Goal: Transaction & Acquisition: Purchase product/service

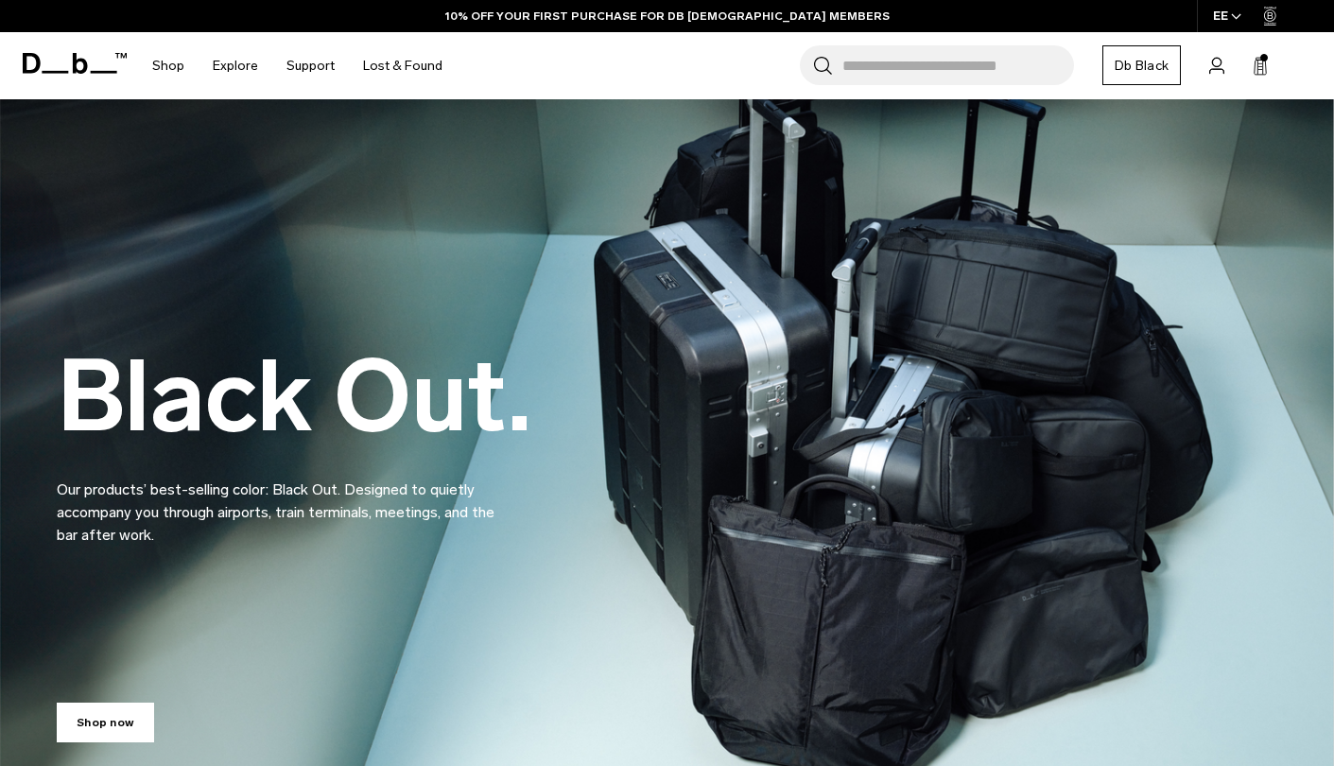
click at [1212, 70] on icon at bounding box center [1217, 66] width 15 height 18
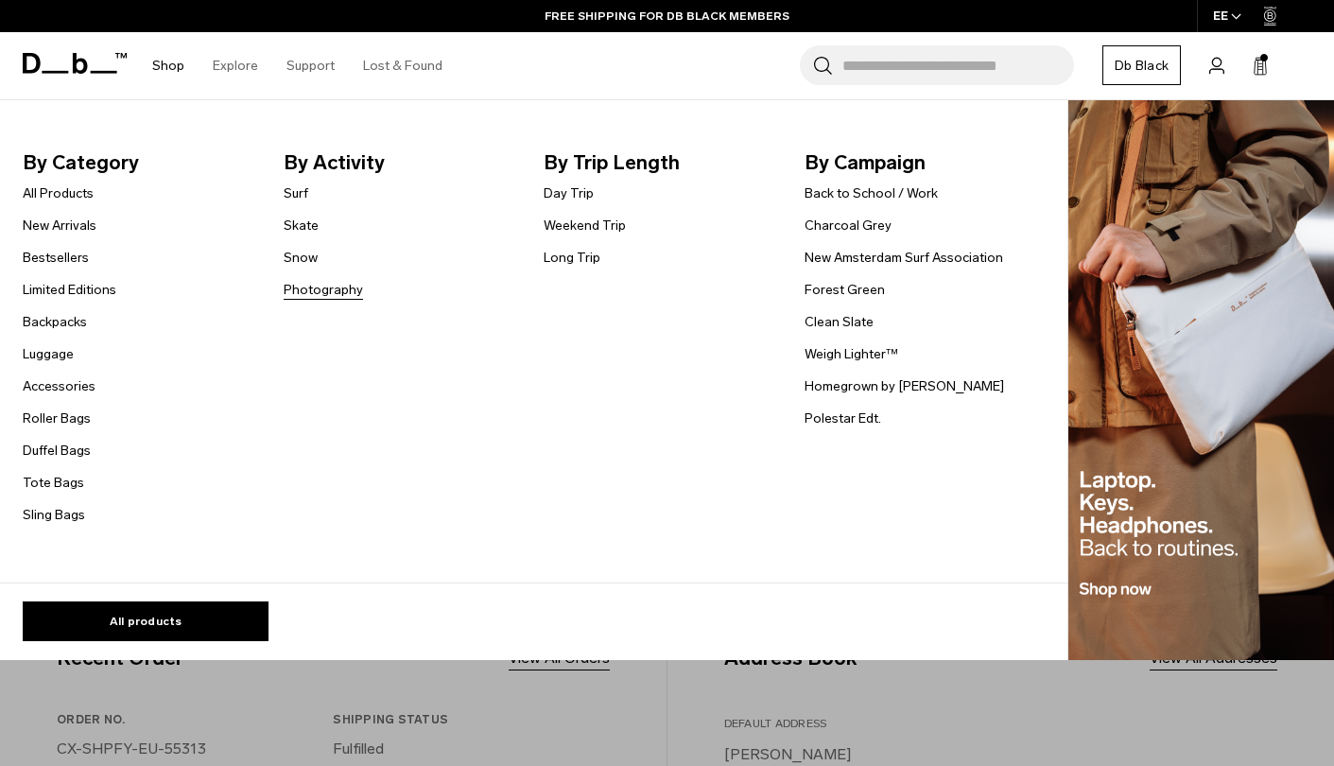
click at [325, 287] on link "Photography" at bounding box center [323, 290] width 79 height 20
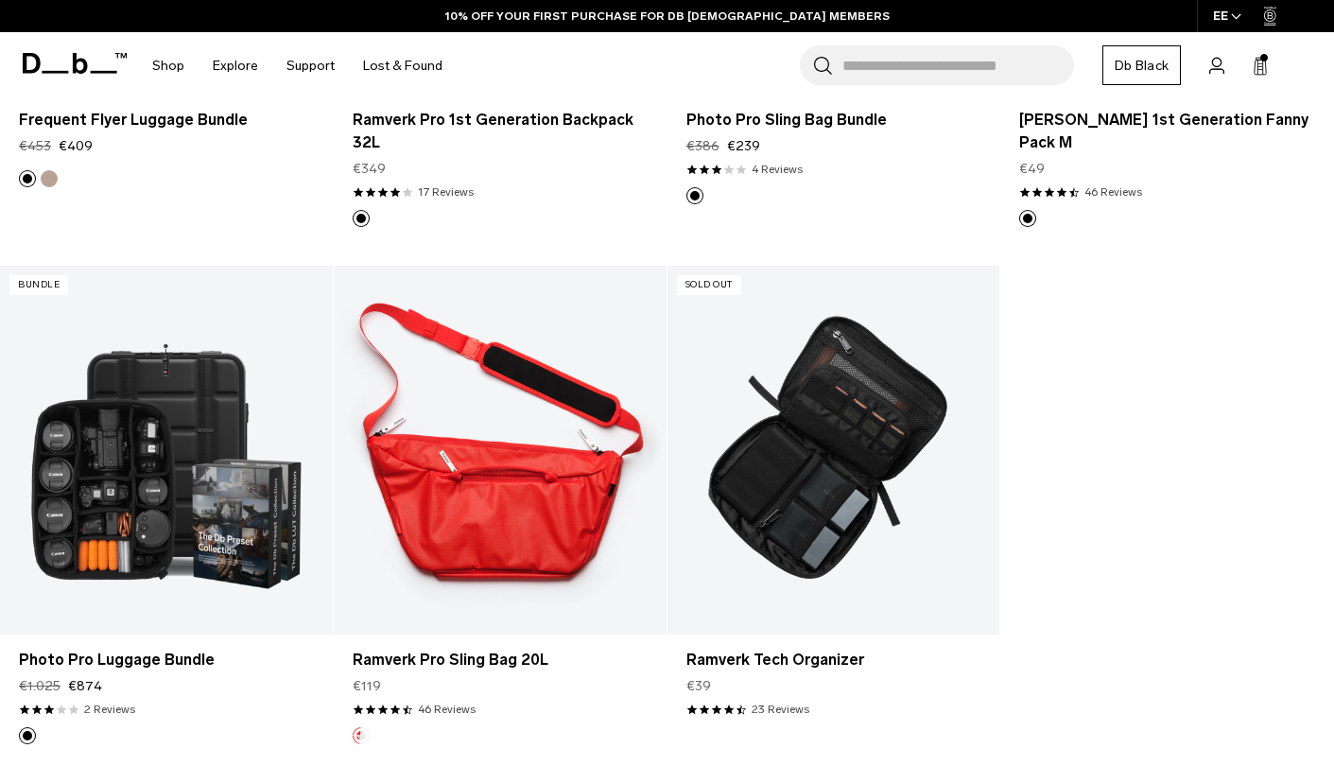
scroll to position [3343, 0]
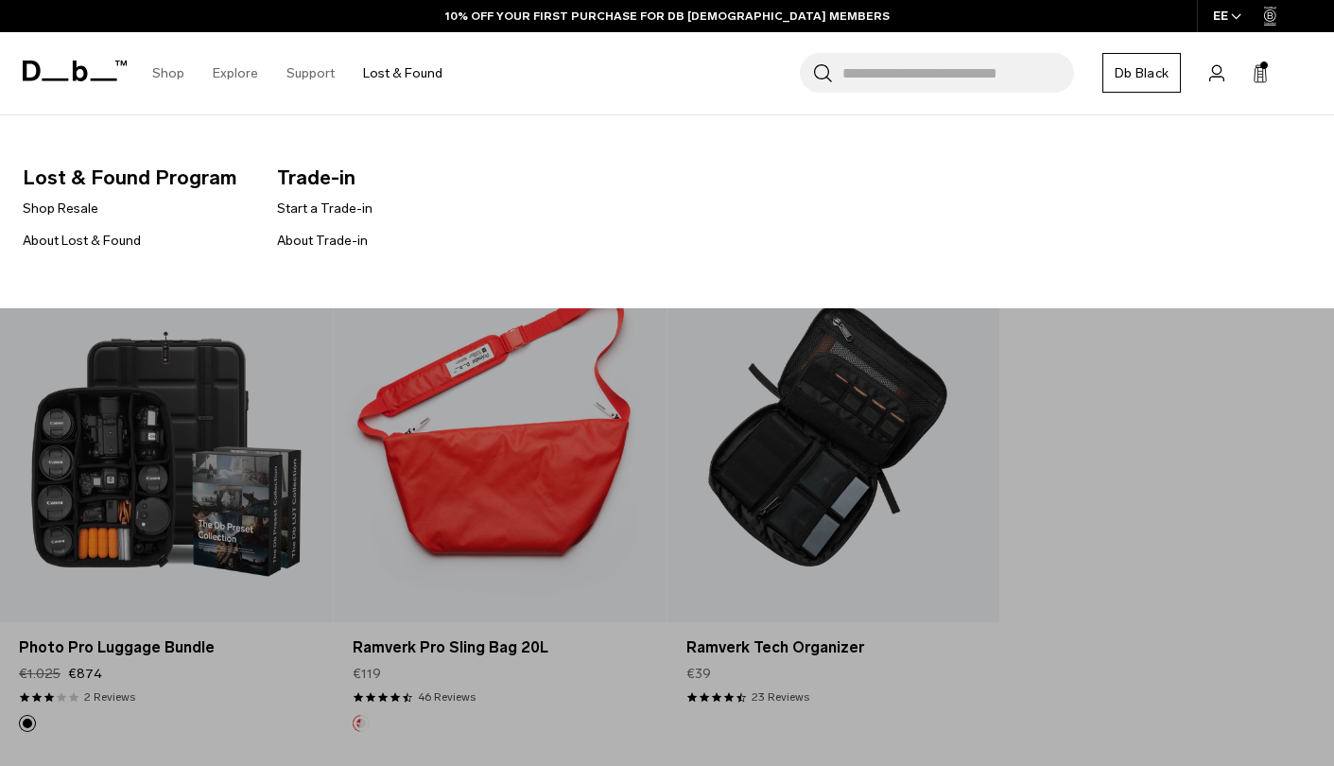
click at [371, 67] on link "Lost & Found" at bounding box center [402, 73] width 79 height 67
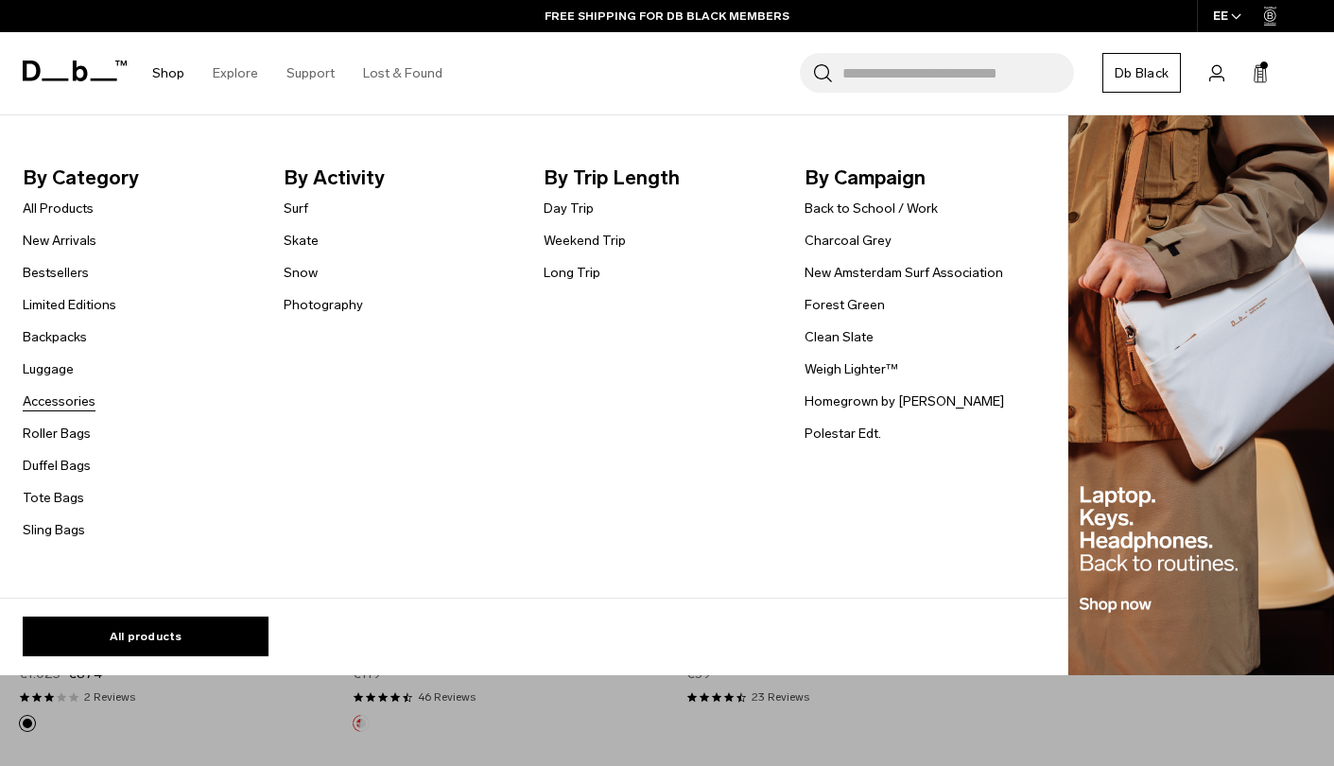
click at [77, 403] on link "Accessories" at bounding box center [59, 402] width 73 height 20
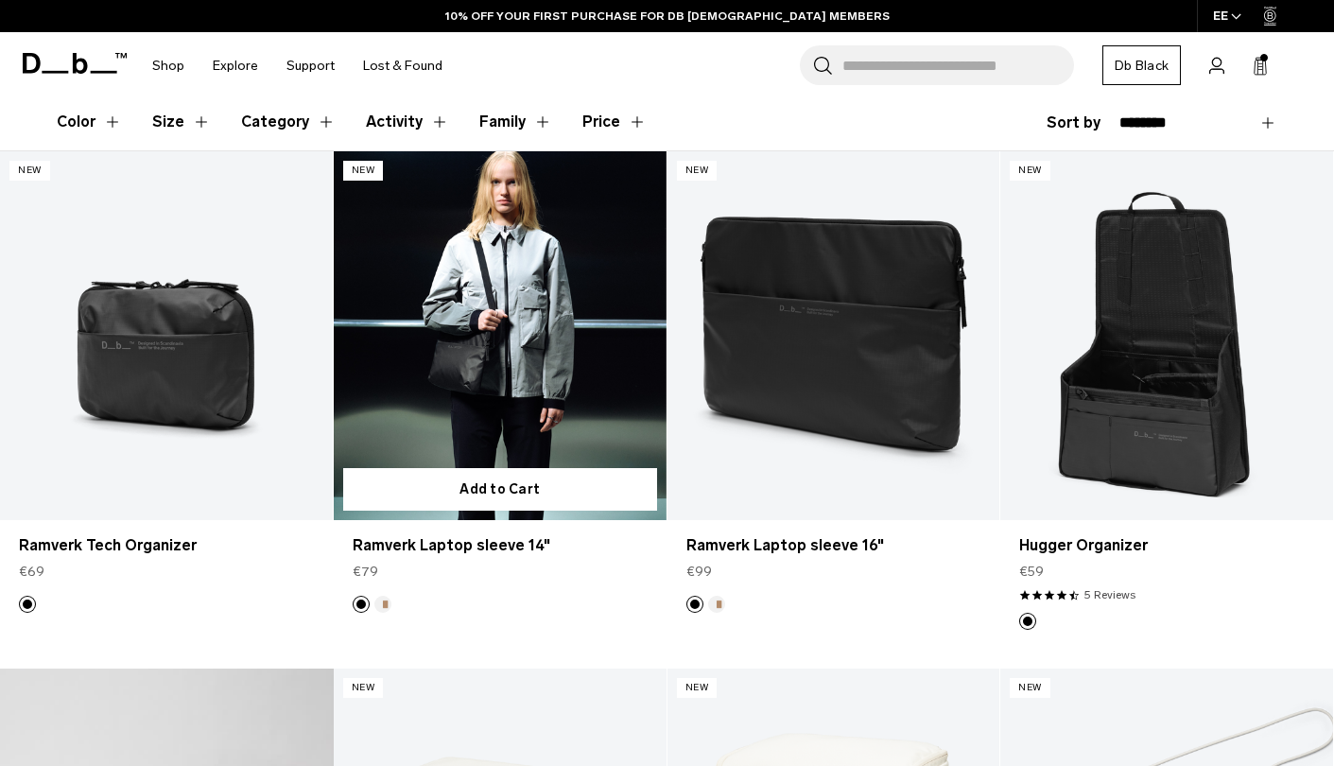
click at [504, 362] on link "Ramverk Laptop sleeve 14" at bounding box center [500, 336] width 333 height 370
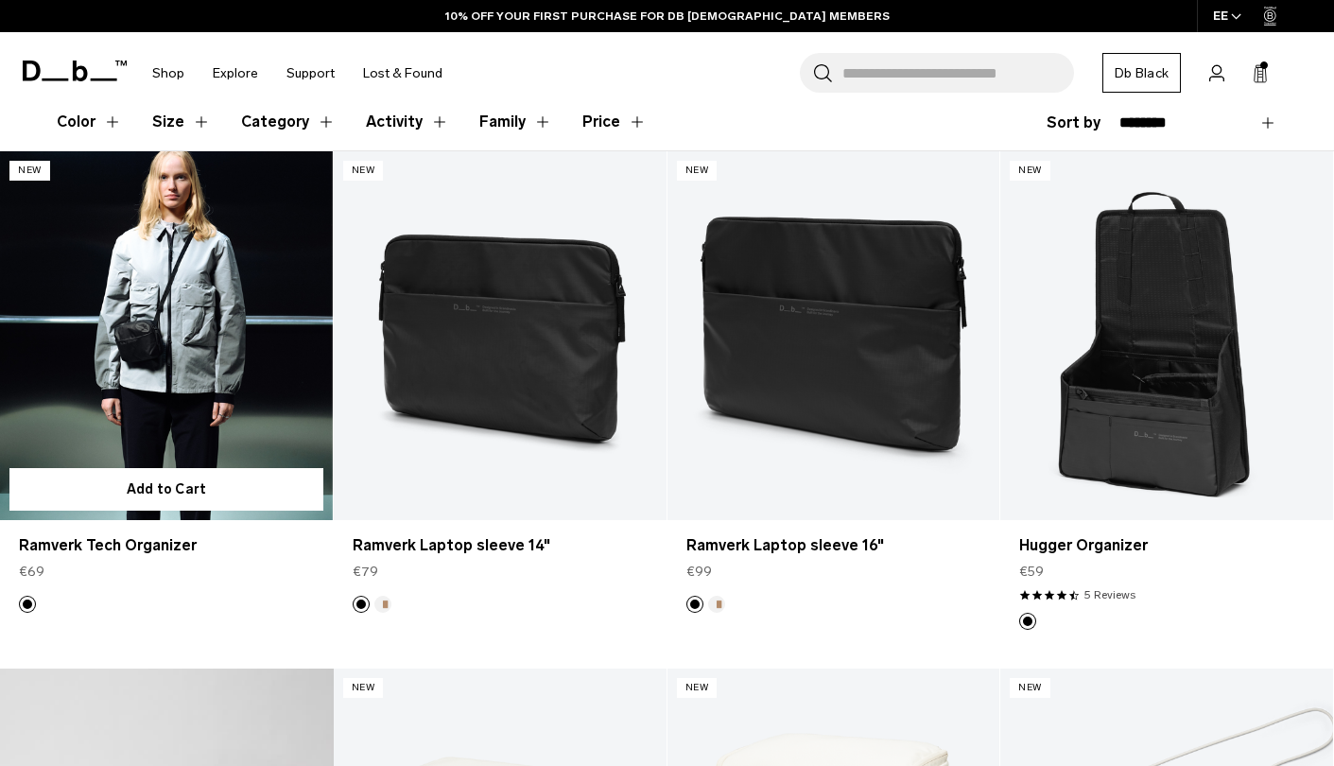
click at [221, 447] on link "Ramverk Tech Organizer" at bounding box center [166, 336] width 333 height 370
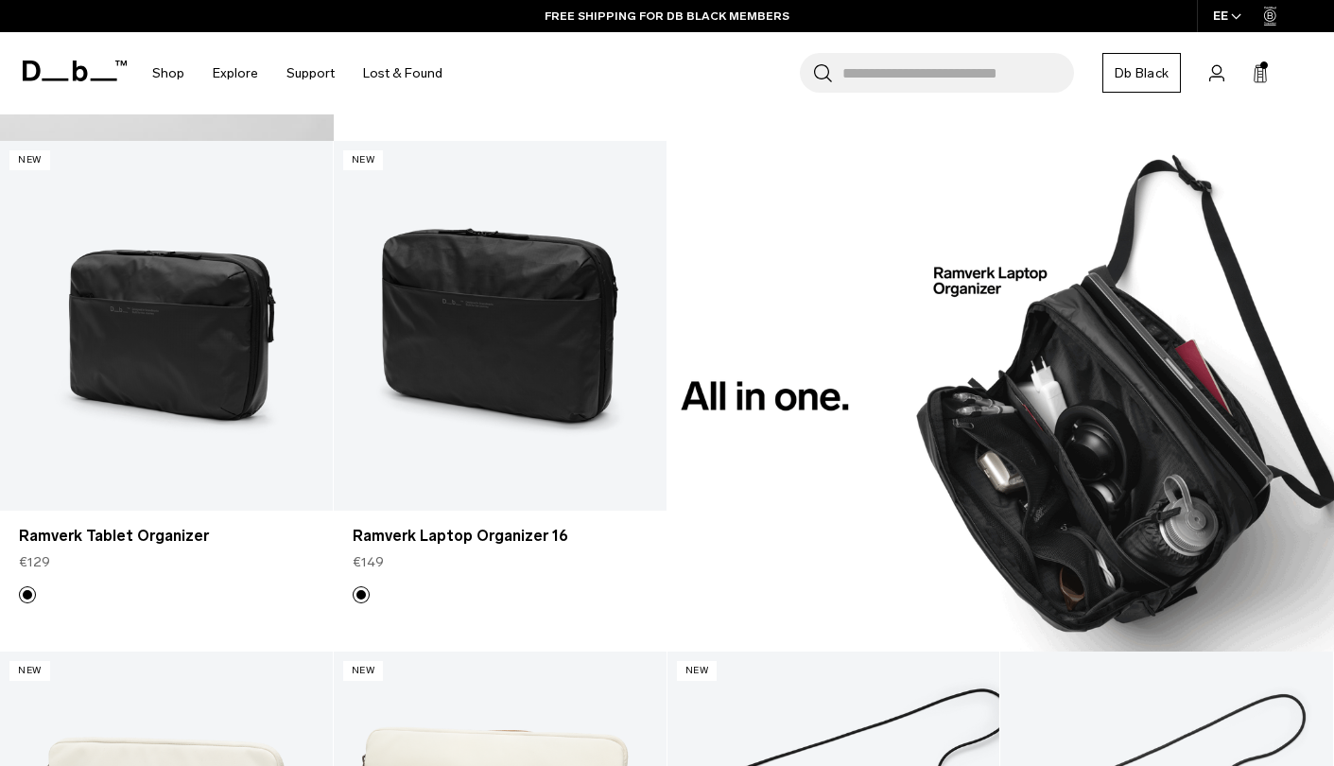
scroll to position [1370, 0]
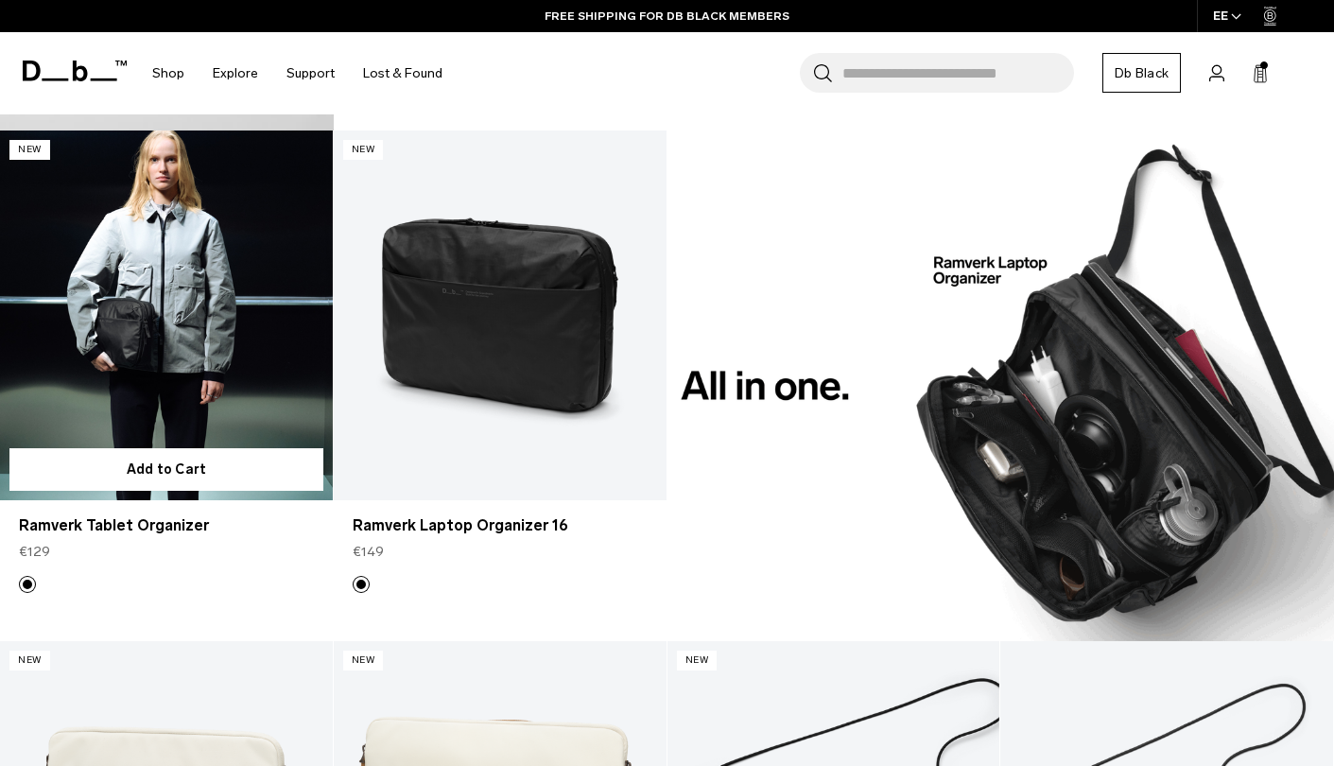
click at [175, 307] on link "Ramverk Tablet Organizer" at bounding box center [166, 316] width 333 height 370
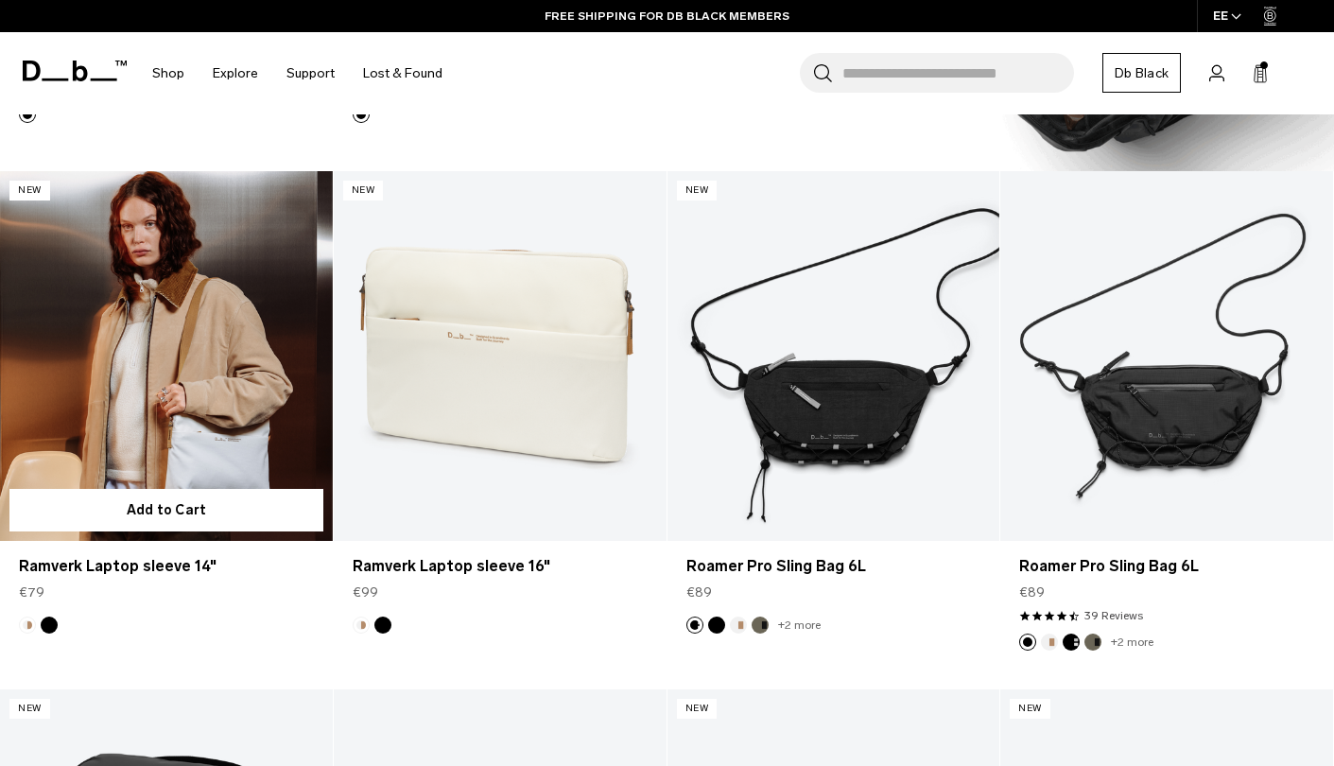
scroll to position [1854, 0]
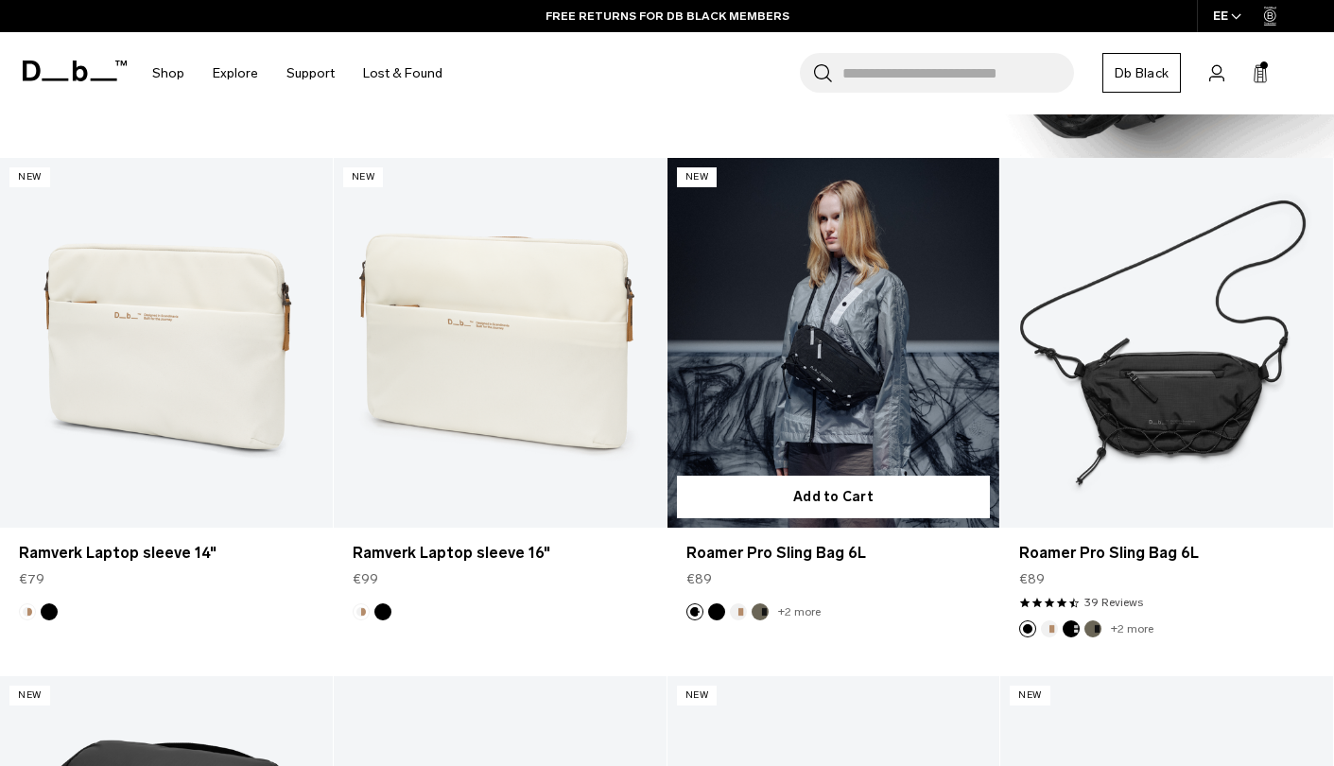
click at [849, 388] on link "Roamer Pro Sling Bag 6L" at bounding box center [834, 343] width 333 height 370
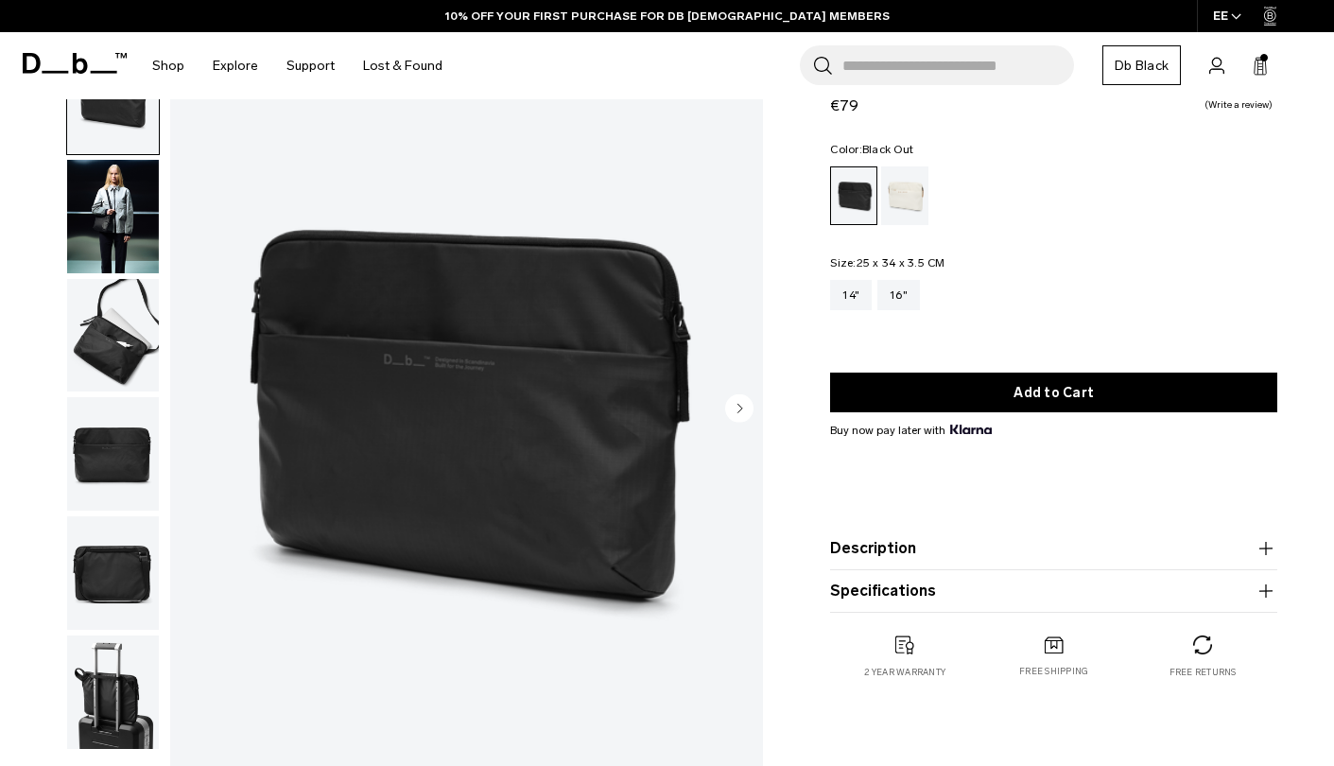
click at [153, 227] on img "button" at bounding box center [113, 216] width 92 height 113
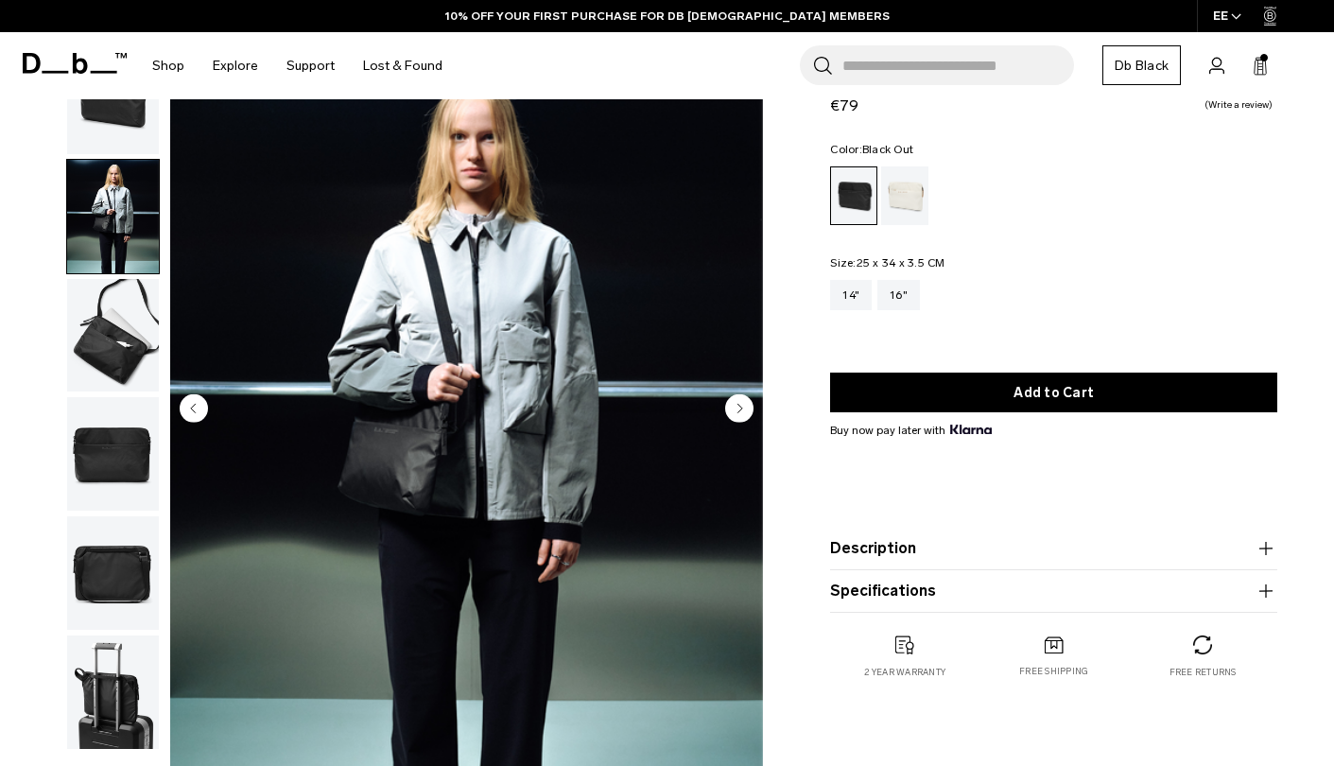
click at [726, 414] on icon "Next slide" at bounding box center [739, 408] width 28 height 28
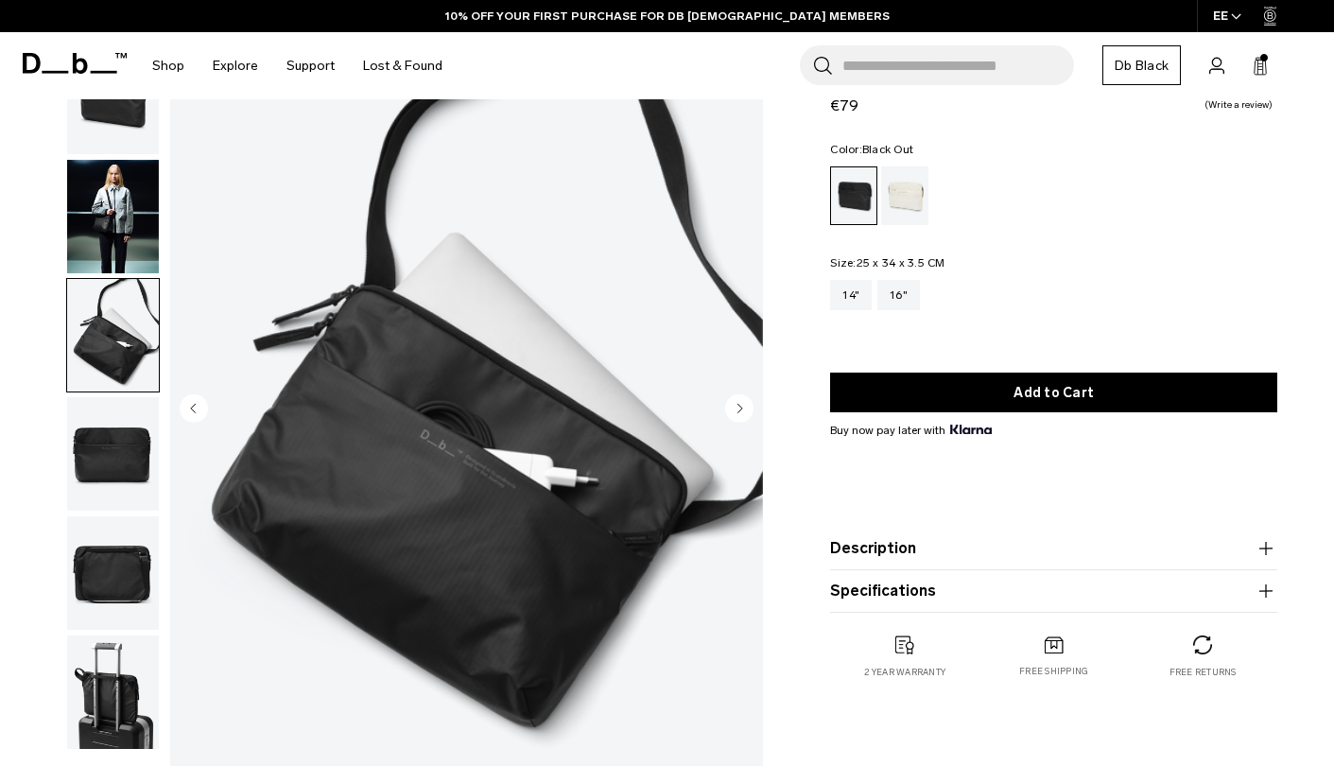
click at [739, 412] on icon "Next slide" at bounding box center [741, 408] width 5 height 9
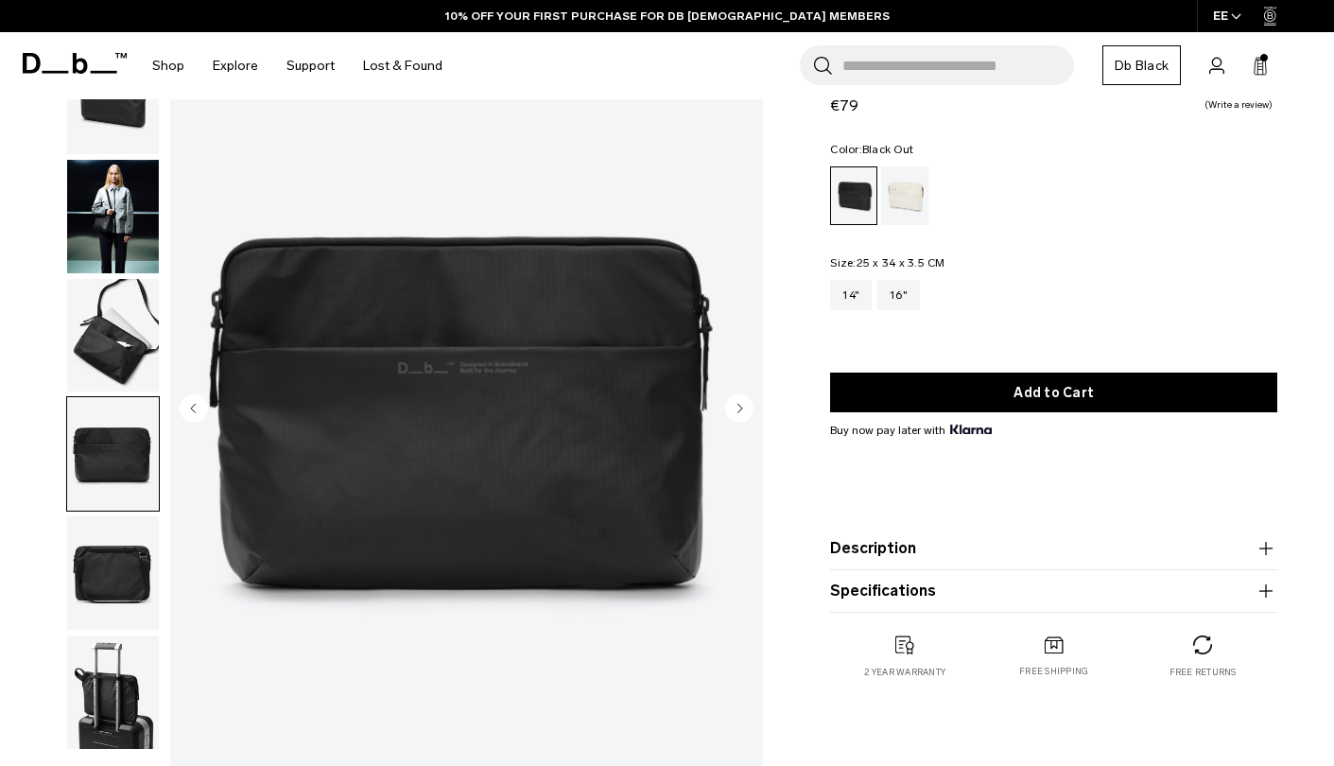
click at [739, 412] on icon "Next slide" at bounding box center [741, 408] width 5 height 9
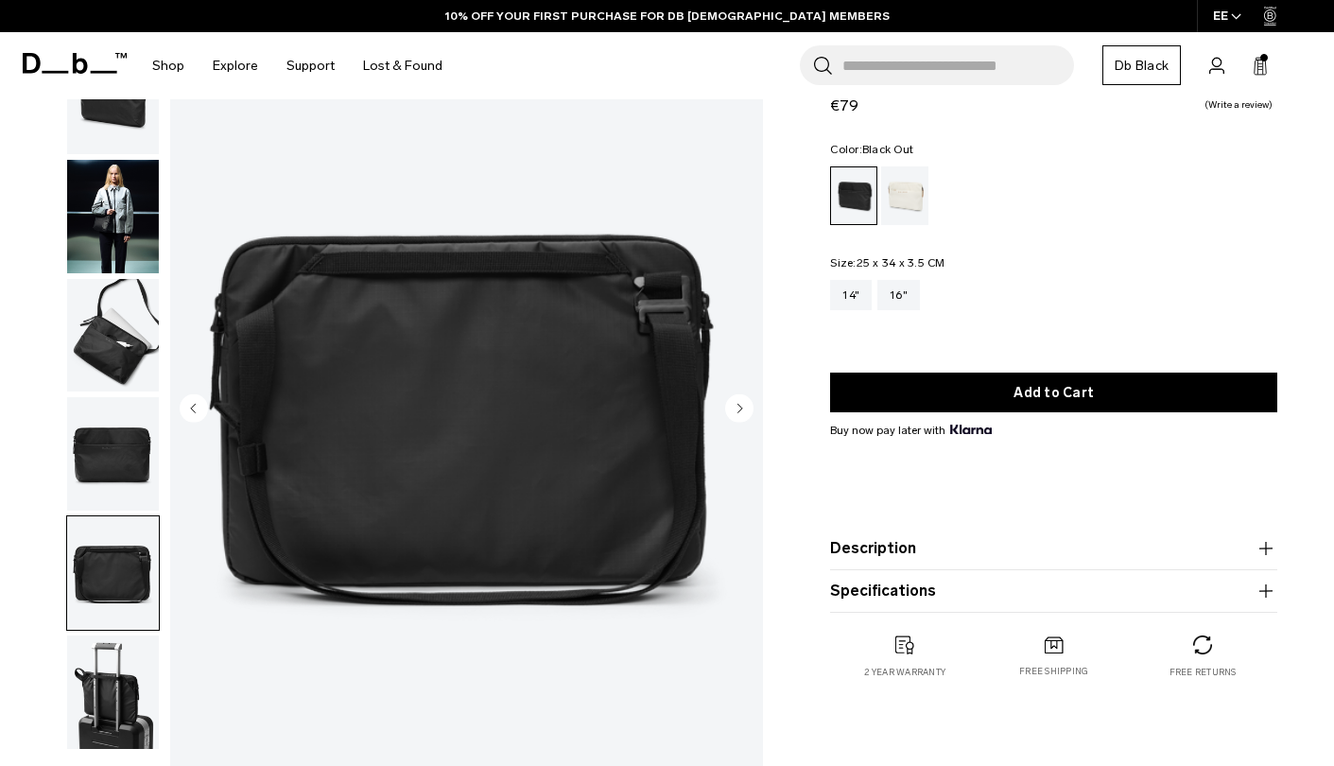
click at [739, 412] on icon "Next slide" at bounding box center [741, 408] width 5 height 9
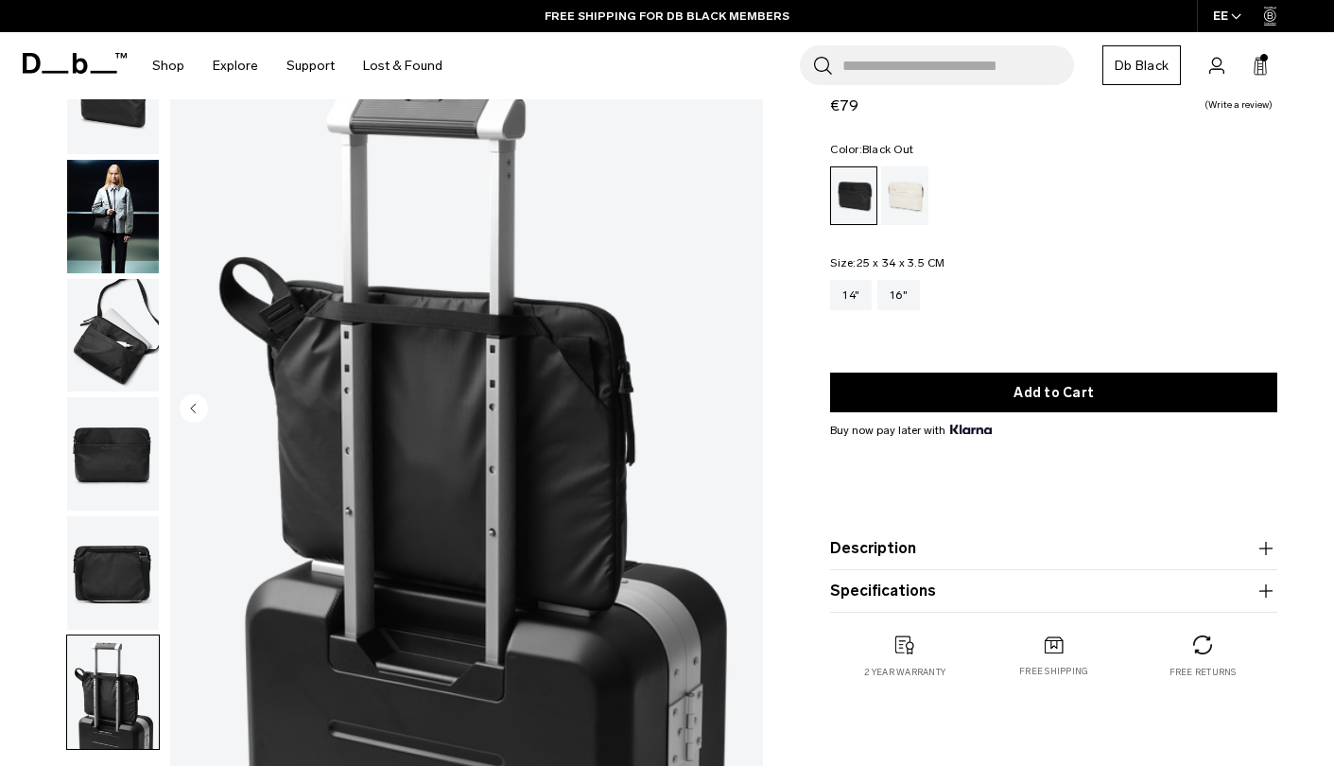
click at [739, 412] on img "6 / 6" at bounding box center [466, 410] width 593 height 741
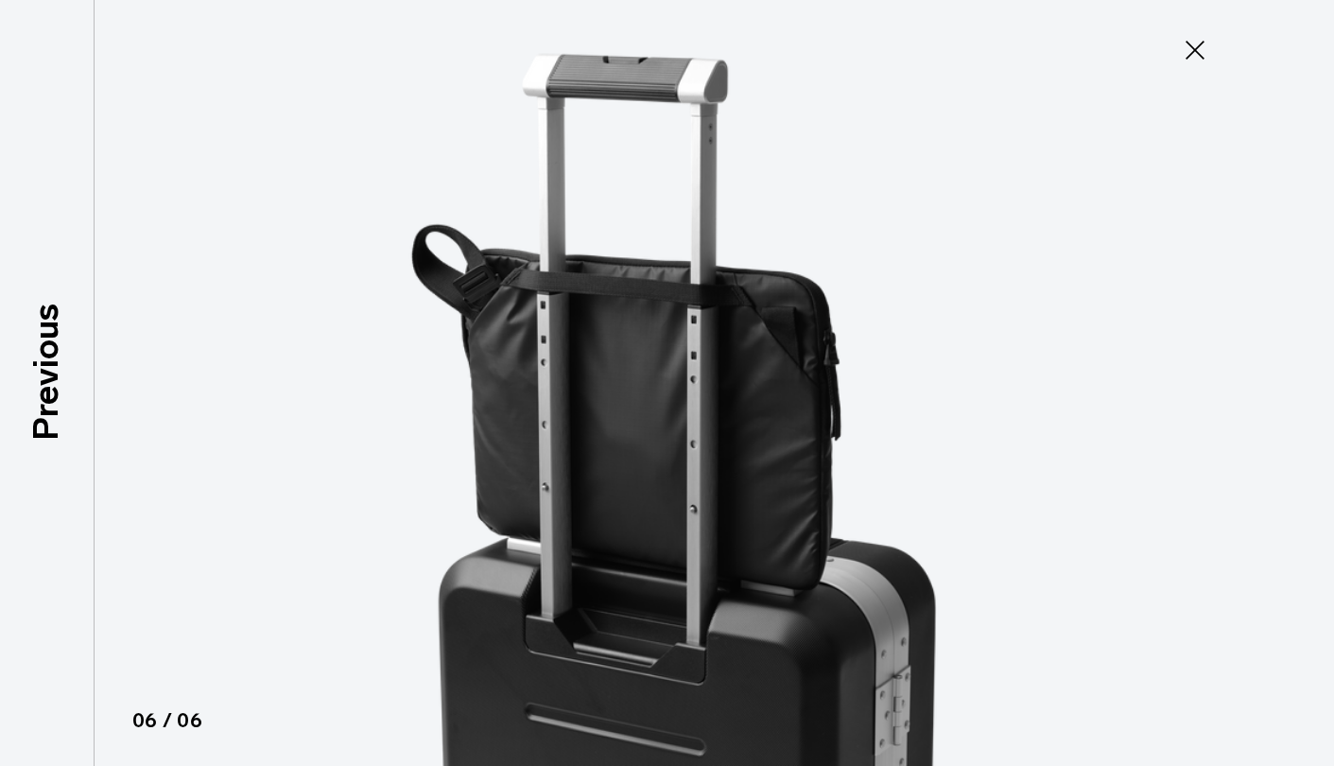
click at [1191, 45] on icon at bounding box center [1195, 50] width 19 height 19
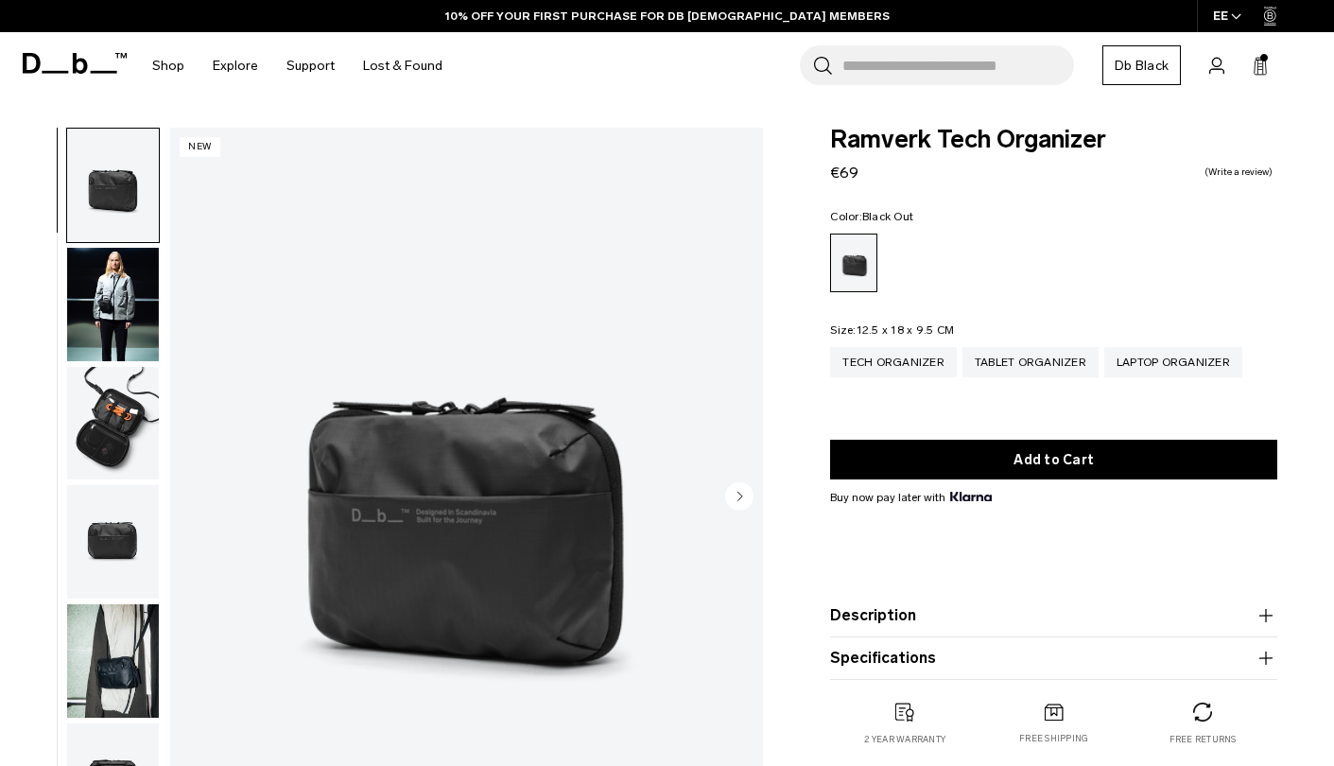
click at [735, 492] on circle "Next slide" at bounding box center [739, 496] width 28 height 28
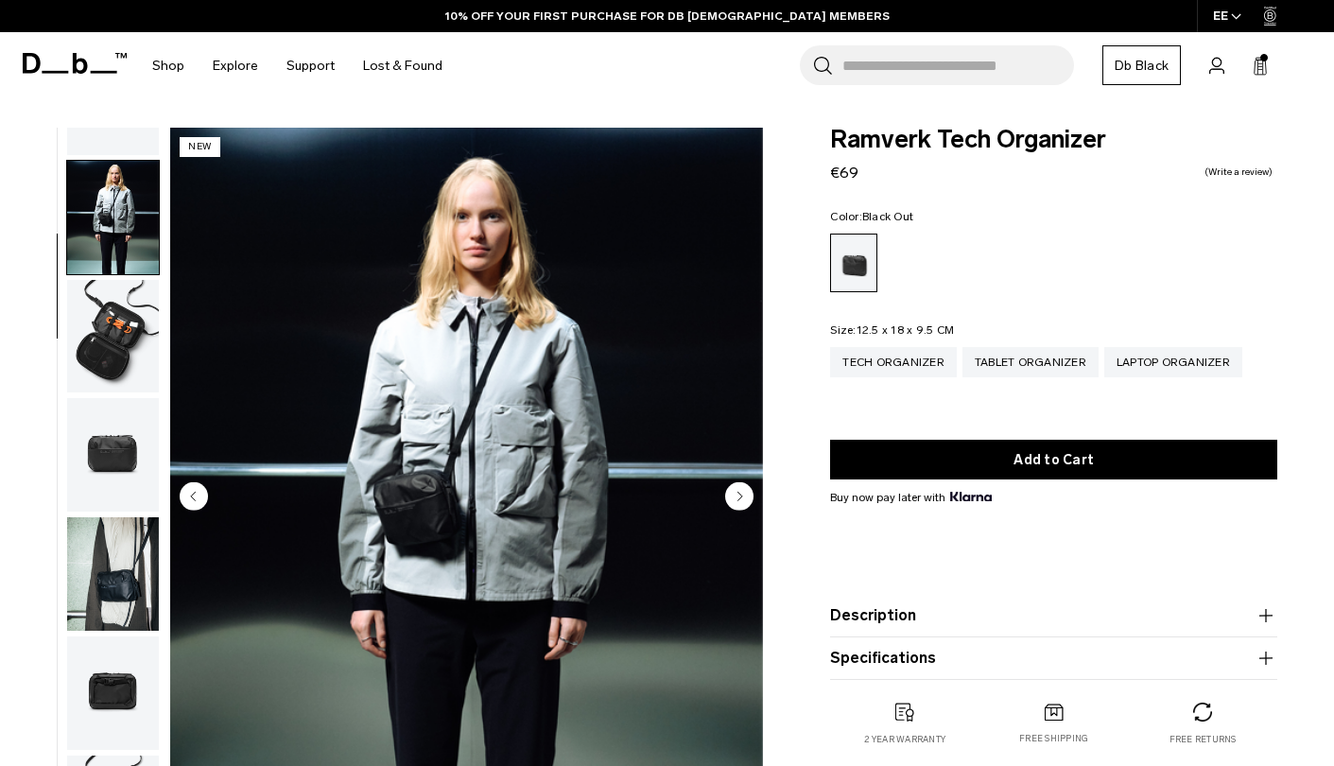
click at [738, 491] on circle "Next slide" at bounding box center [739, 496] width 28 height 28
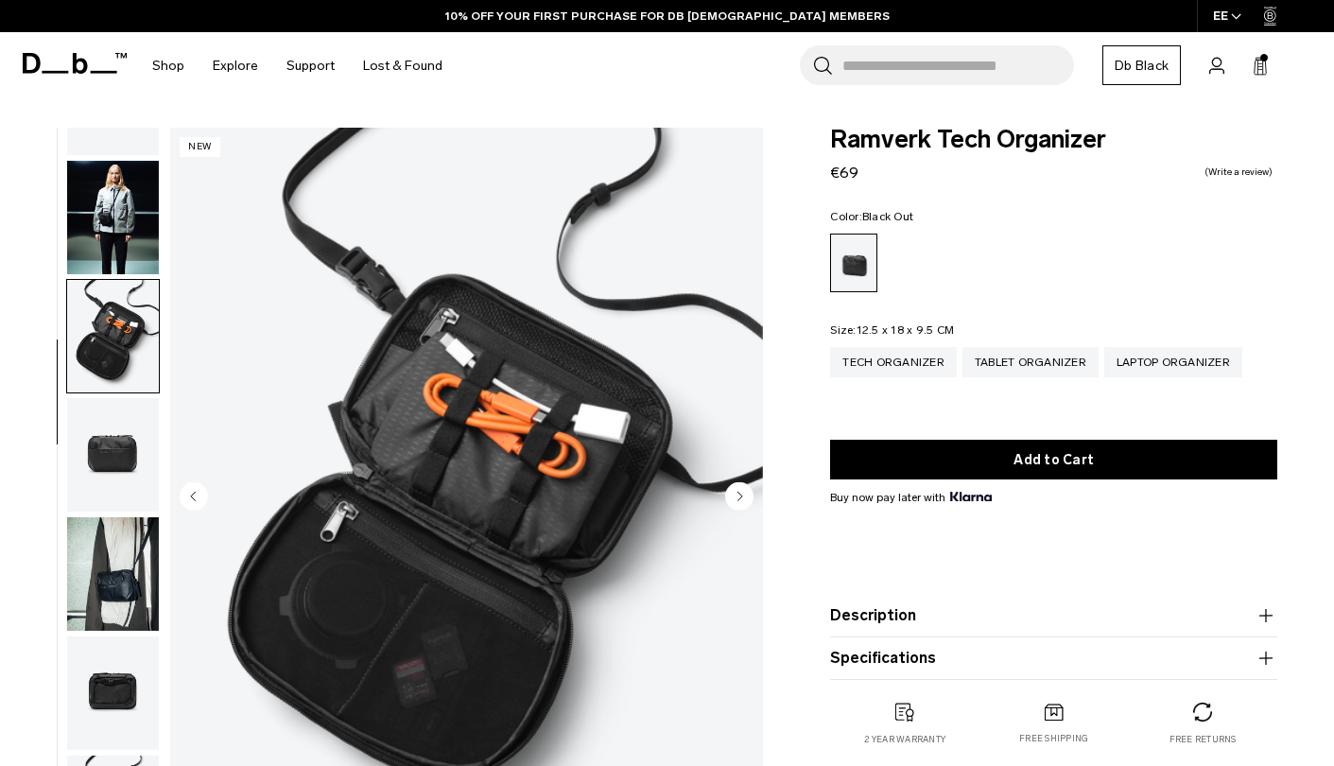
scroll to position [0, 0]
click at [738, 490] on circle "Next slide" at bounding box center [739, 496] width 28 height 28
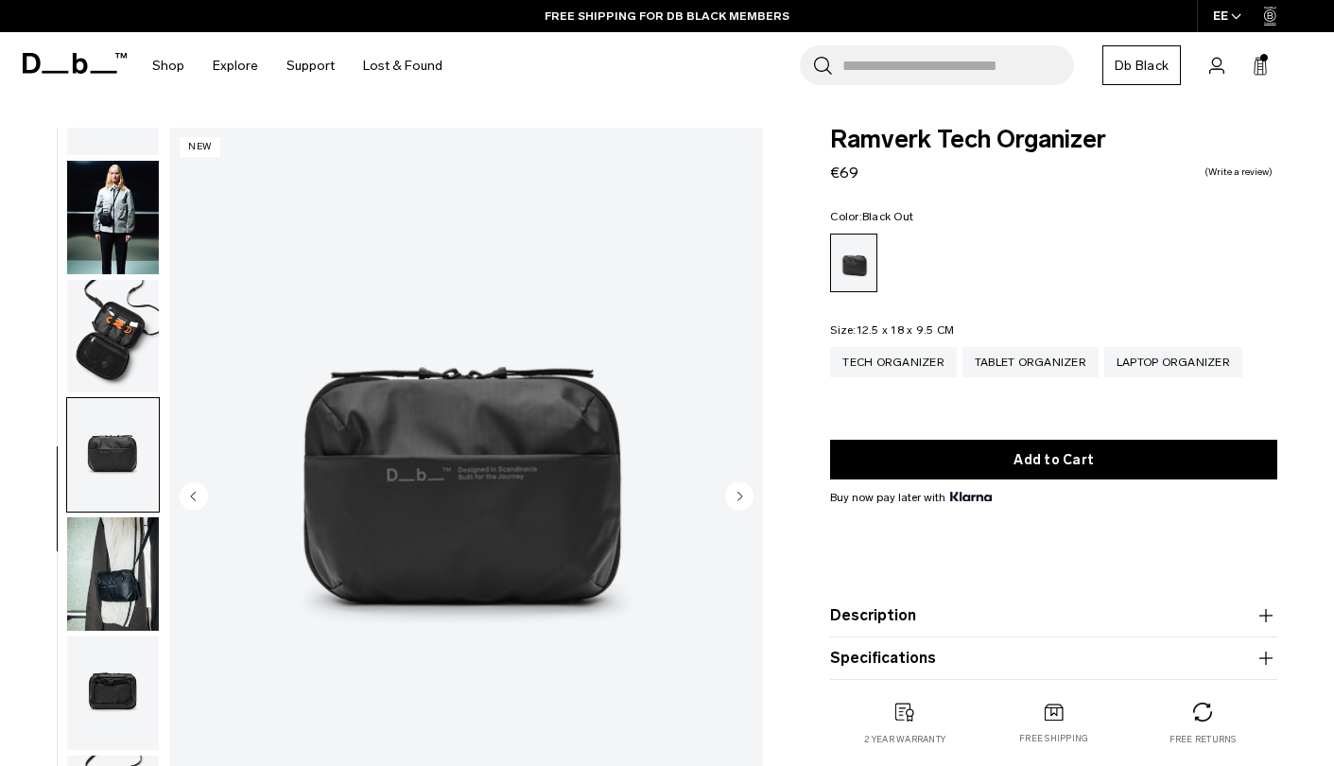
click at [738, 490] on circle "Next slide" at bounding box center [739, 496] width 28 height 28
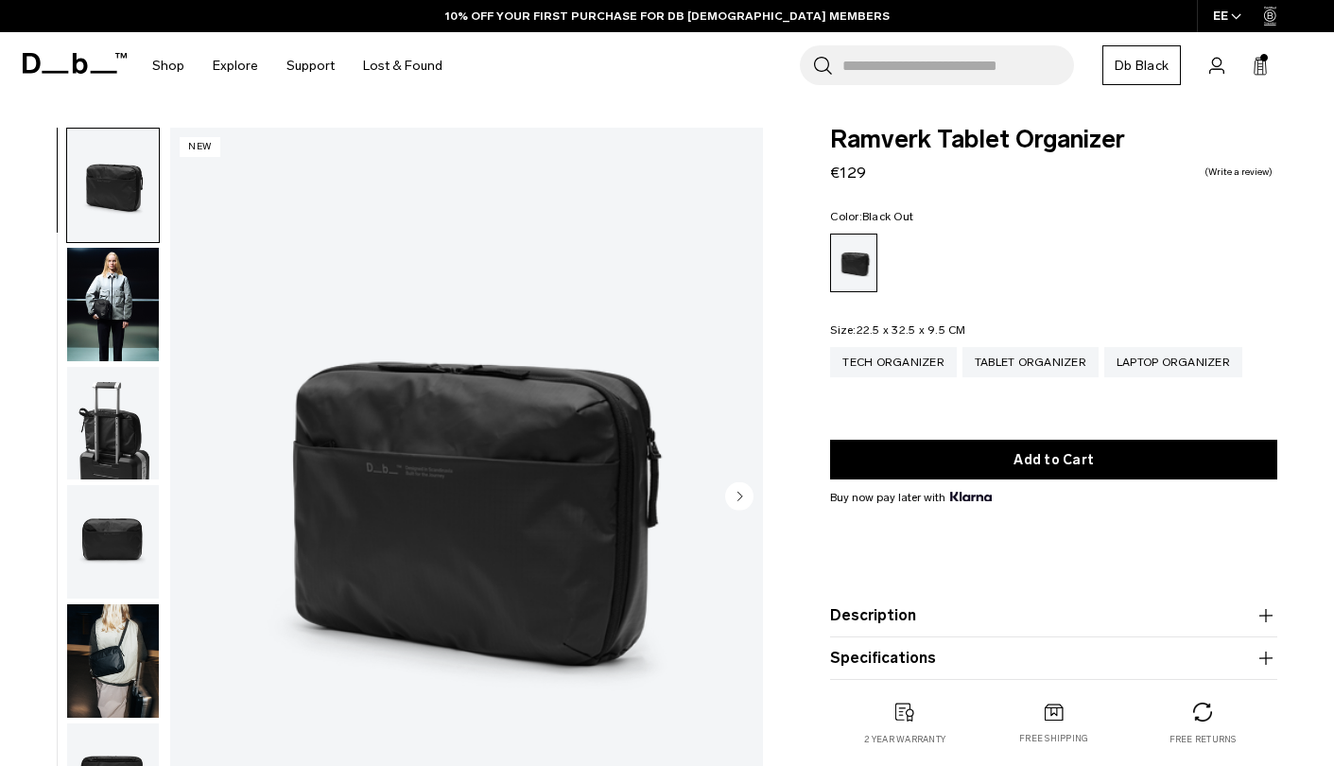
click at [741, 492] on circle "Next slide" at bounding box center [739, 496] width 28 height 28
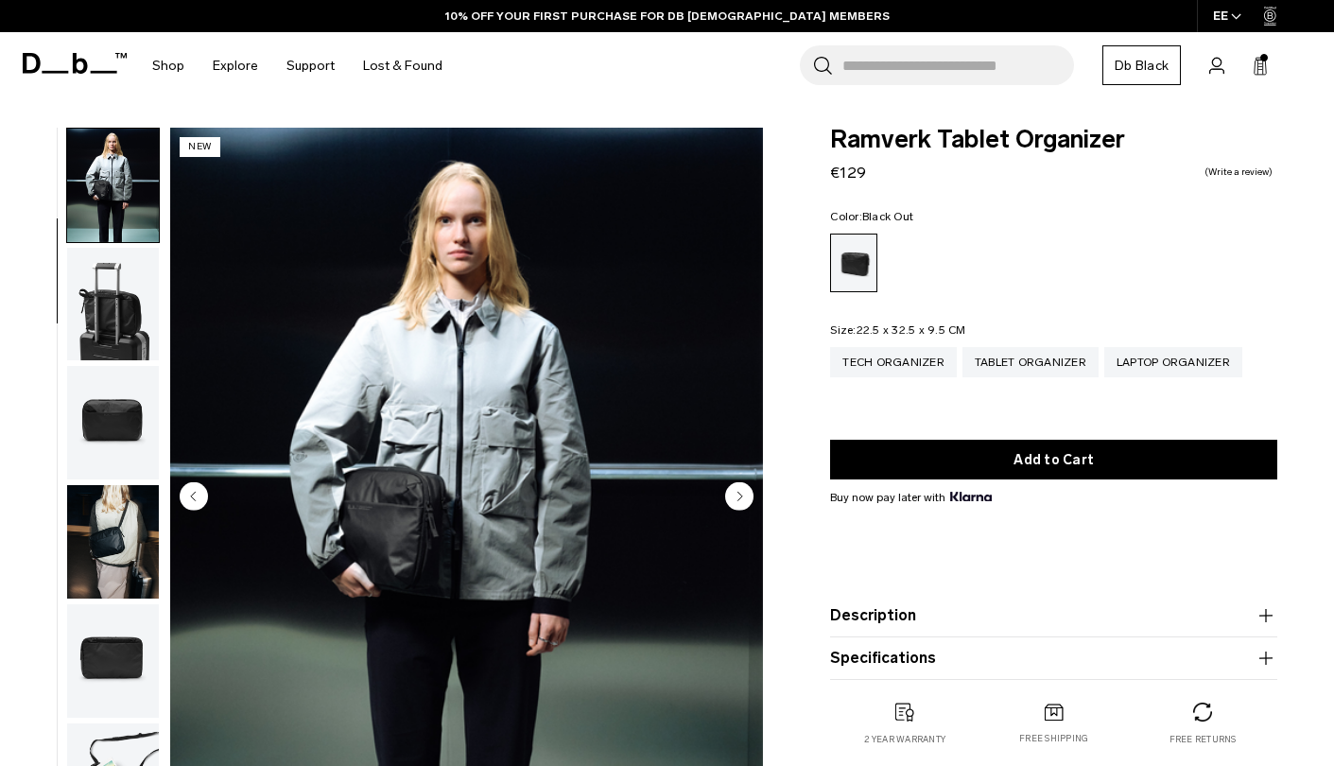
click at [741, 492] on circle "Next slide" at bounding box center [739, 496] width 28 height 28
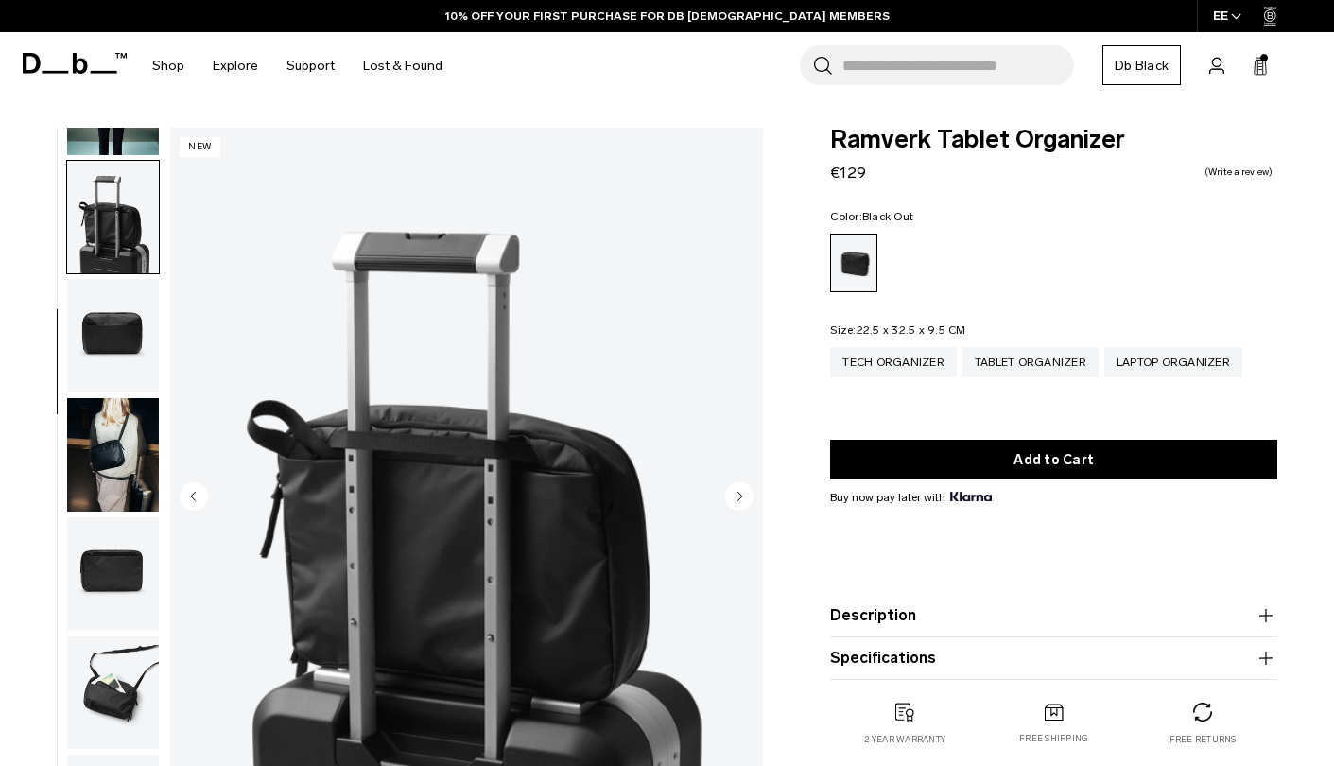
click at [741, 492] on circle "Next slide" at bounding box center [739, 496] width 28 height 28
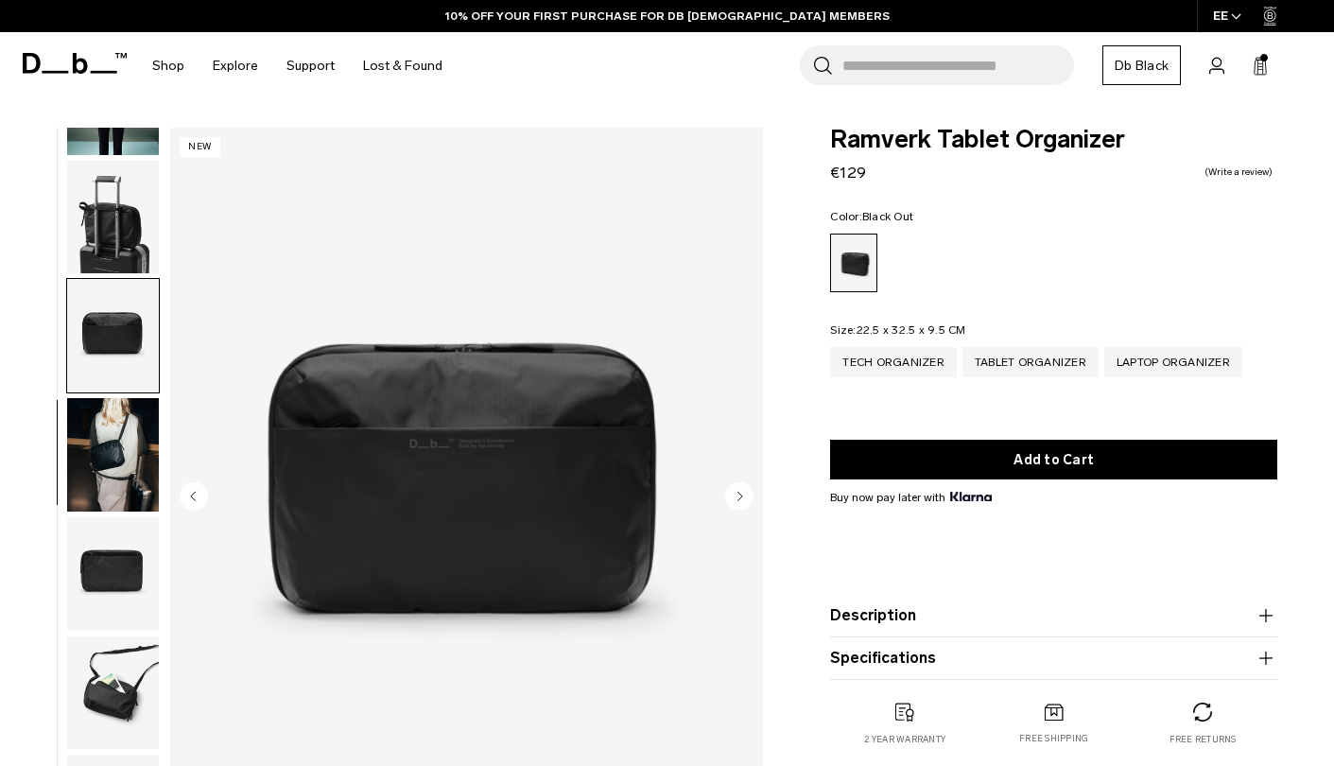
click at [741, 492] on circle "Next slide" at bounding box center [739, 496] width 28 height 28
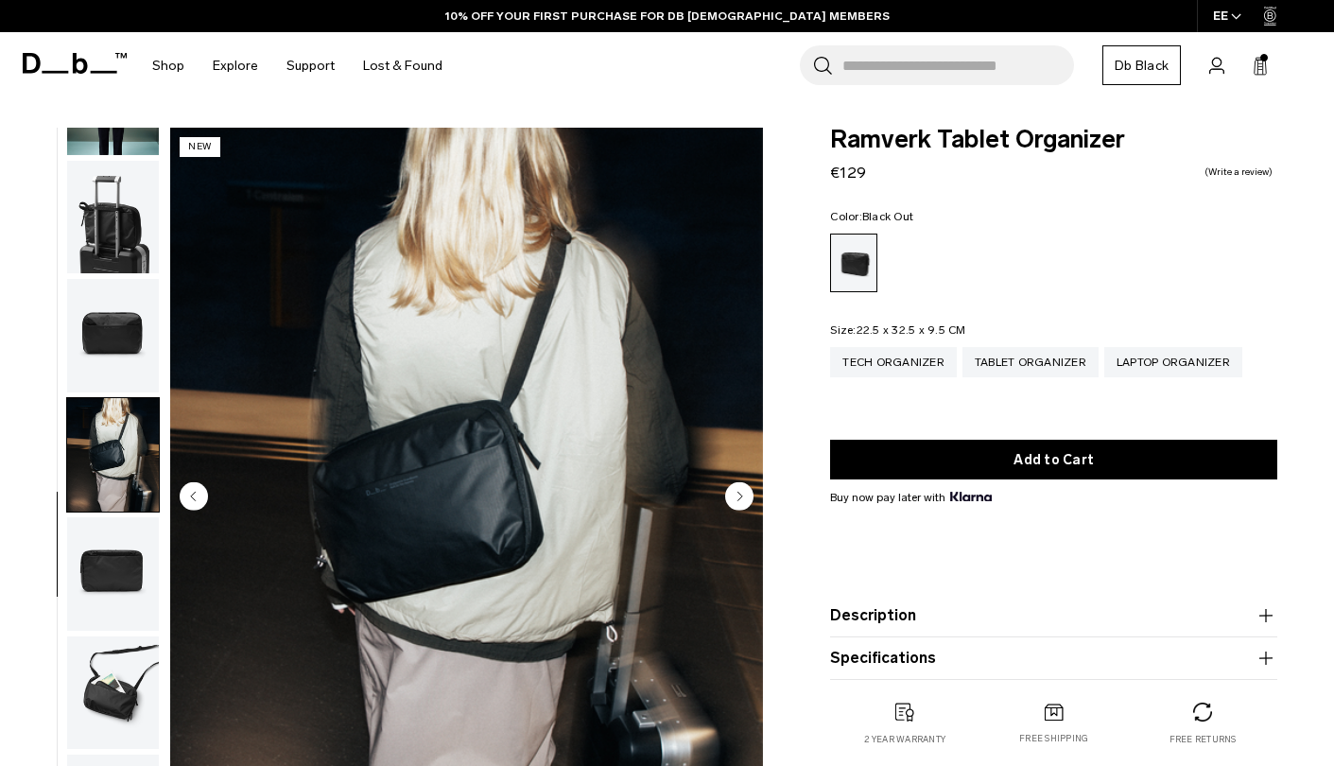
click at [741, 492] on circle "Next slide" at bounding box center [739, 496] width 28 height 28
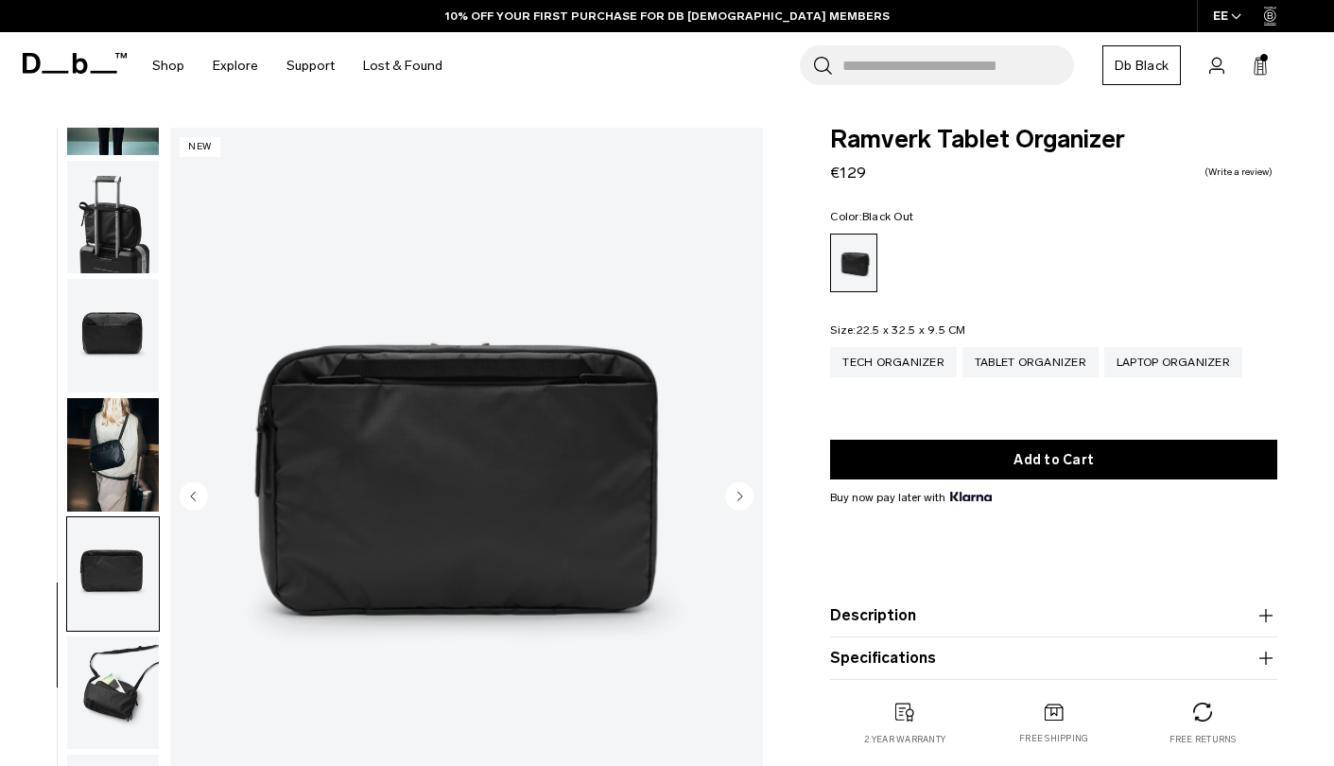
click at [741, 492] on circle "Next slide" at bounding box center [739, 496] width 28 height 28
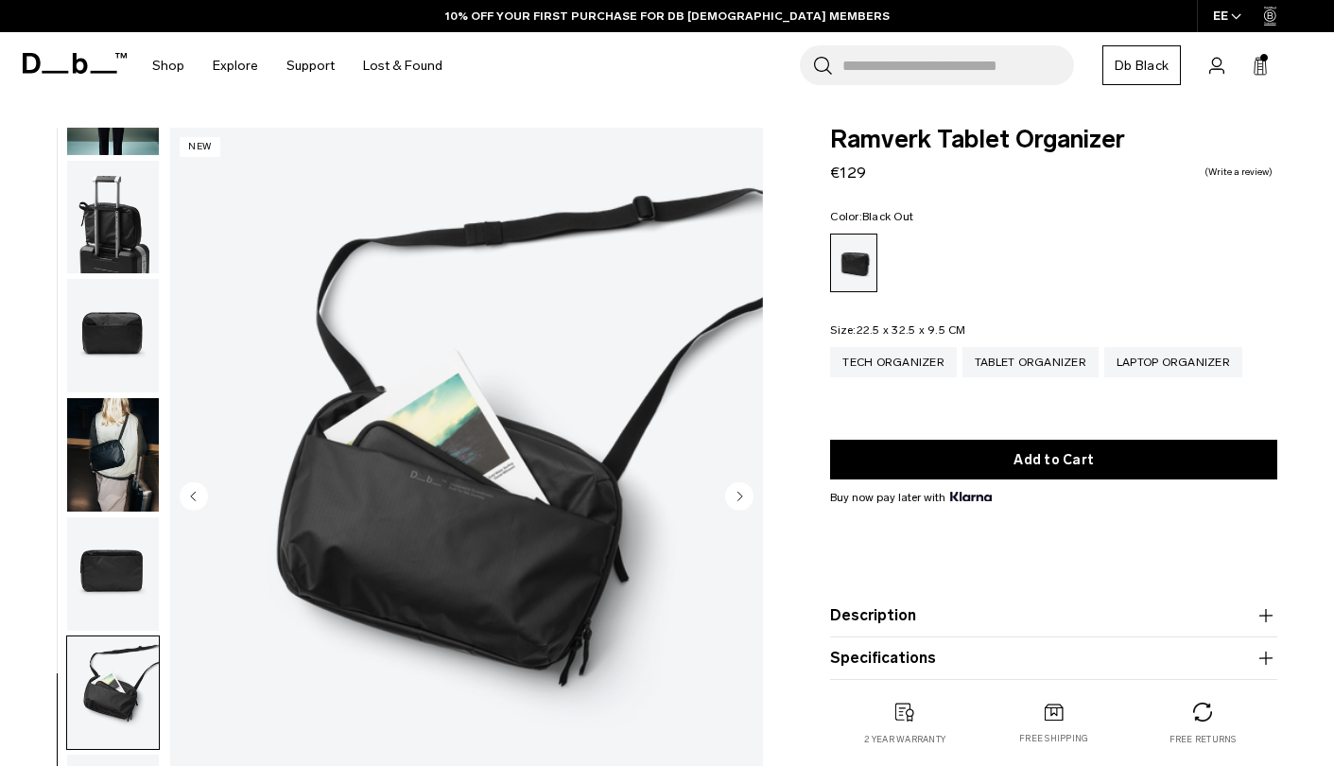
click at [741, 492] on circle "Next slide" at bounding box center [739, 496] width 28 height 28
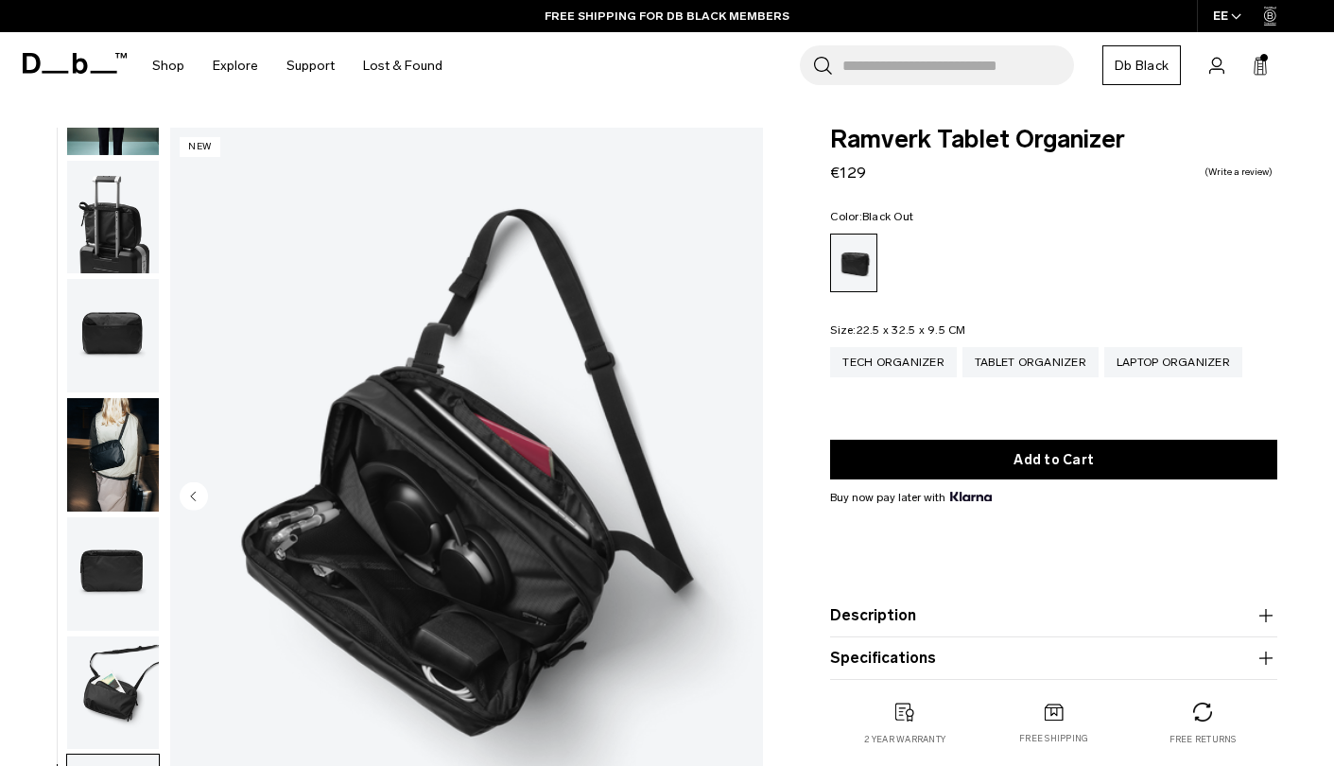
click at [741, 492] on img "8 / 8" at bounding box center [466, 498] width 593 height 741
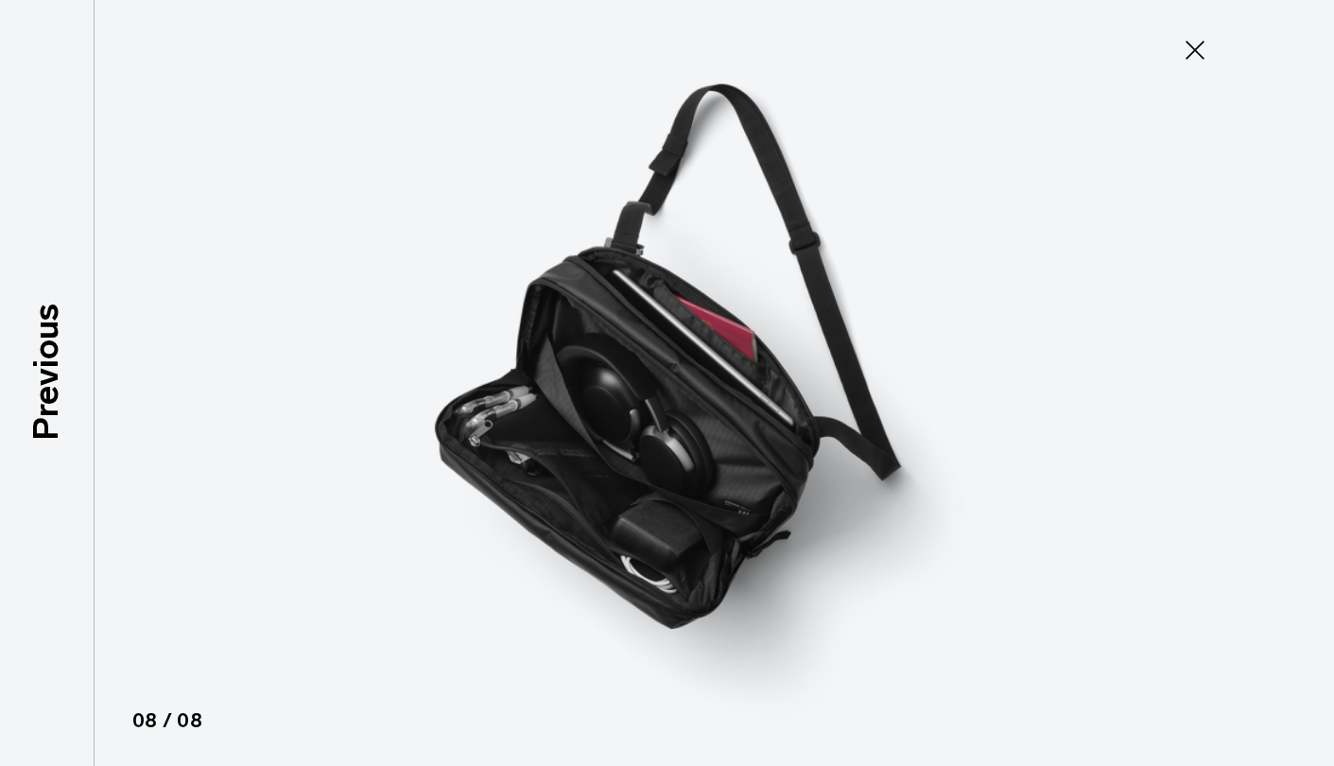
click at [1186, 43] on icon at bounding box center [1195, 50] width 30 height 30
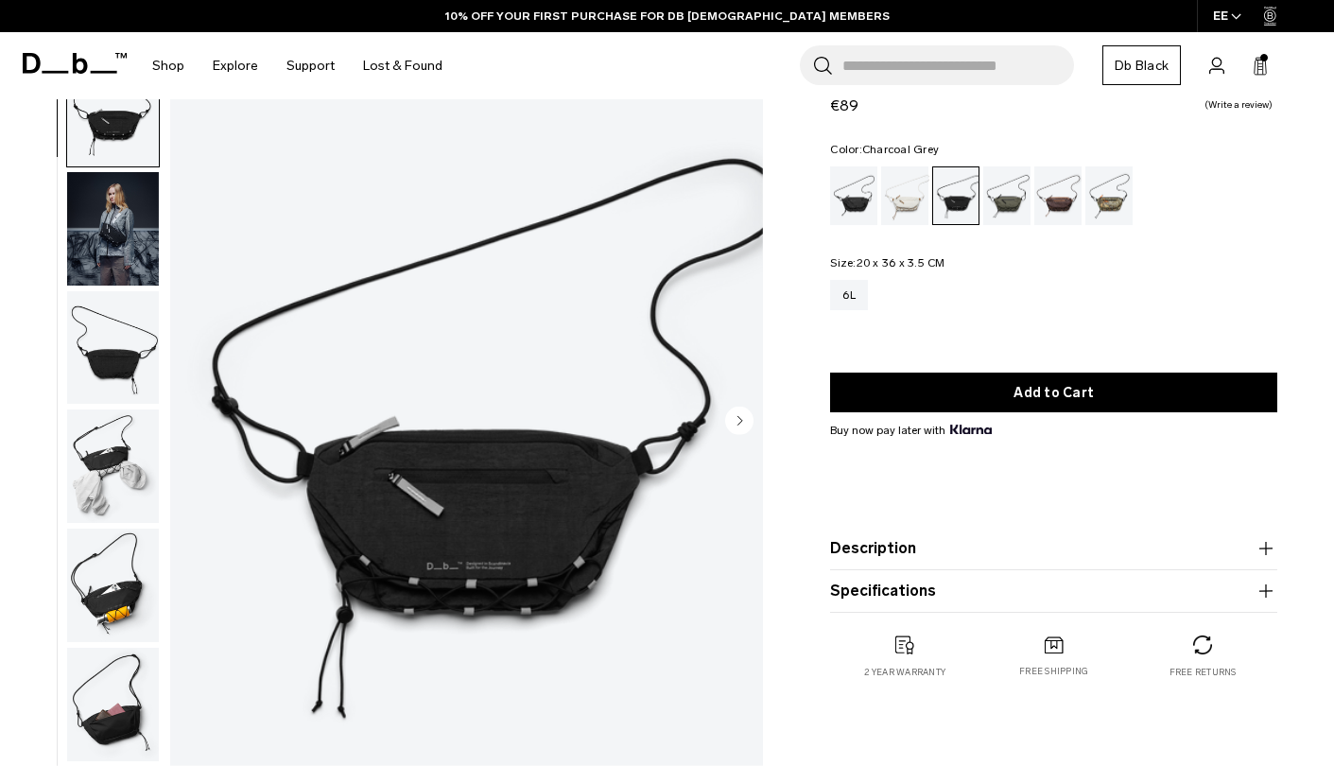
scroll to position [90, 0]
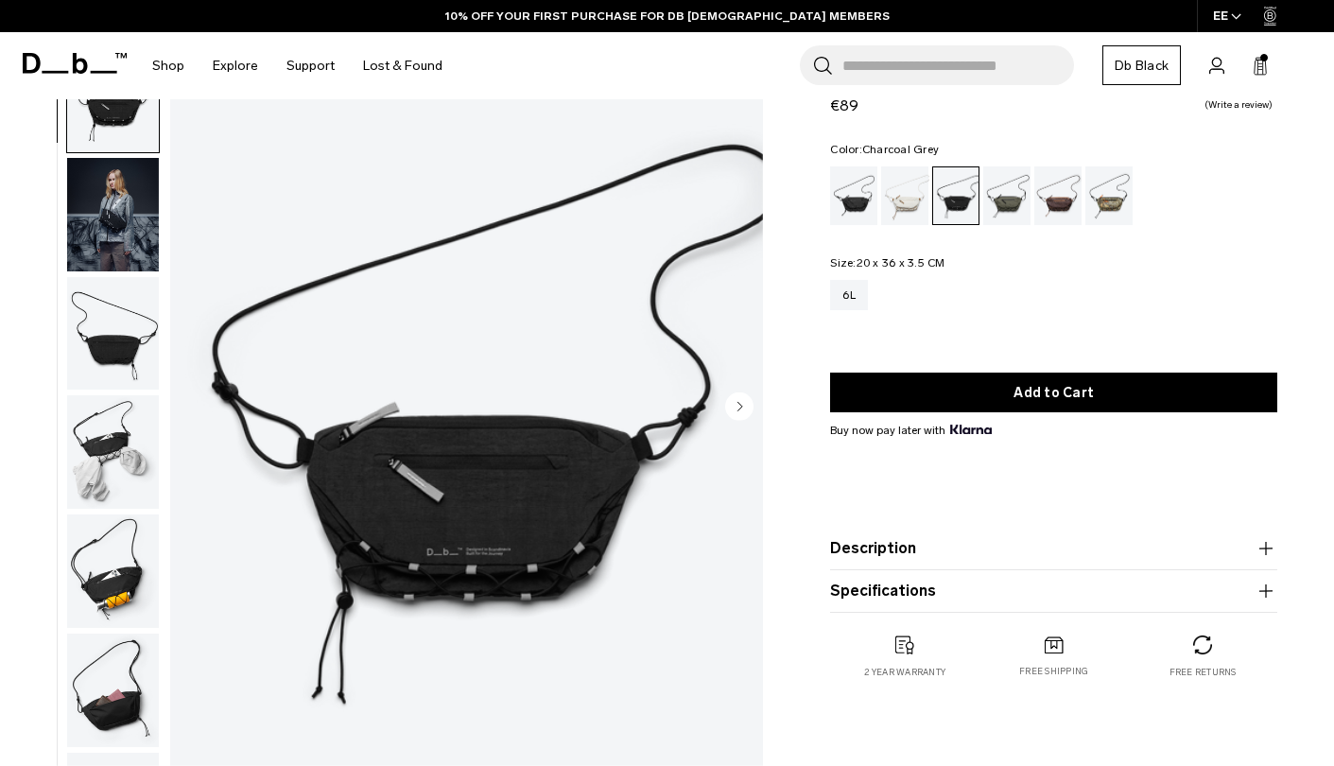
click at [117, 315] on img "button" at bounding box center [113, 333] width 92 height 113
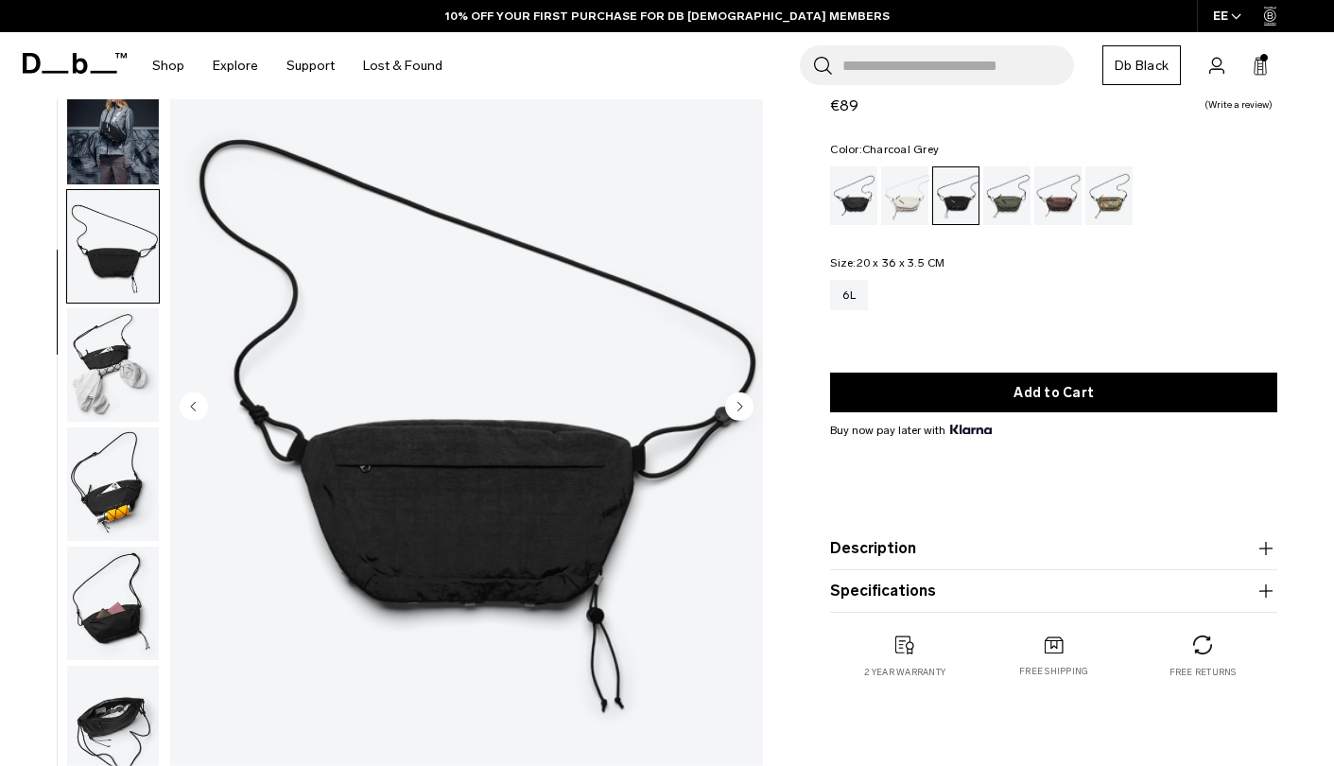
scroll to position [0, 0]
click at [107, 383] on img "button" at bounding box center [113, 364] width 92 height 113
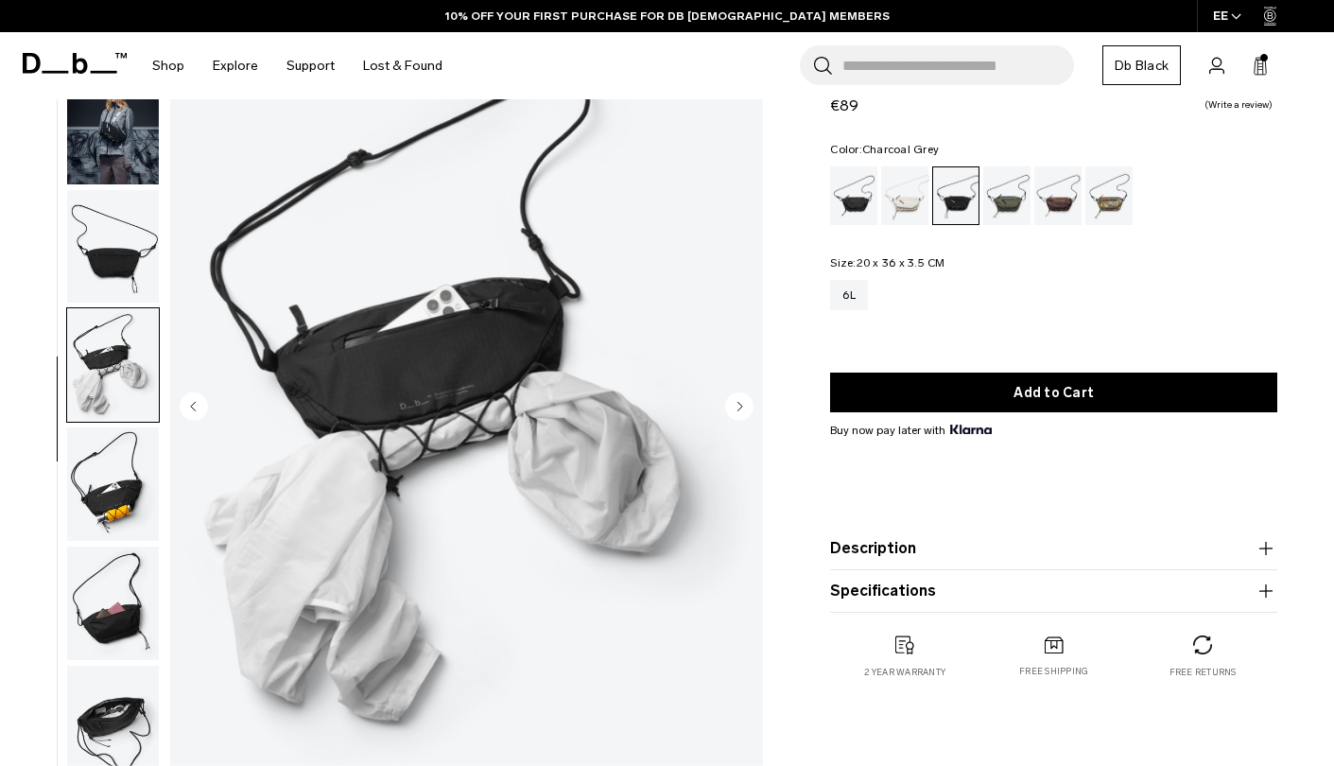
click at [109, 446] on img "button" at bounding box center [113, 483] width 92 height 113
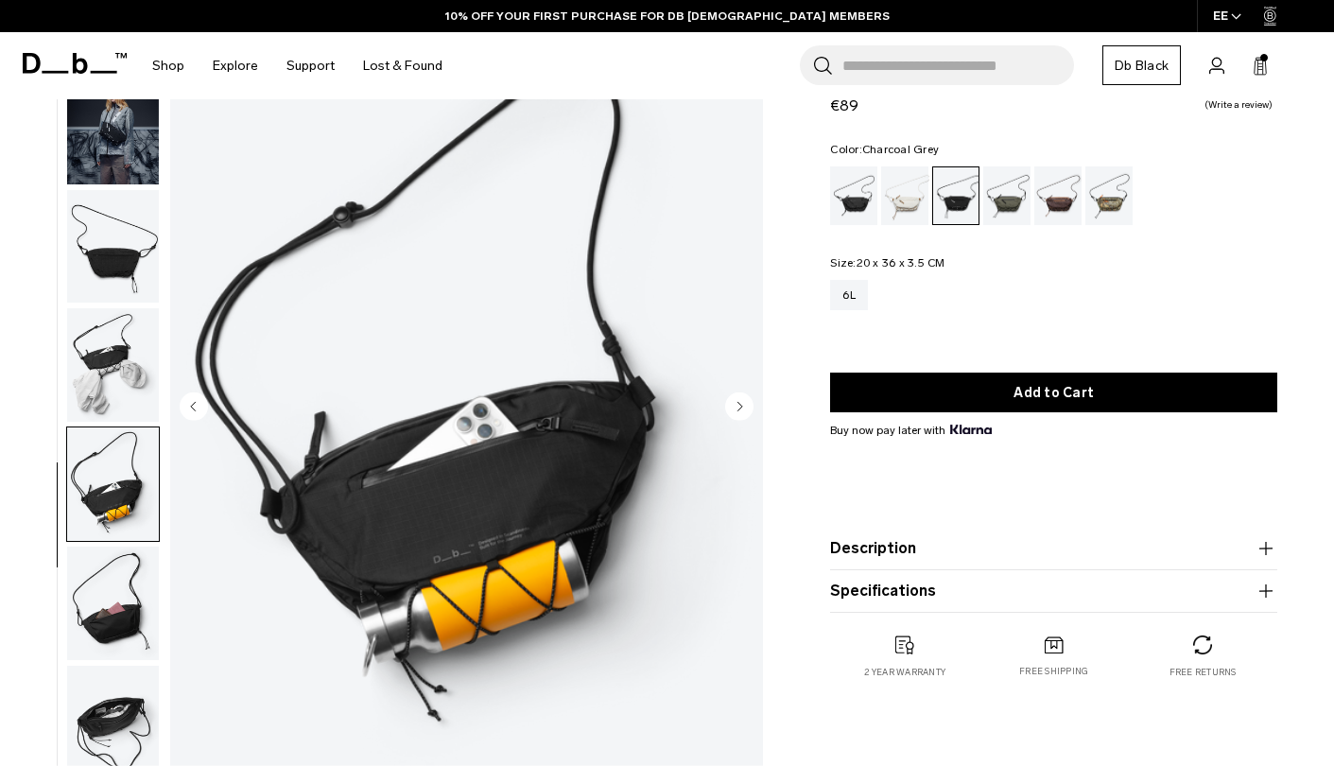
click at [117, 531] on img "button" at bounding box center [113, 483] width 92 height 113
click at [123, 582] on img "button" at bounding box center [113, 603] width 92 height 113
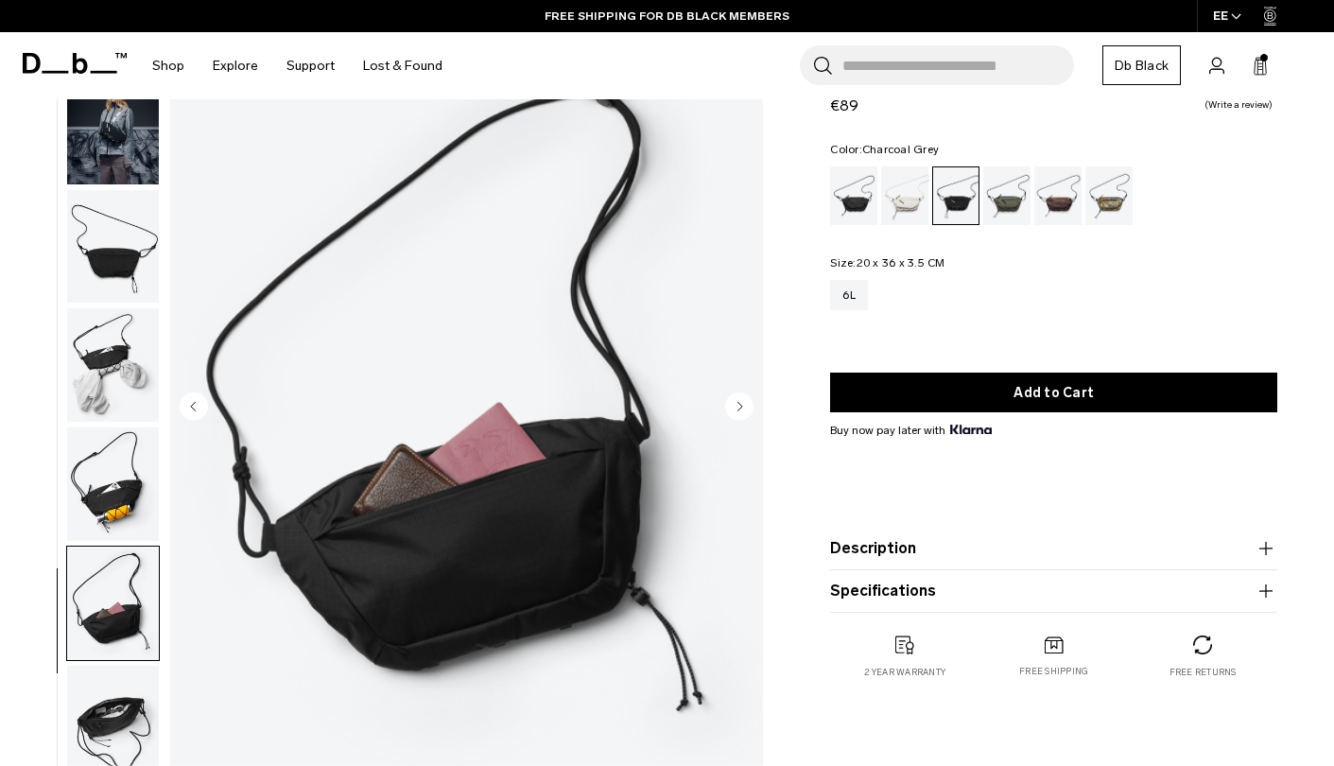
click at [116, 674] on img "button" at bounding box center [113, 722] width 92 height 113
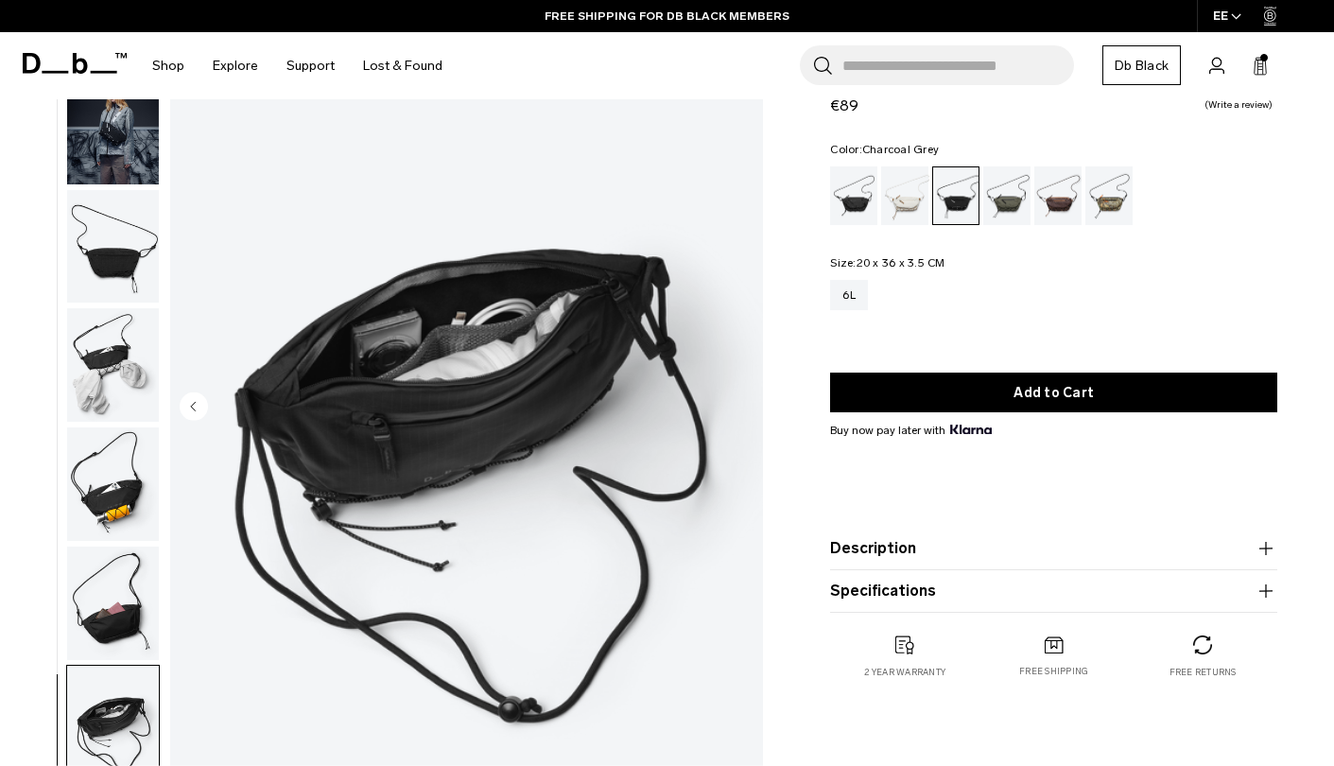
click at [124, 534] on img "button" at bounding box center [113, 483] width 92 height 113
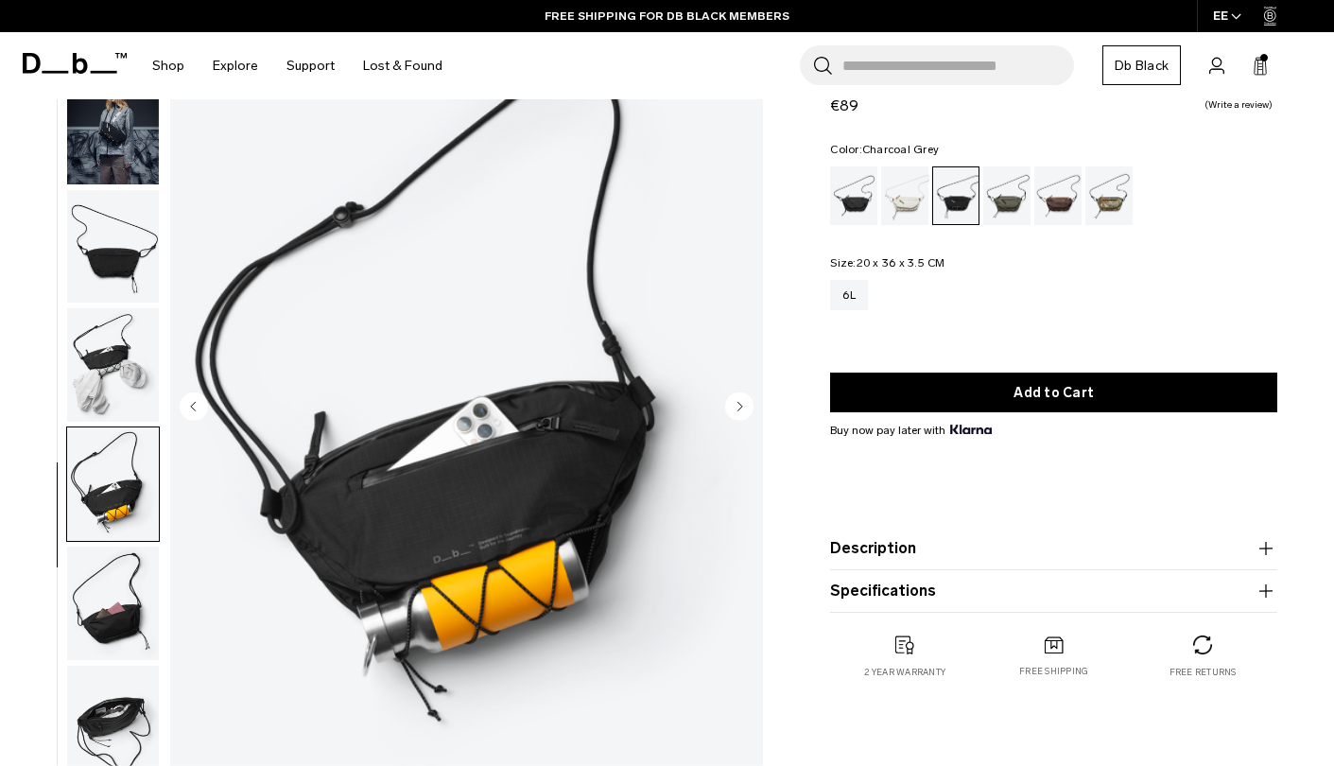
click at [106, 346] on img "button" at bounding box center [113, 364] width 92 height 113
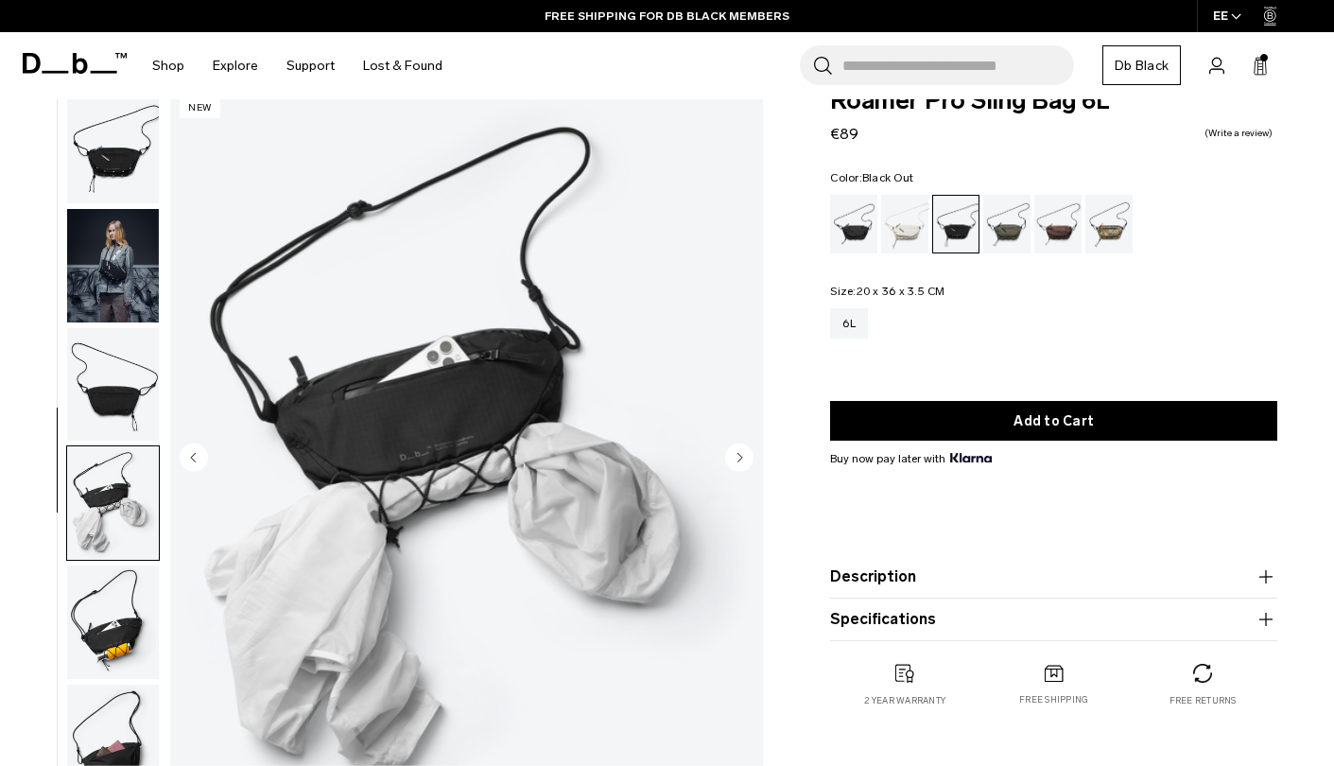
scroll to position [35, 0]
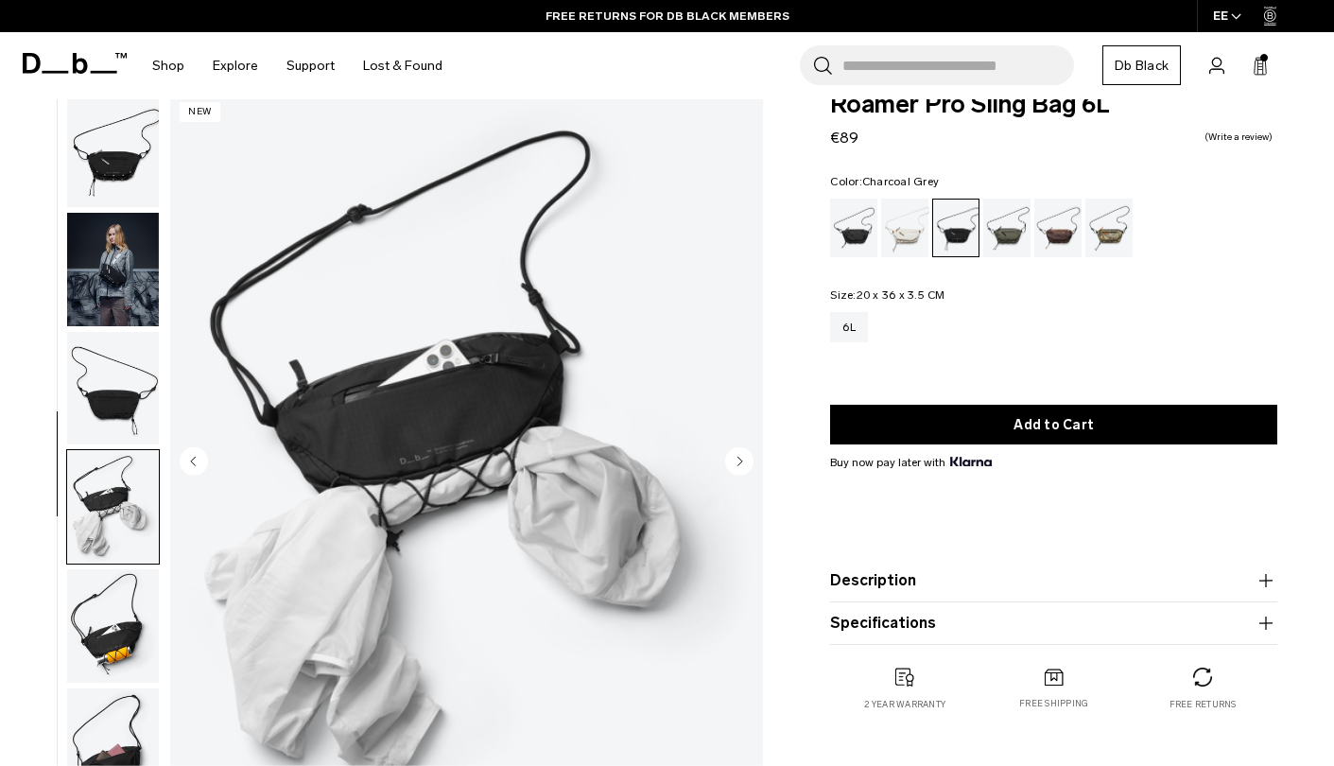
click at [103, 165] on img "button" at bounding box center [113, 150] width 92 height 113
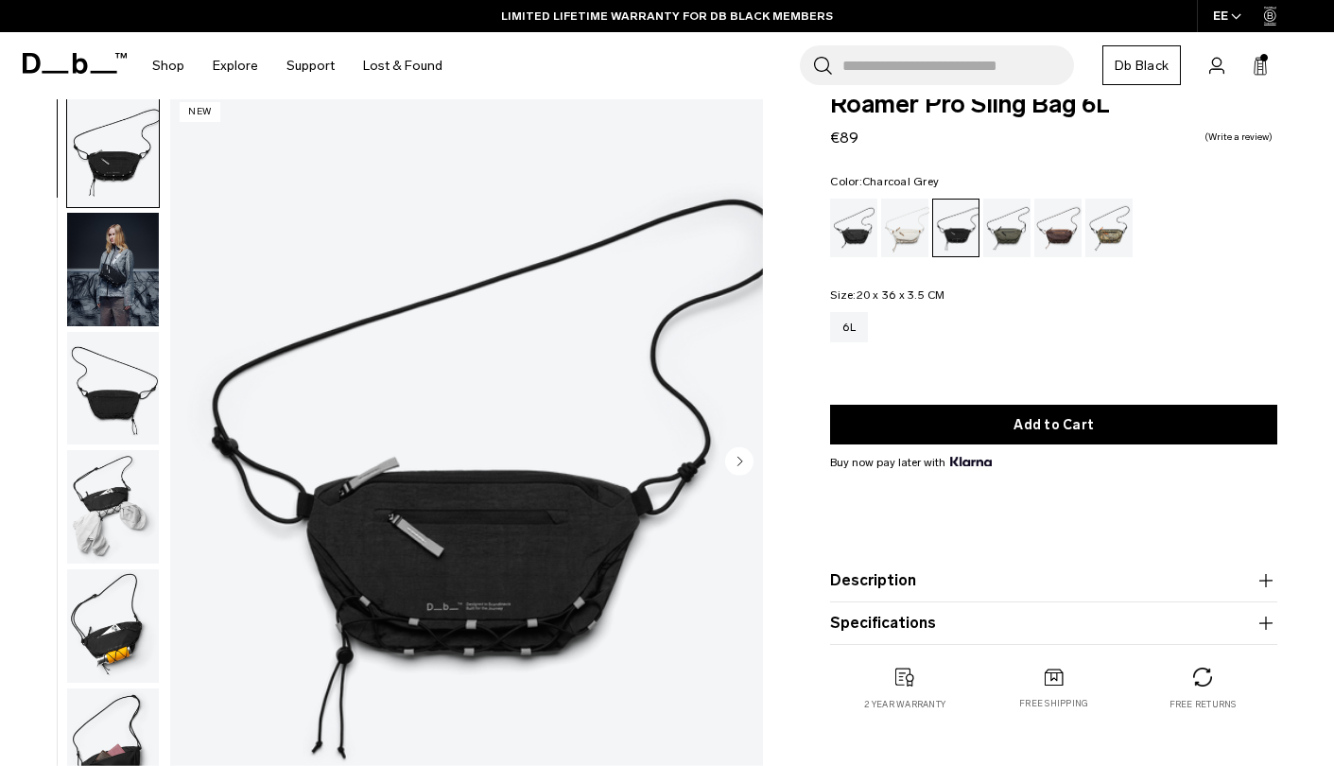
click at [1264, 63] on rect at bounding box center [1263, 68] width 1 height 14
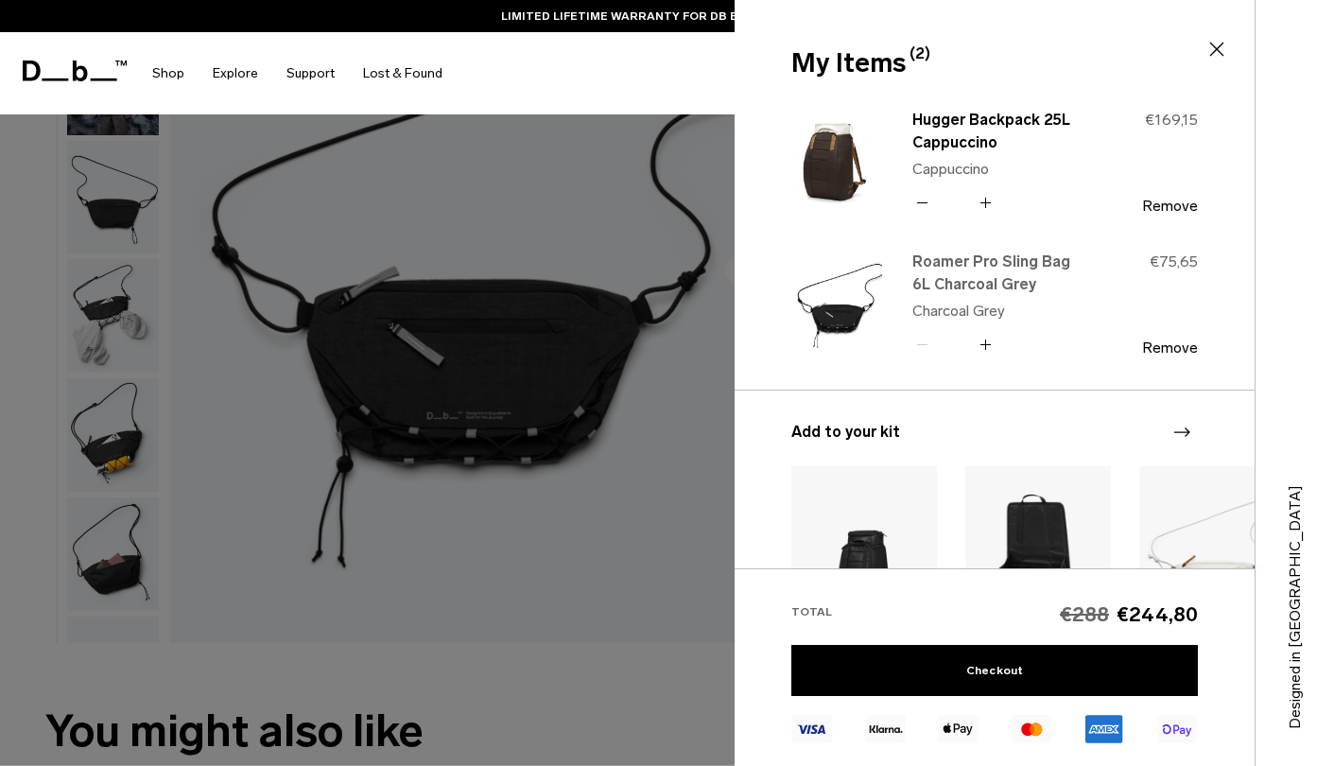
scroll to position [0, 0]
click at [509, 258] on div at bounding box center [667, 383] width 1334 height 766
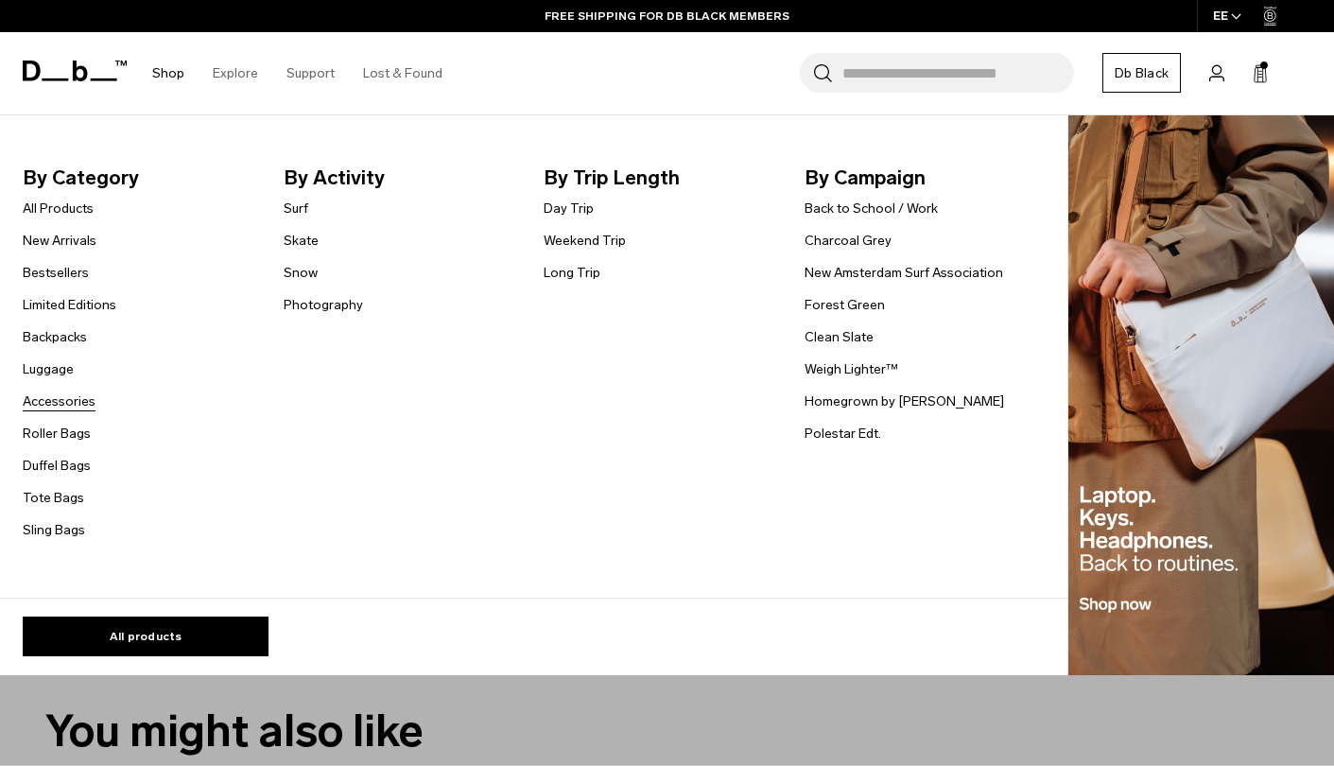
click at [79, 396] on link "Accessories" at bounding box center [59, 402] width 73 height 20
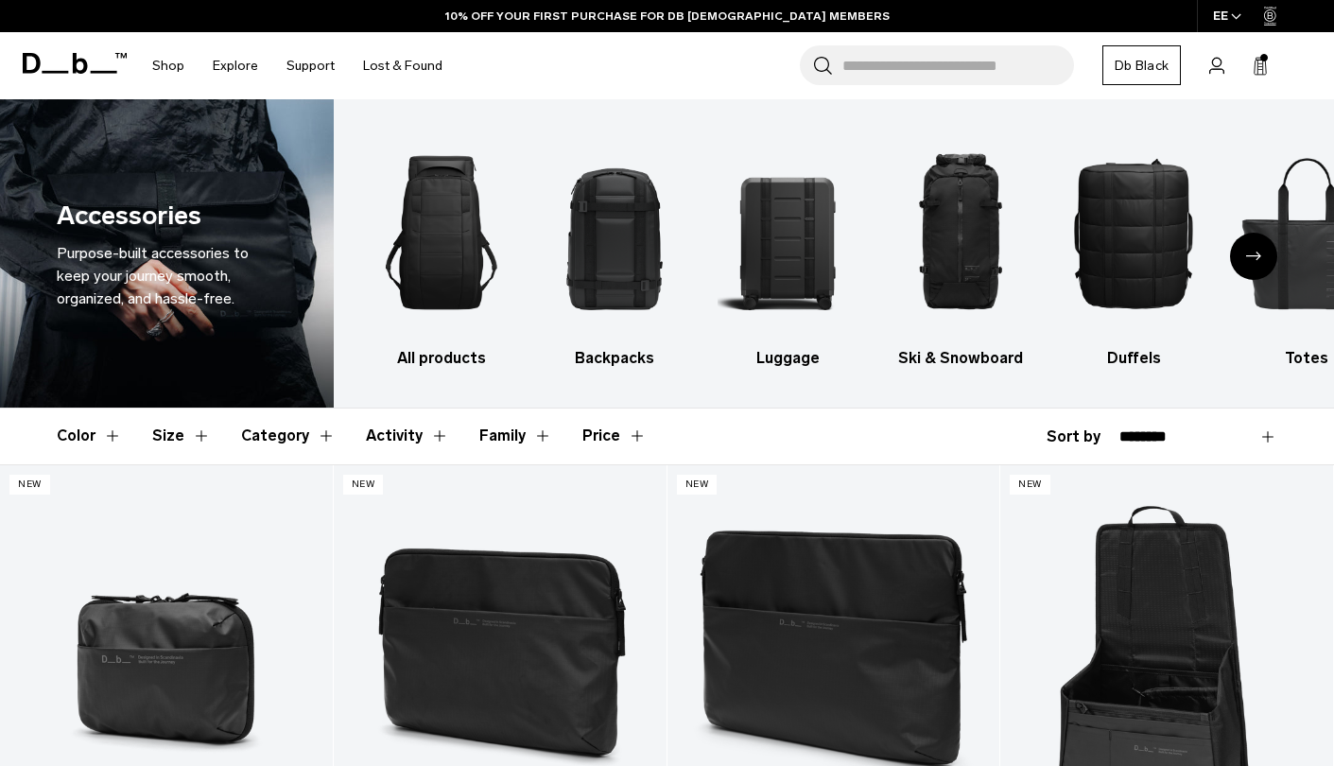
select select "**********"
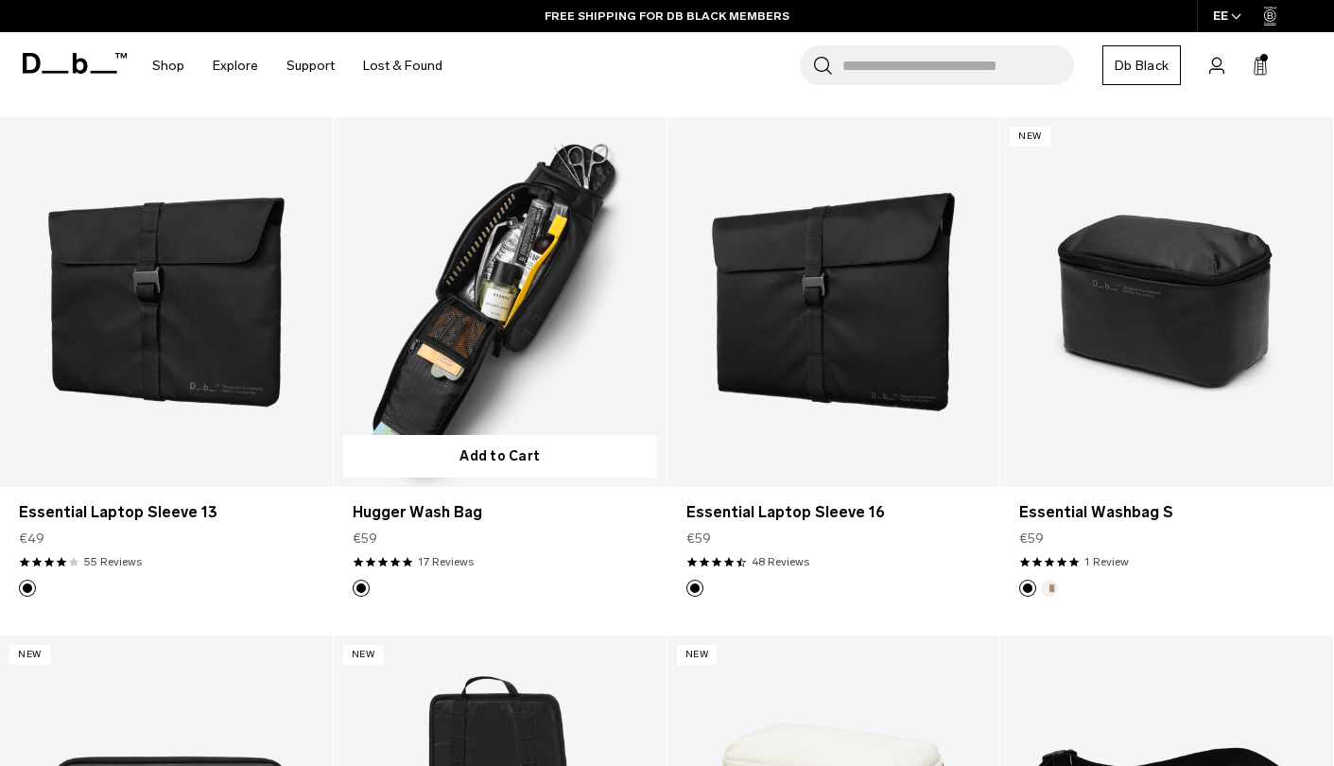
scroll to position [1852, 0]
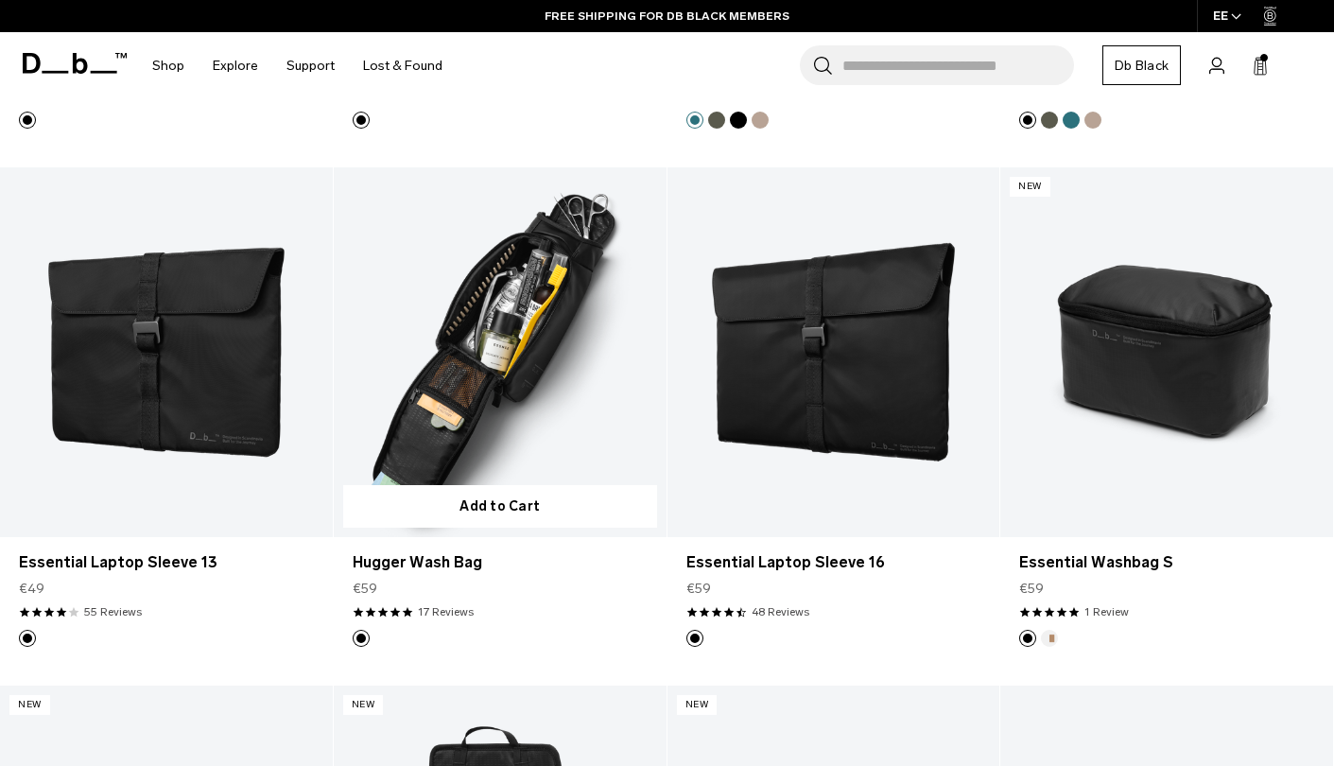
click at [529, 343] on link "Hugger Wash Bag" at bounding box center [500, 352] width 333 height 370
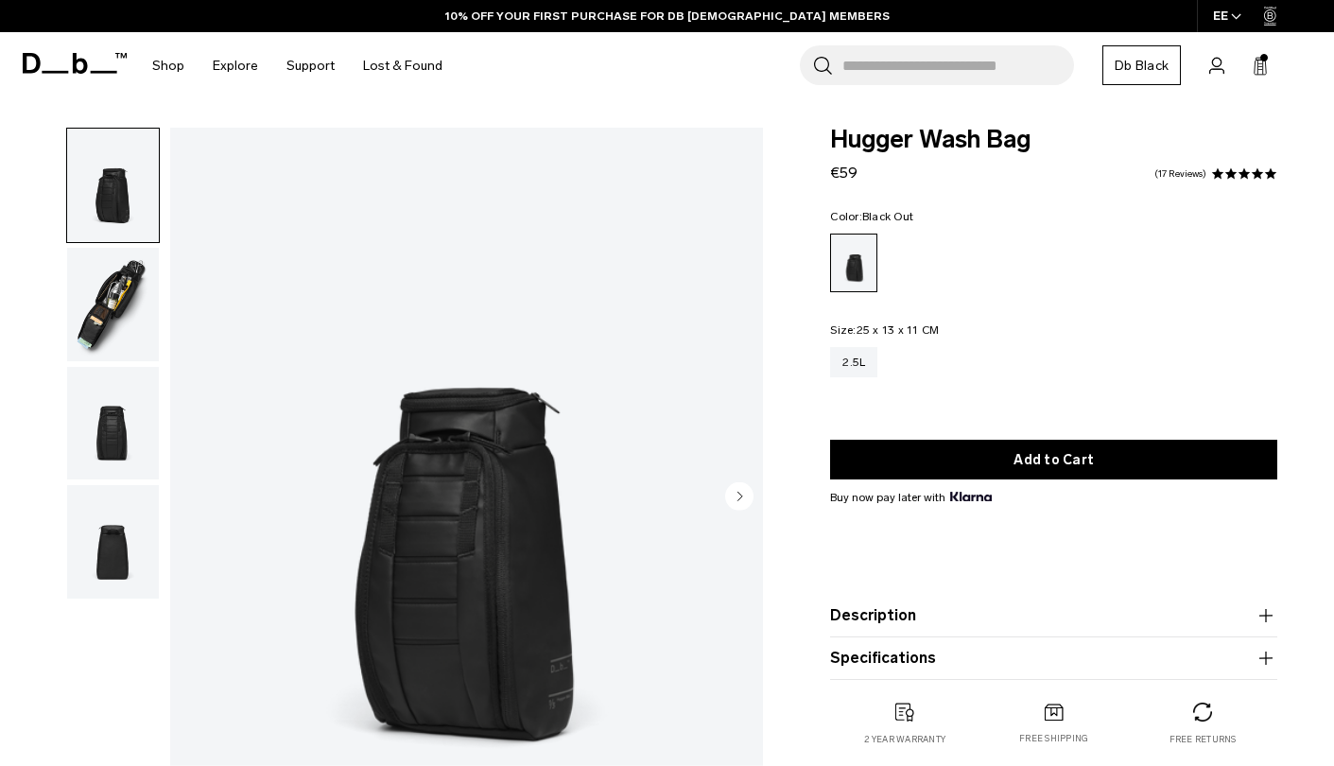
click at [748, 497] on circle "Next slide" at bounding box center [739, 496] width 28 height 28
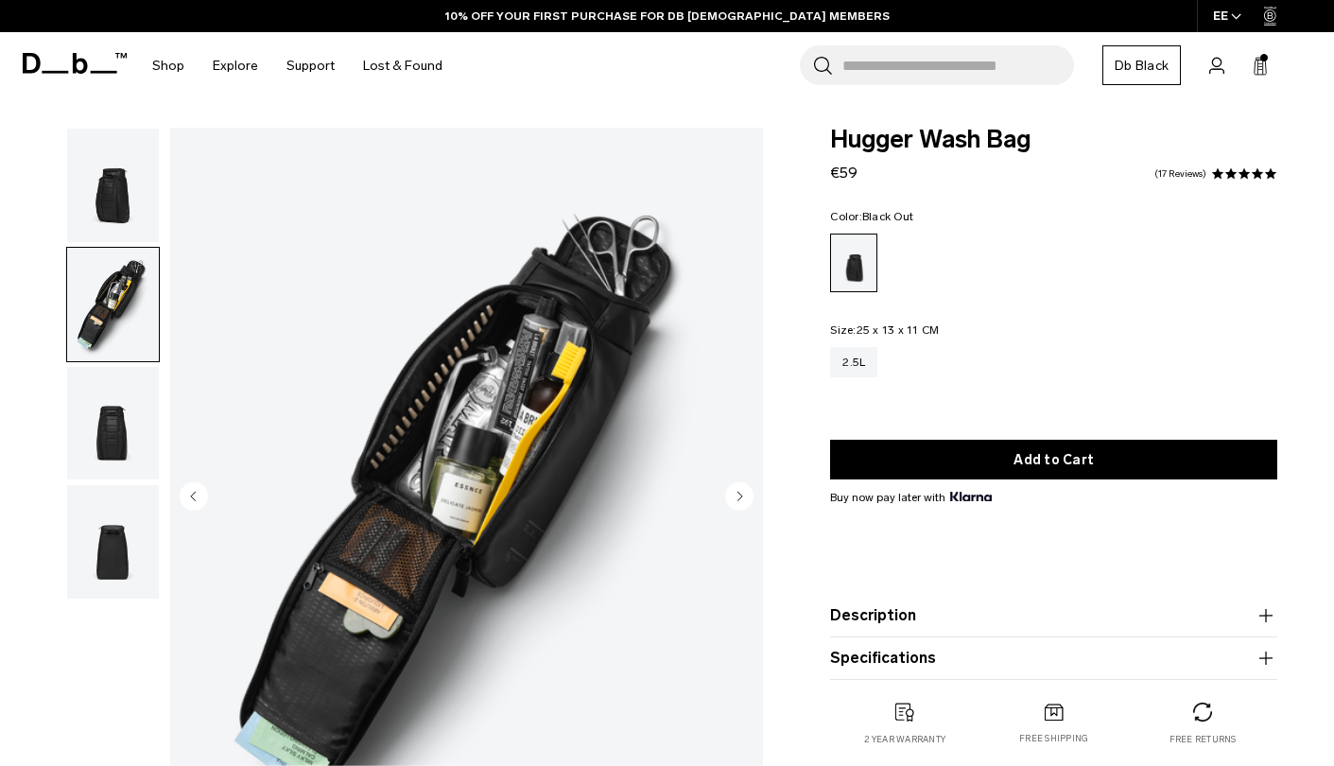
click at [741, 496] on icon "Next slide" at bounding box center [741, 496] width 5 height 9
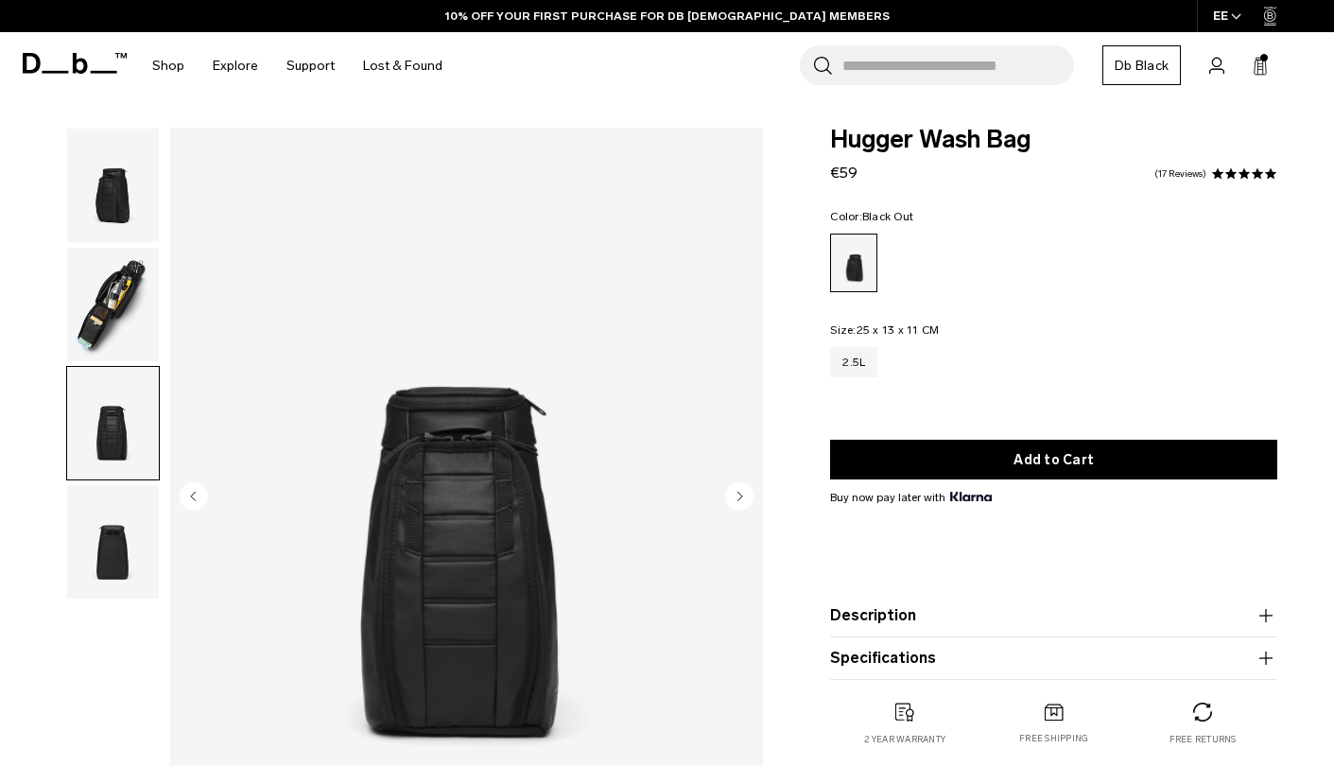
click at [741, 496] on icon "Next slide" at bounding box center [741, 496] width 5 height 9
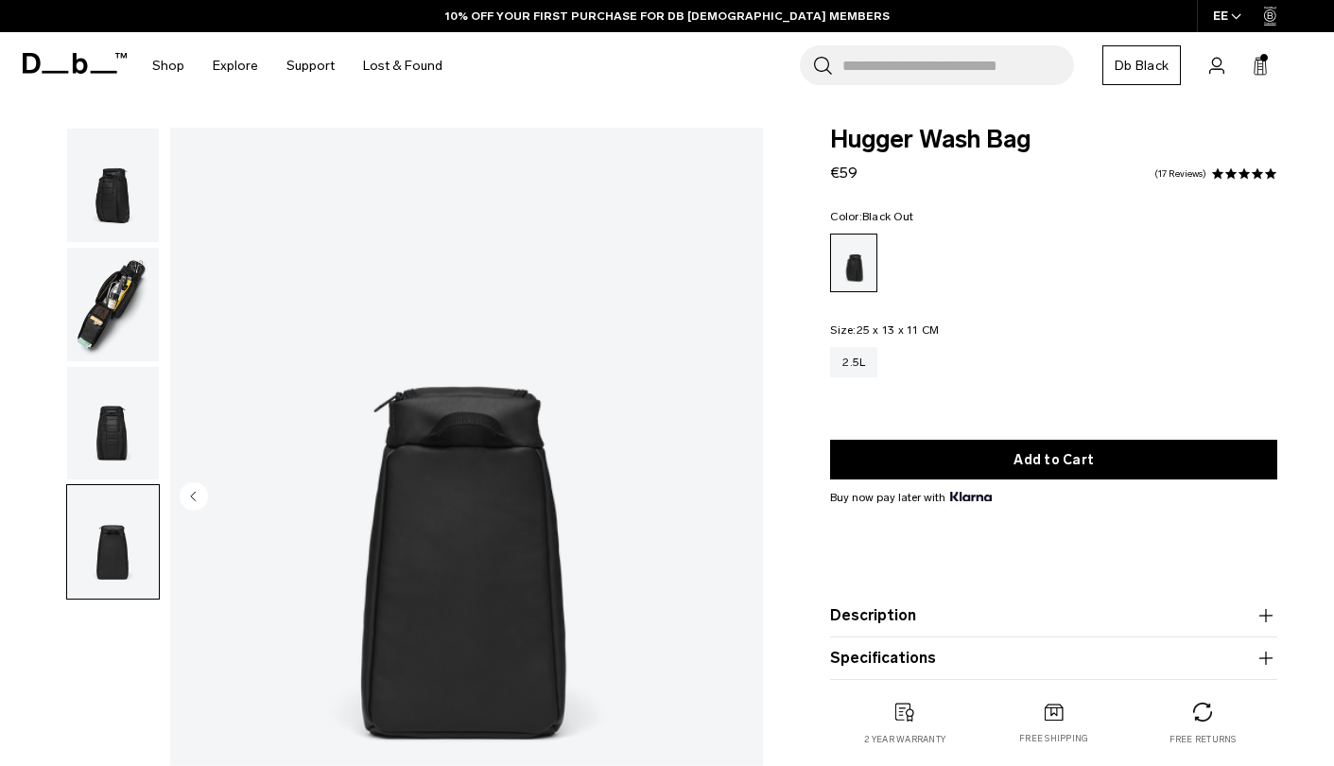
click at [741, 496] on img "4 / 4" at bounding box center [466, 498] width 593 height 741
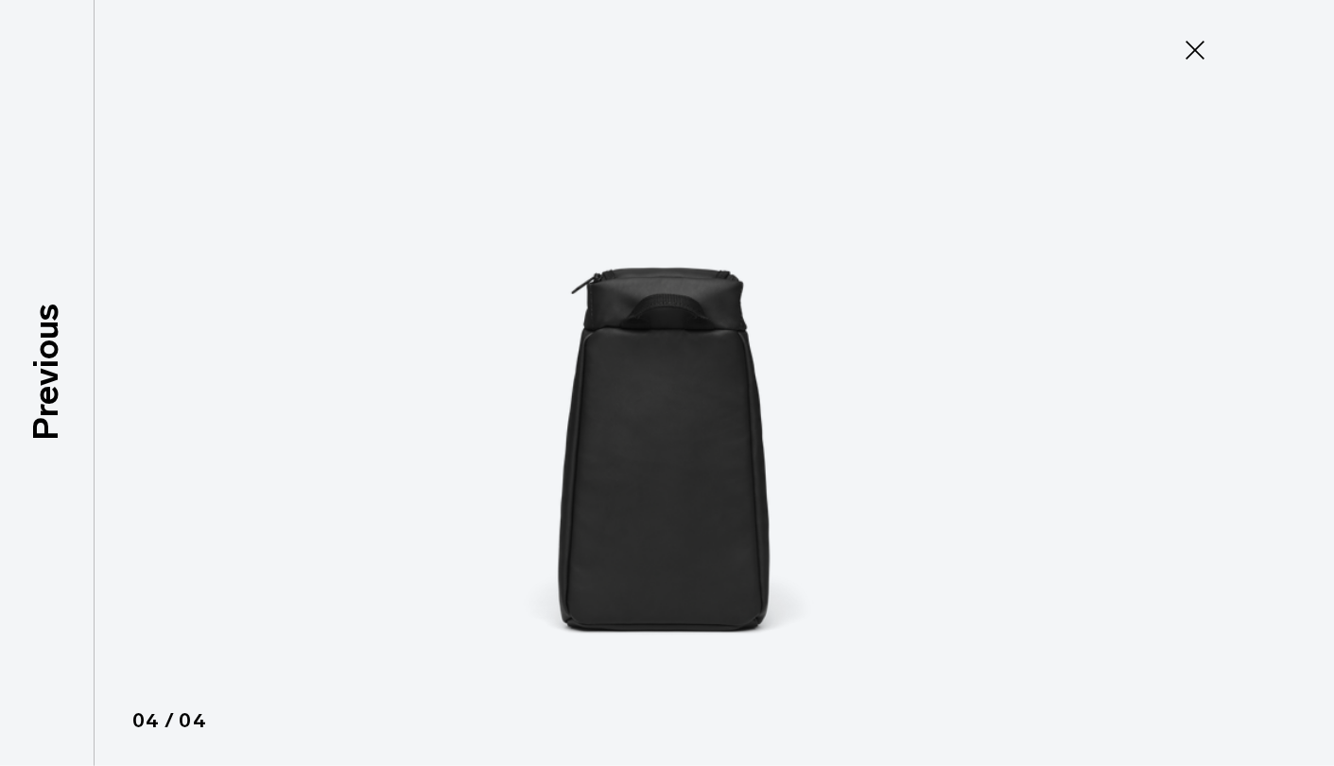
click at [1184, 35] on icon at bounding box center [1195, 50] width 30 height 30
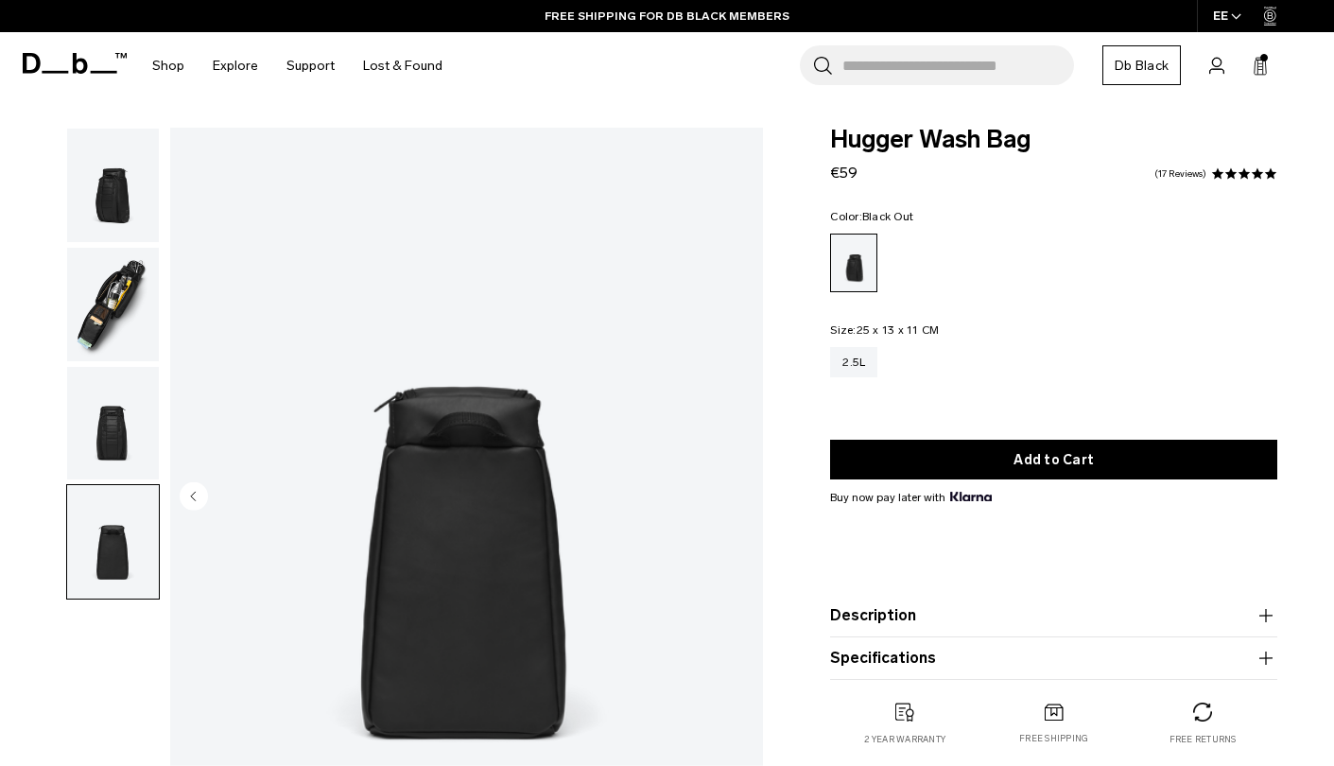
click at [130, 418] on img "button" at bounding box center [113, 423] width 92 height 113
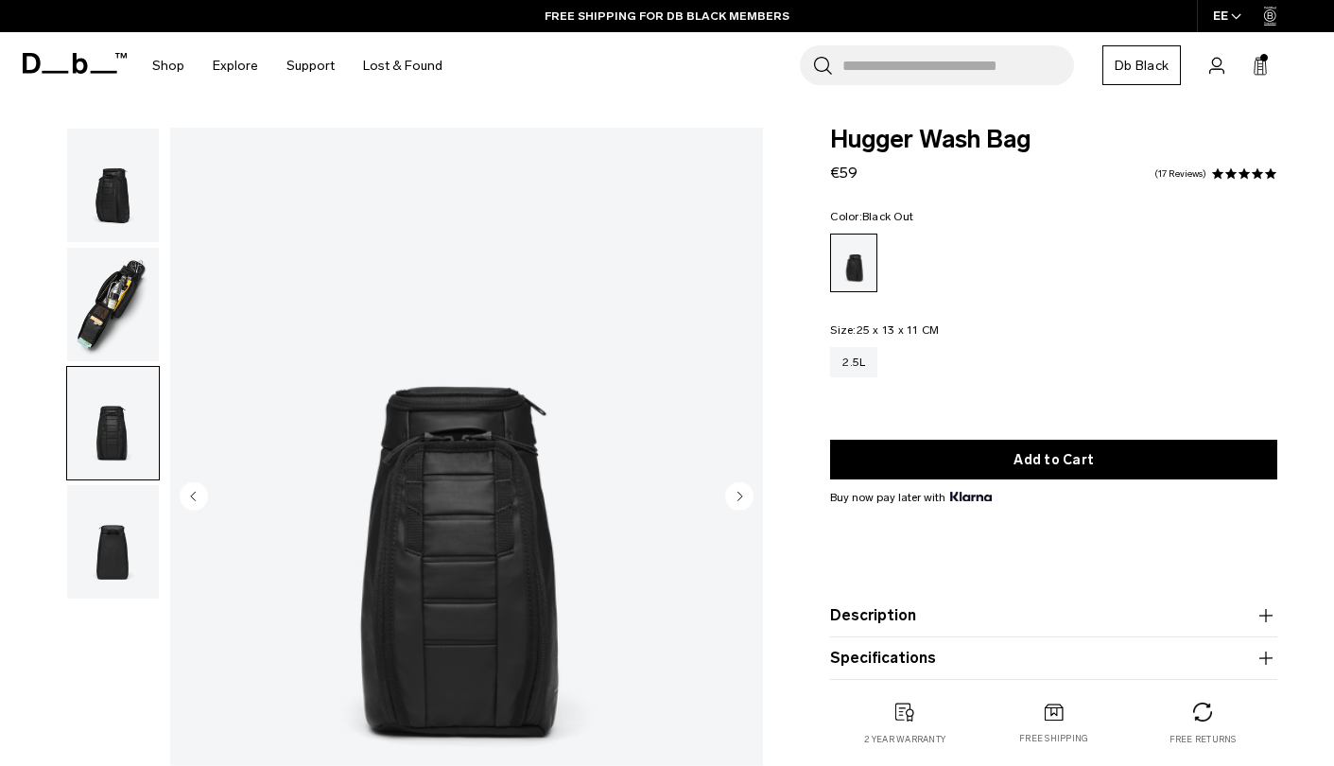
click at [111, 328] on img "button" at bounding box center [113, 304] width 92 height 113
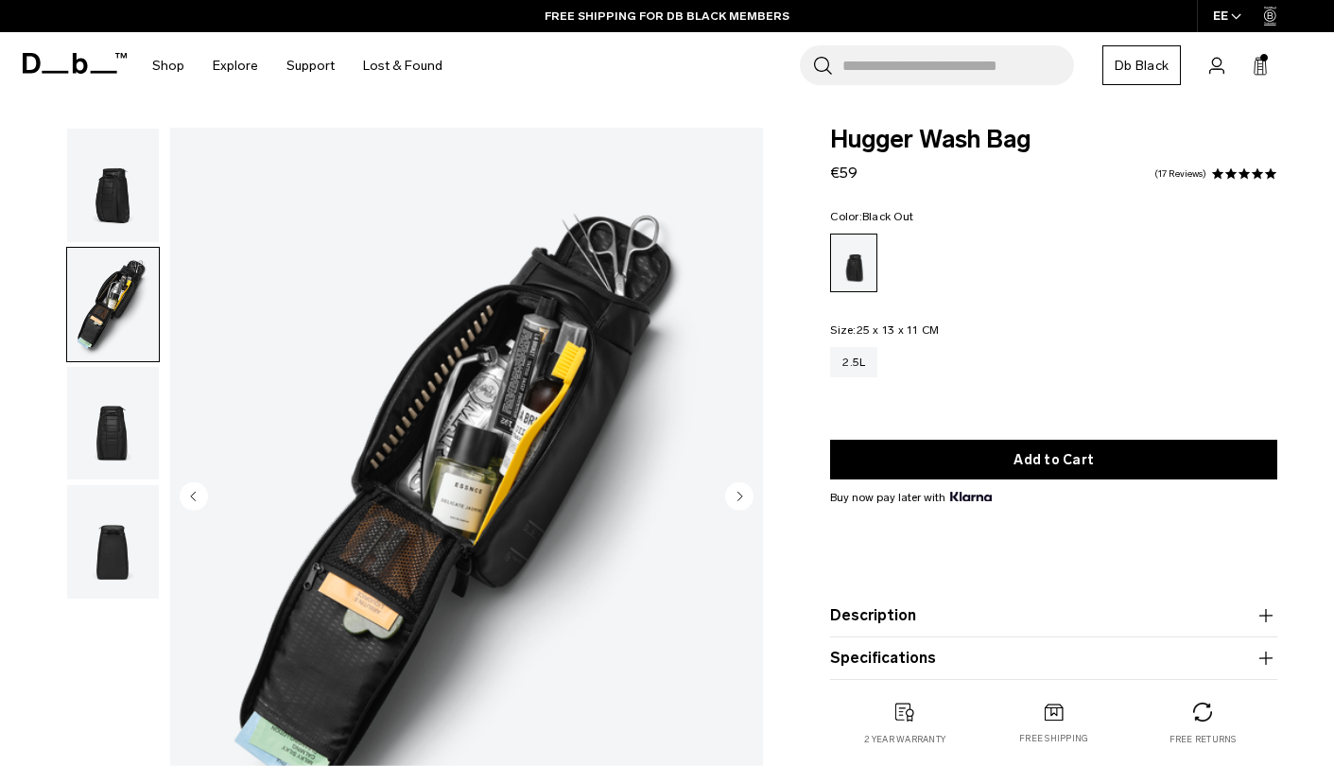
click at [93, 225] on img "button" at bounding box center [113, 185] width 92 height 113
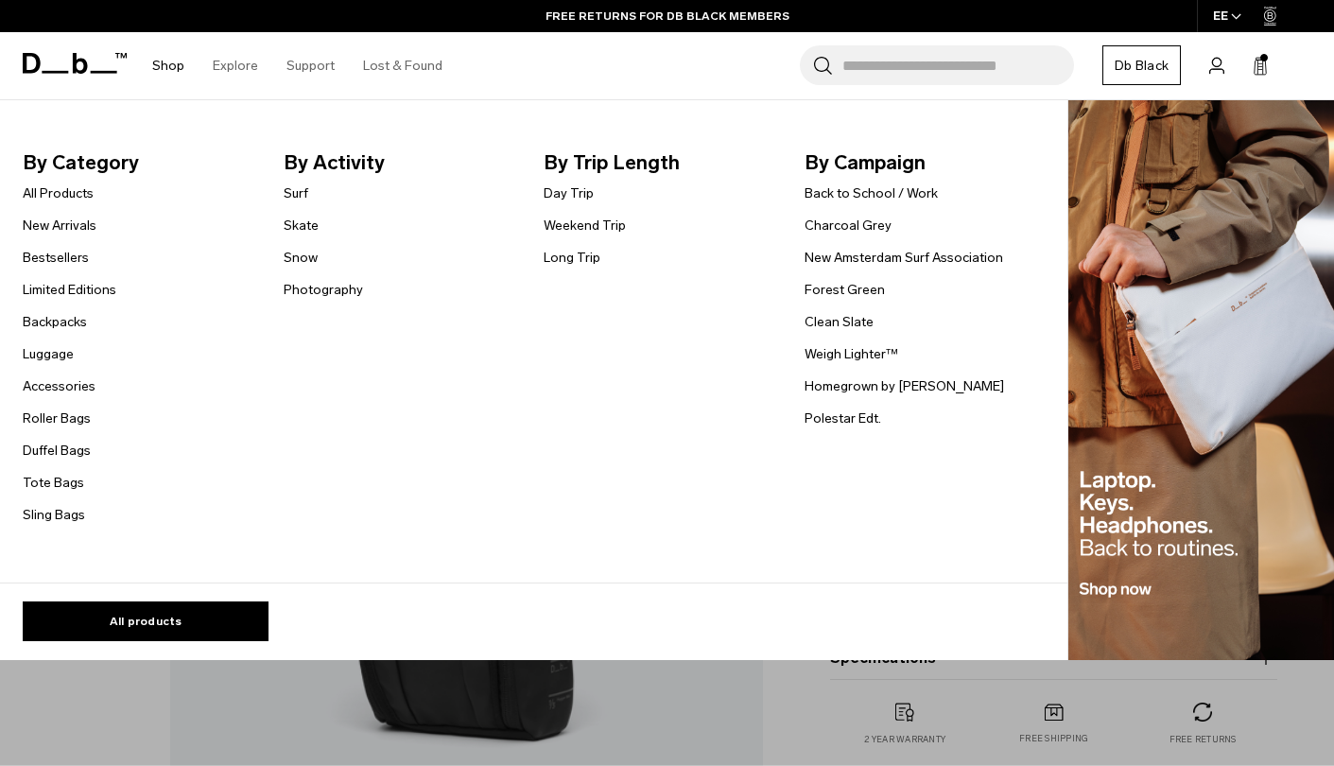
click at [162, 65] on link "Shop" at bounding box center [168, 65] width 32 height 67
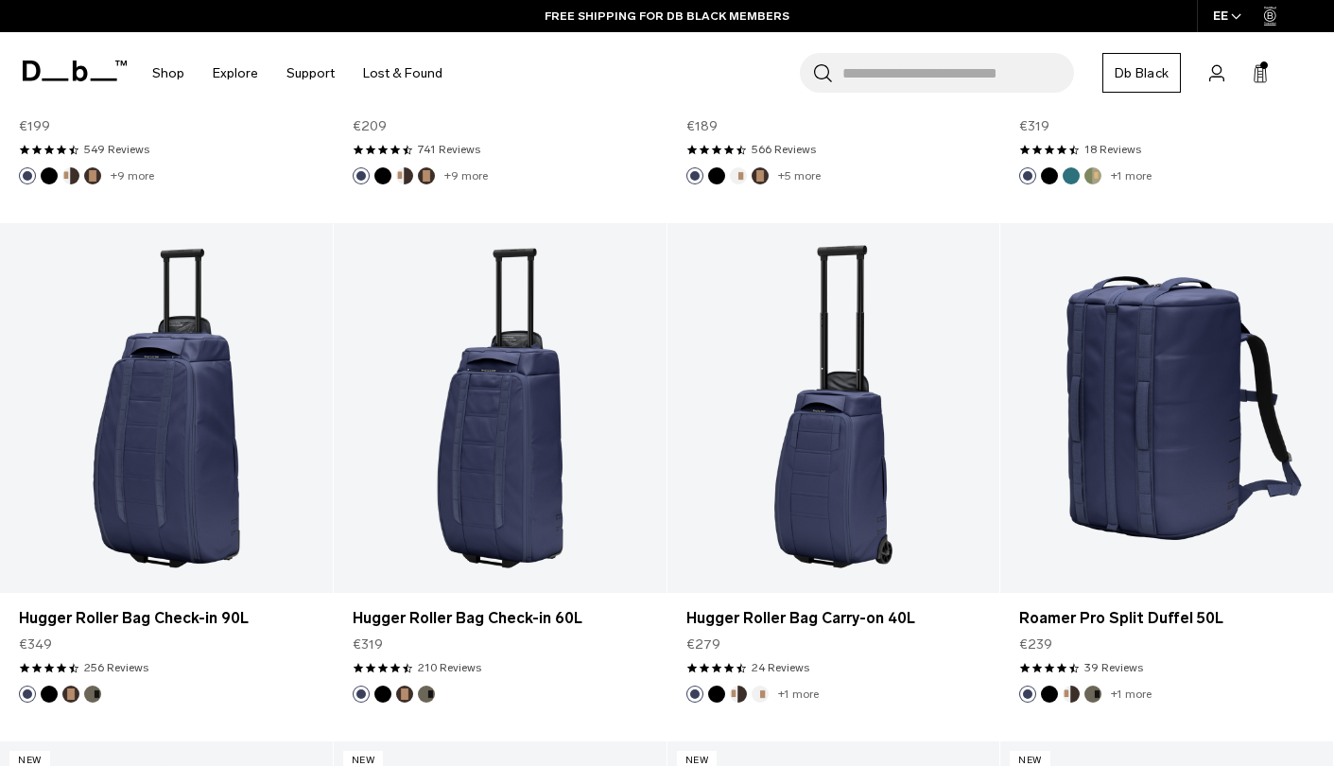
scroll to position [4922, 0]
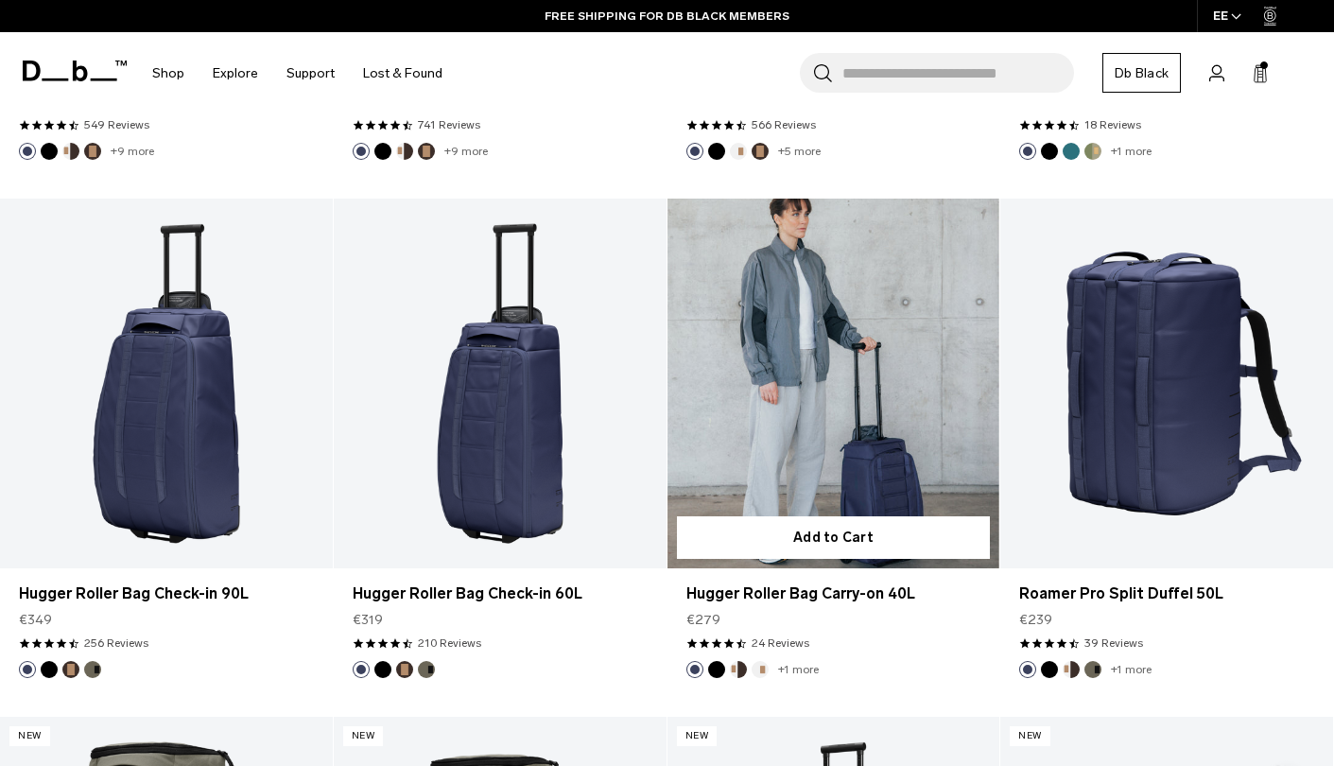
click at [743, 402] on link "Hugger Roller Bag Carry-on 40L" at bounding box center [834, 384] width 333 height 370
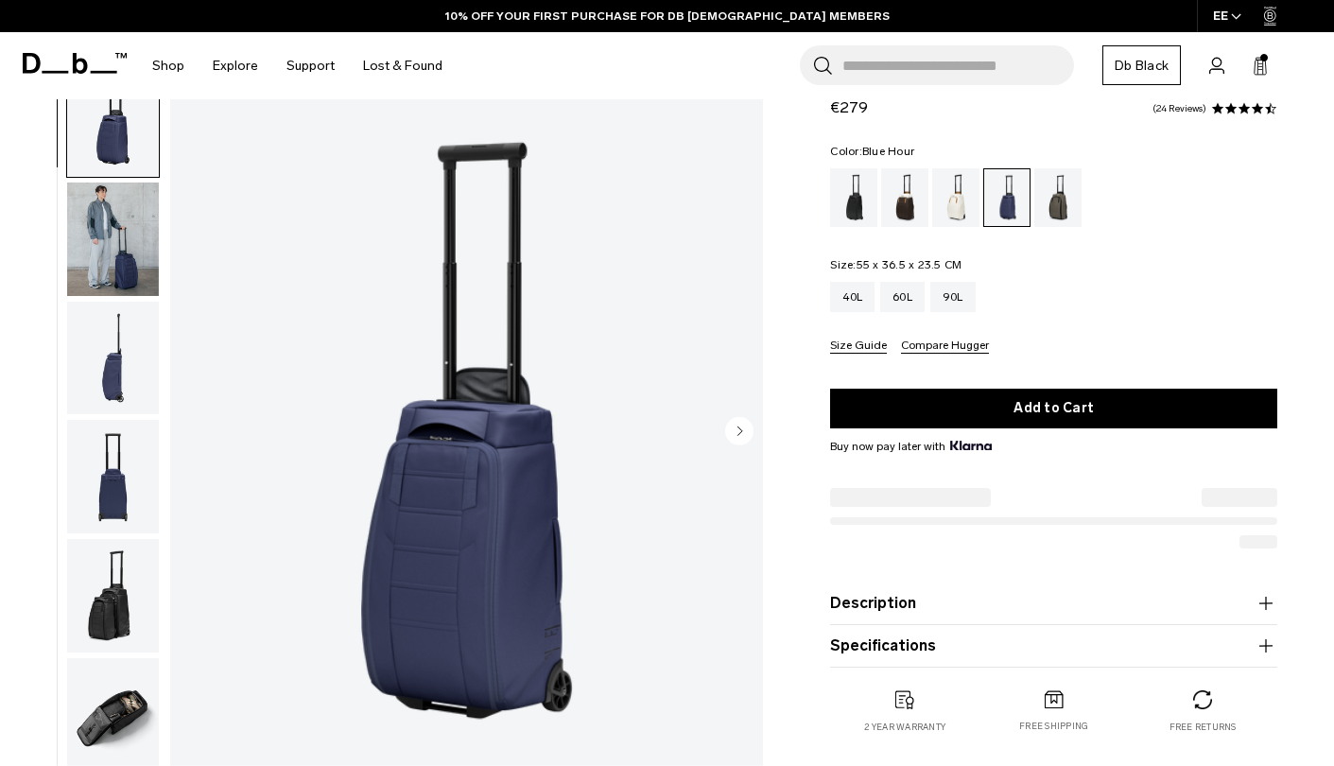
scroll to position [65, 0]
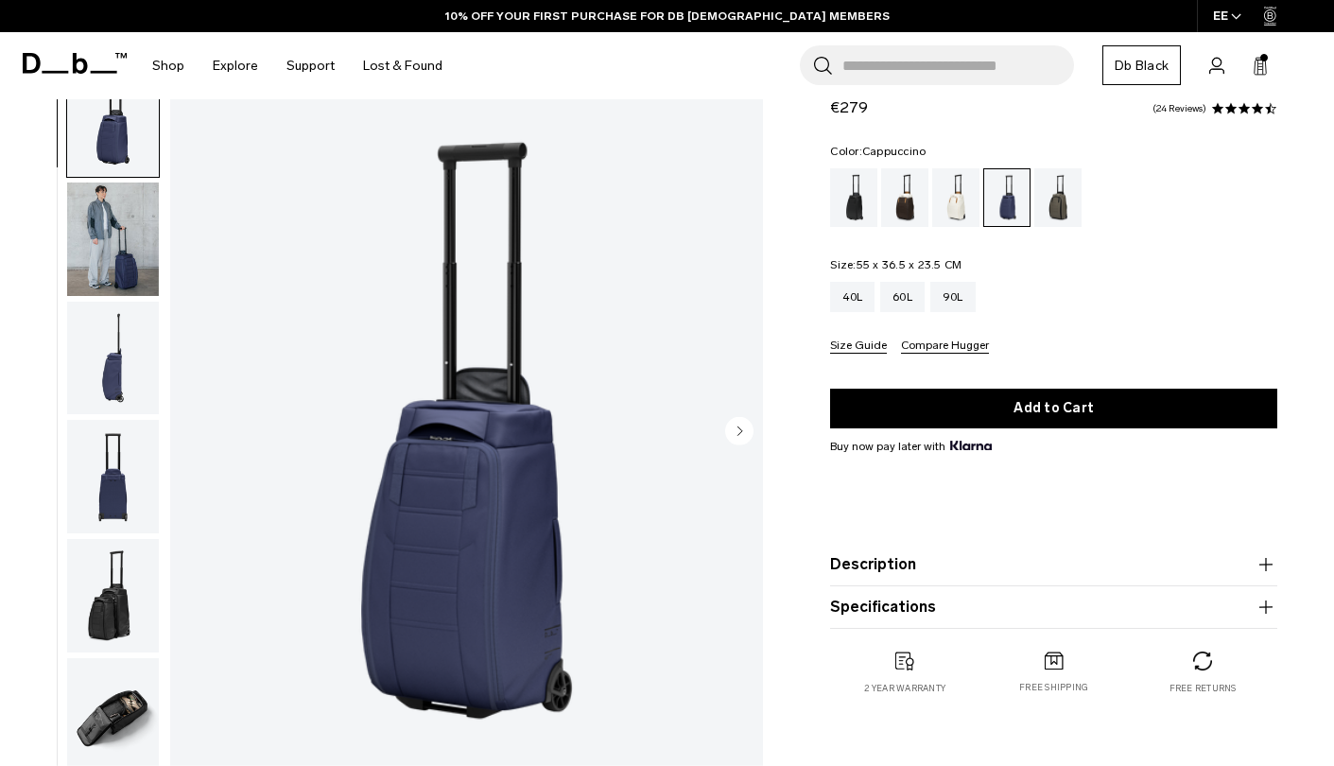
click at [896, 201] on div "Cappuccino" at bounding box center [905, 197] width 48 height 59
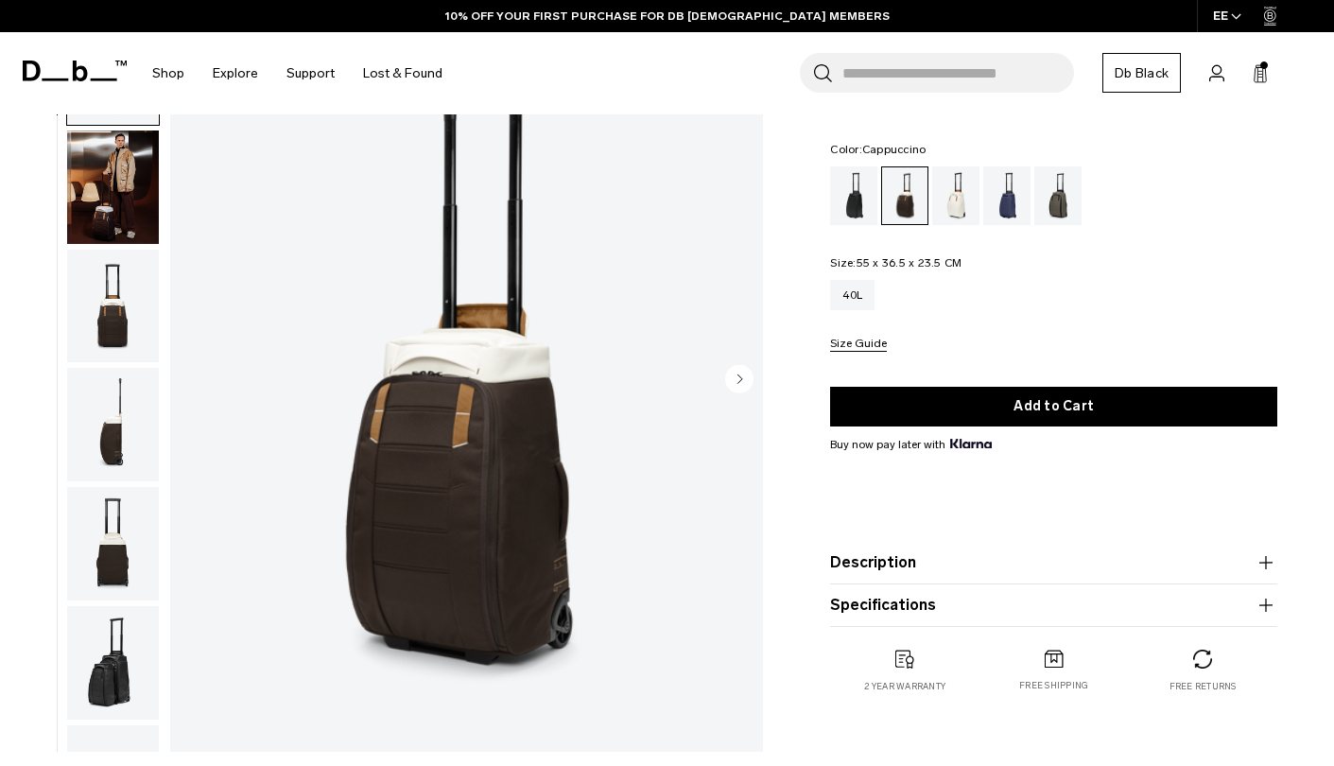
click at [739, 381] on icon "Next slide" at bounding box center [741, 379] width 5 height 9
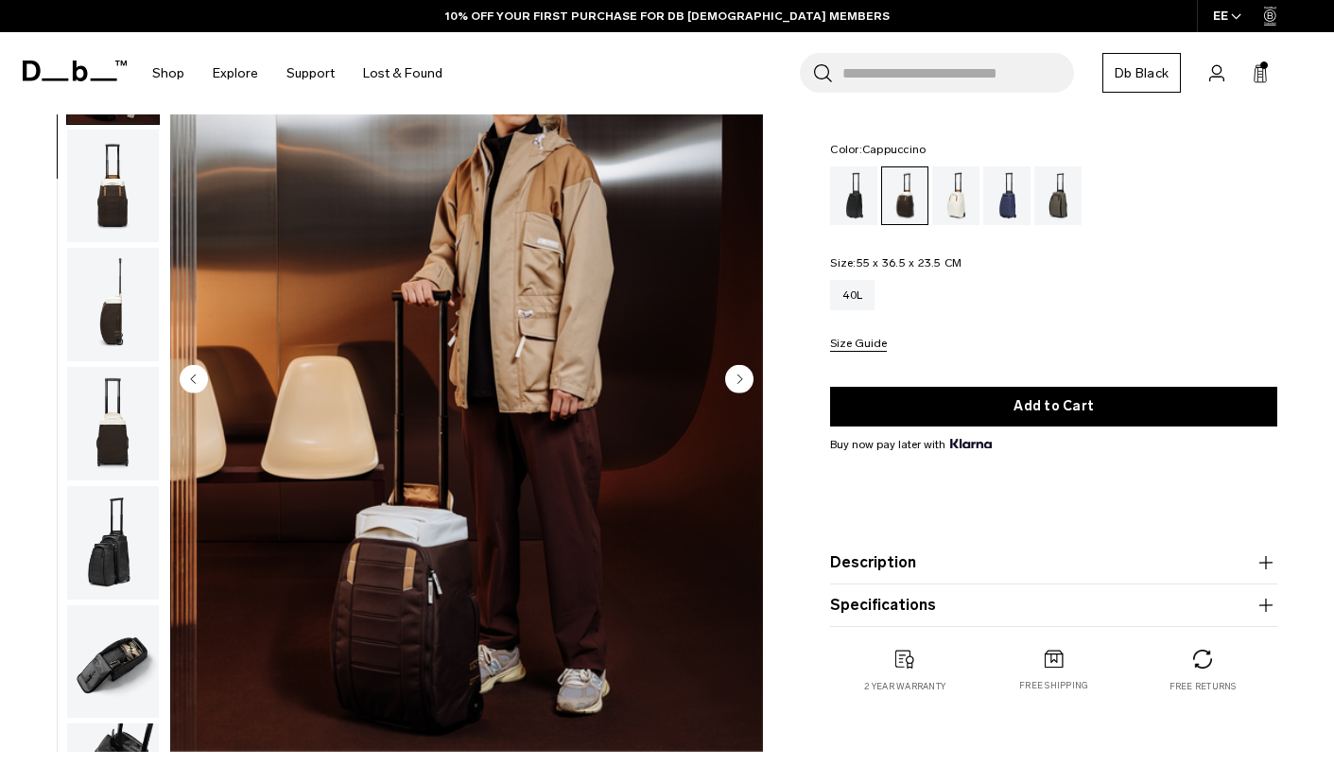
click at [740, 379] on icon "Next slide" at bounding box center [741, 379] width 5 height 9
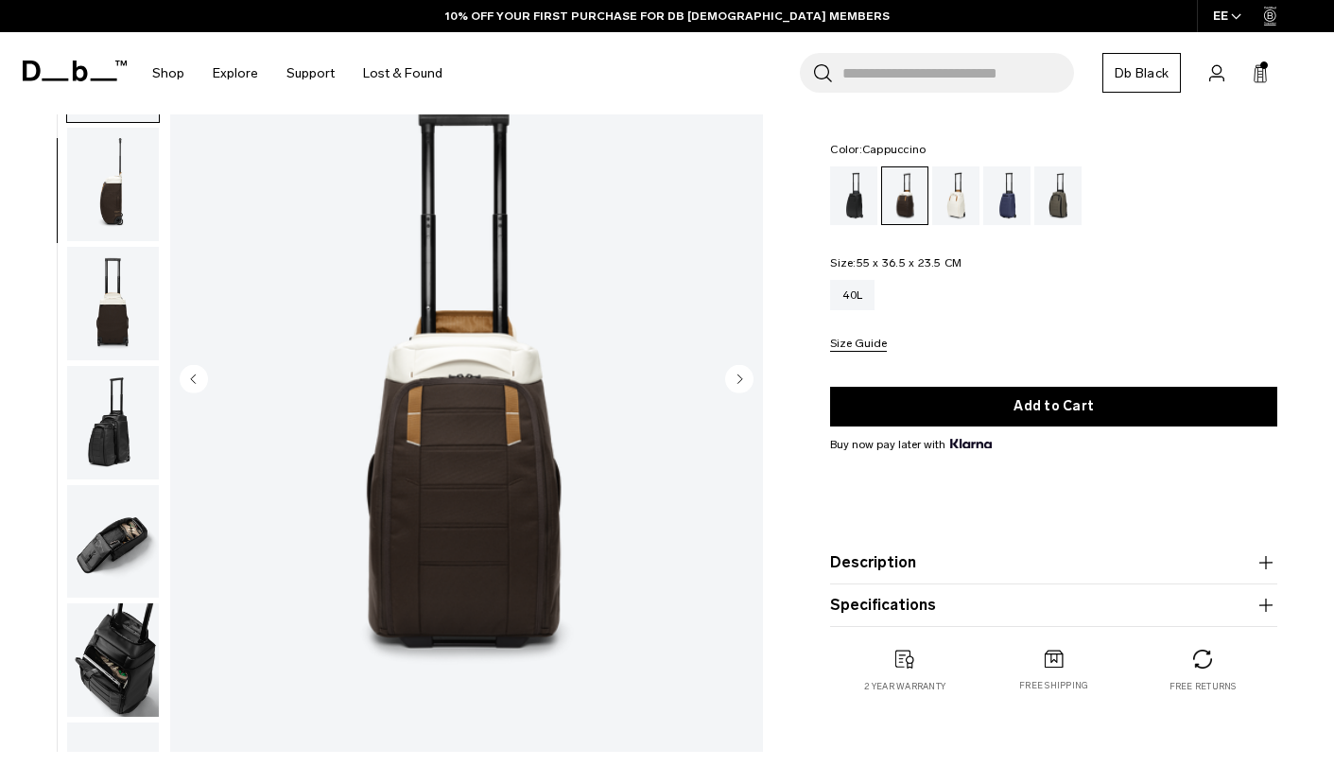
click at [740, 379] on icon "Next slide" at bounding box center [741, 379] width 5 height 9
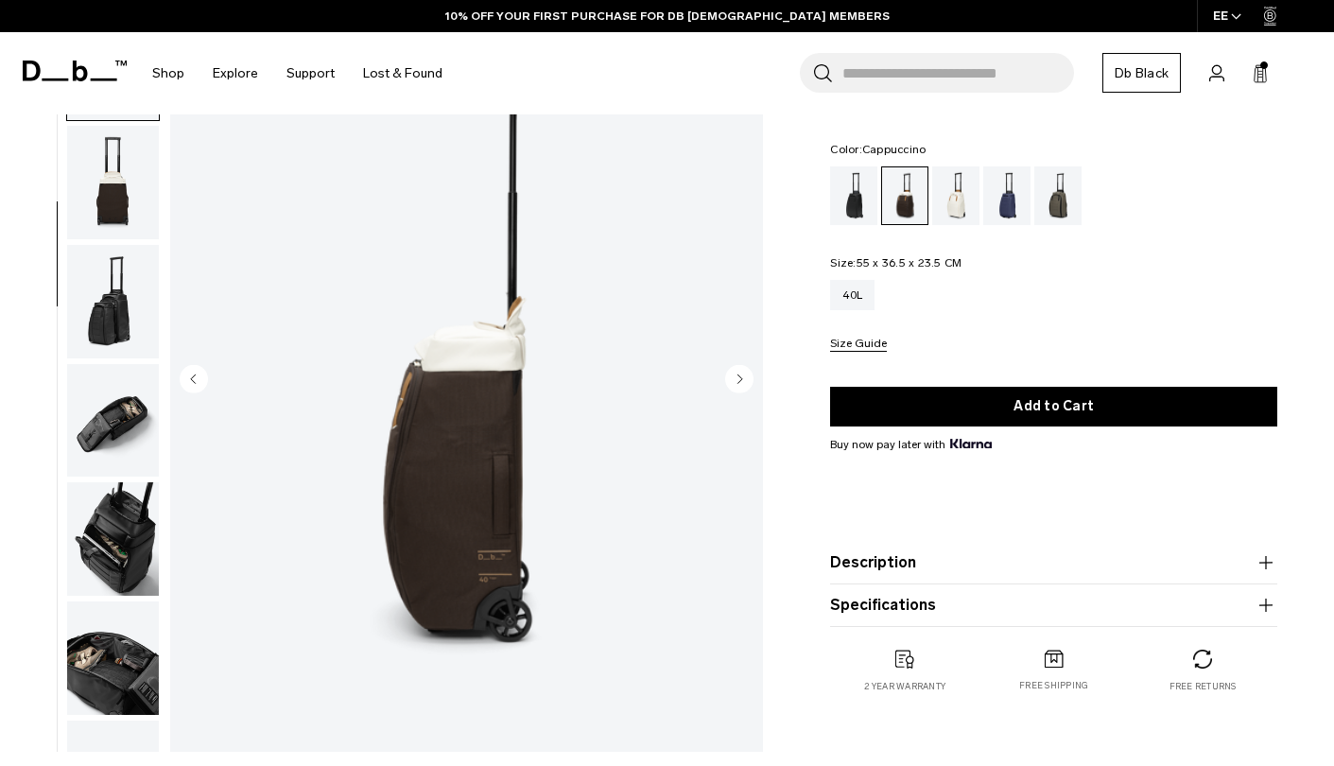
click at [740, 379] on icon "Next slide" at bounding box center [741, 379] width 5 height 9
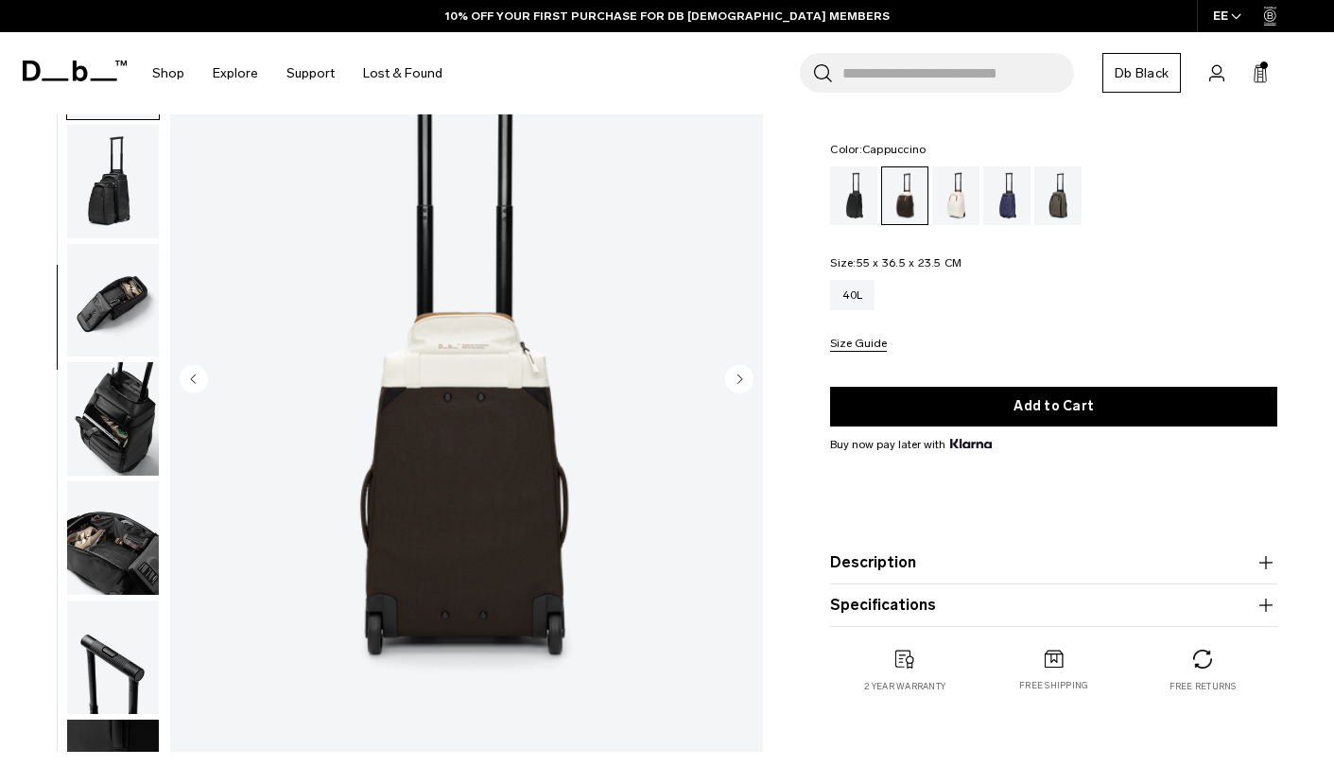
click at [740, 379] on icon "Next slide" at bounding box center [741, 379] width 5 height 9
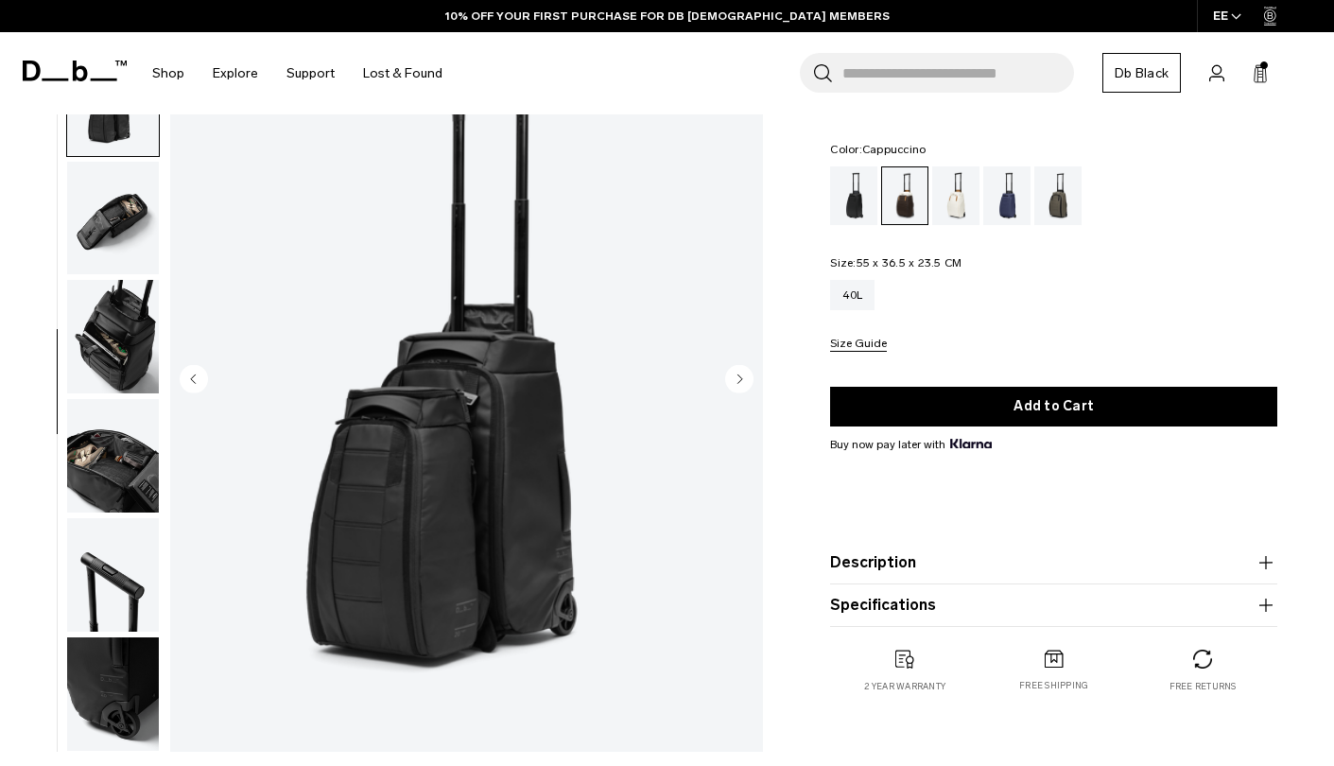
click at [740, 379] on icon "Next slide" at bounding box center [741, 379] width 5 height 9
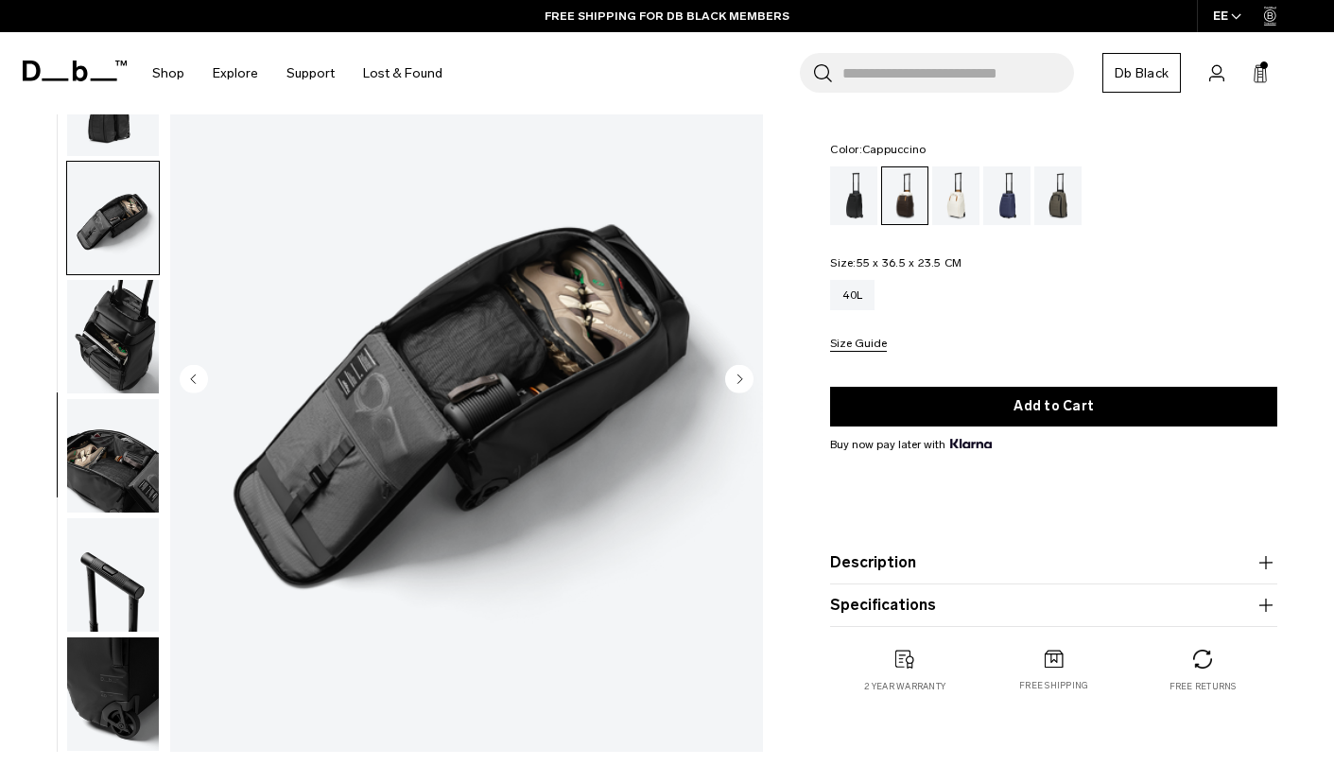
click at [740, 379] on icon "Next slide" at bounding box center [741, 379] width 5 height 9
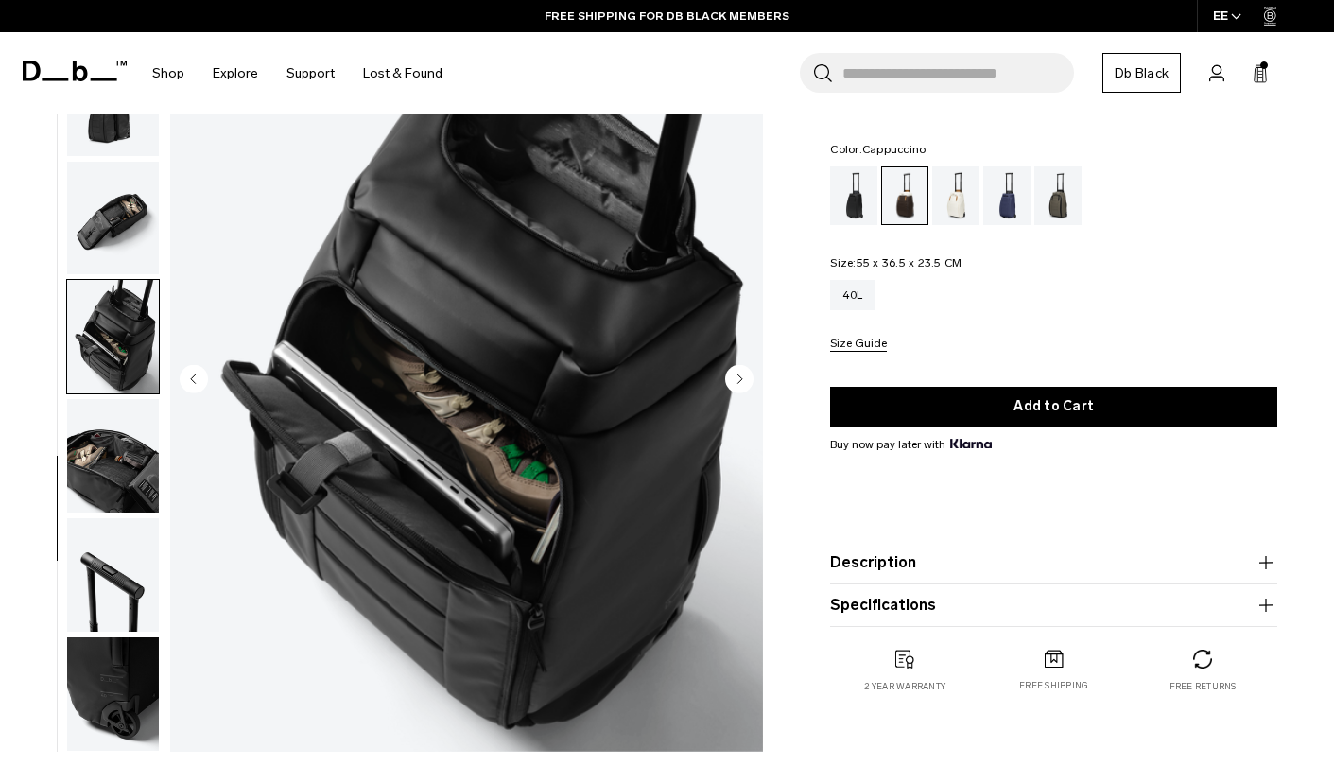
click at [740, 379] on icon "Next slide" at bounding box center [741, 379] width 5 height 9
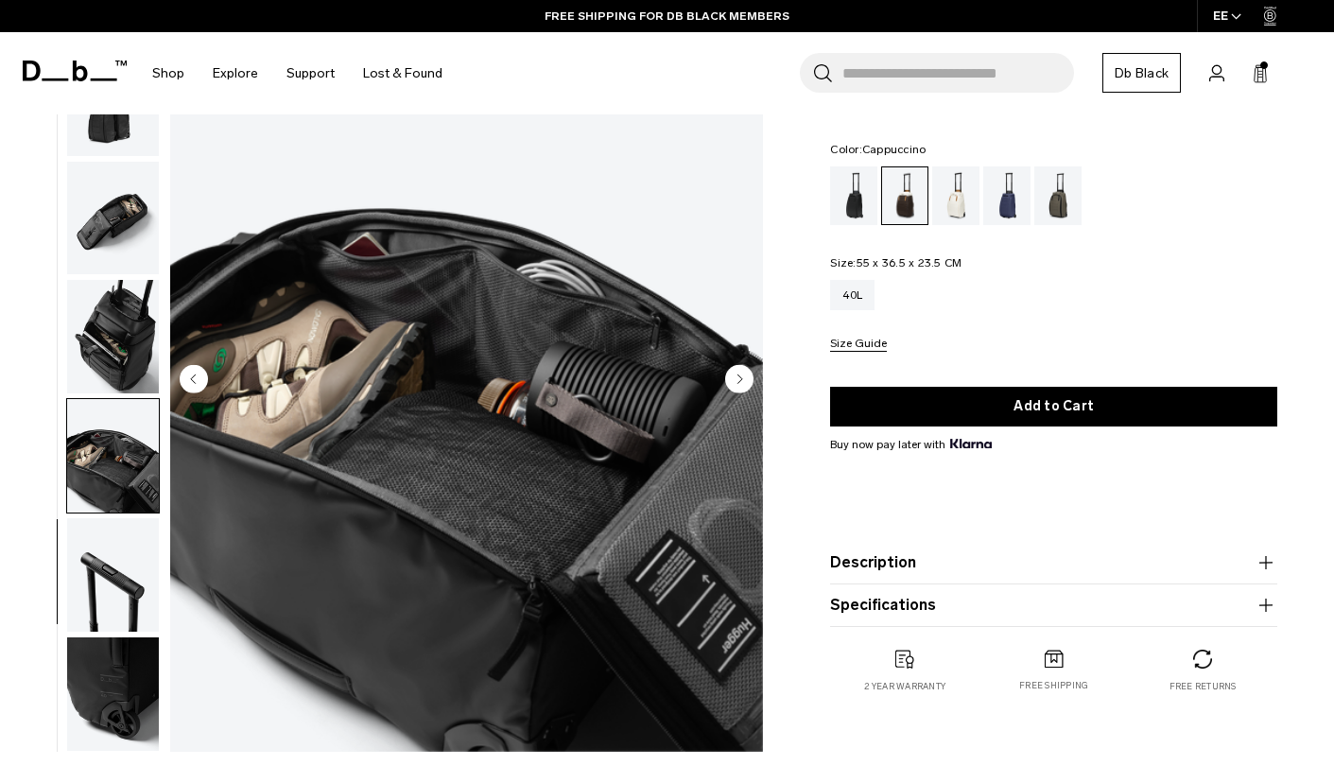
click at [740, 379] on icon "Next slide" at bounding box center [741, 379] width 5 height 9
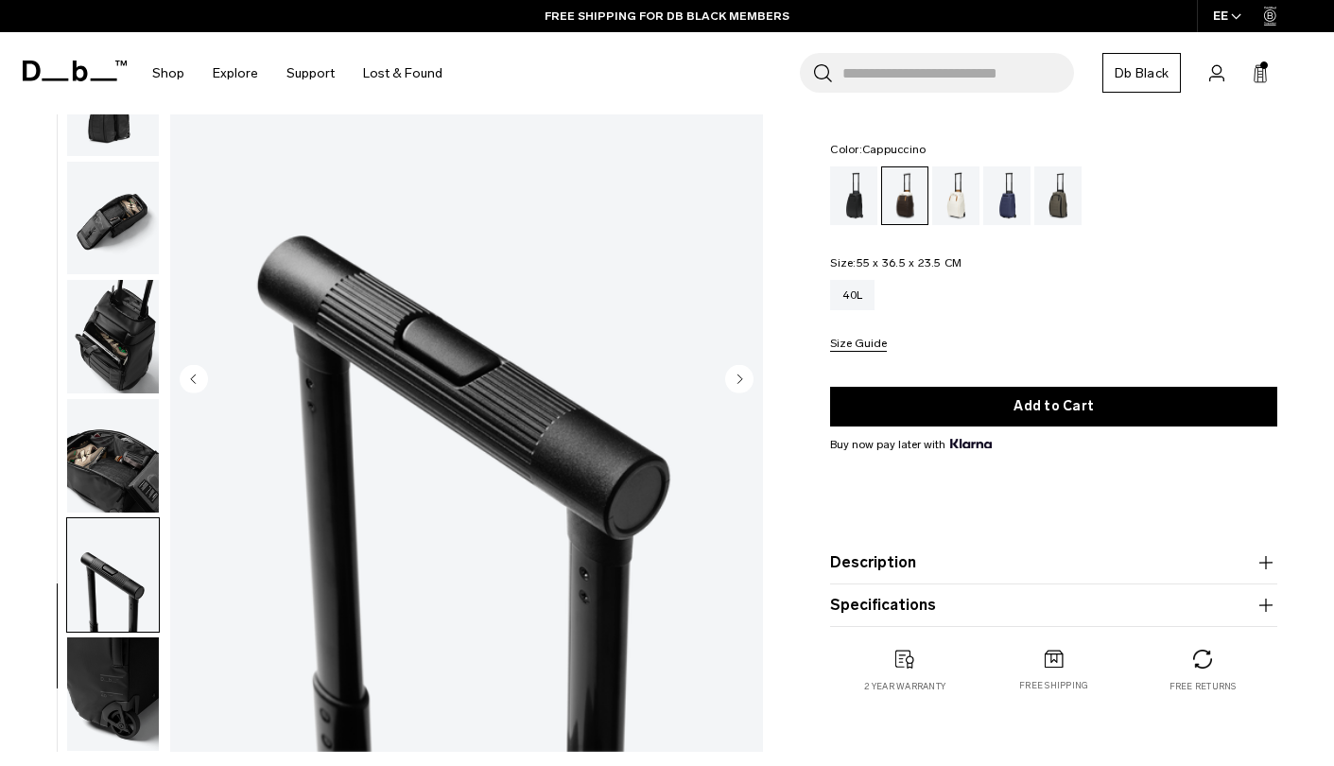
click at [740, 379] on icon "Next slide" at bounding box center [741, 379] width 5 height 9
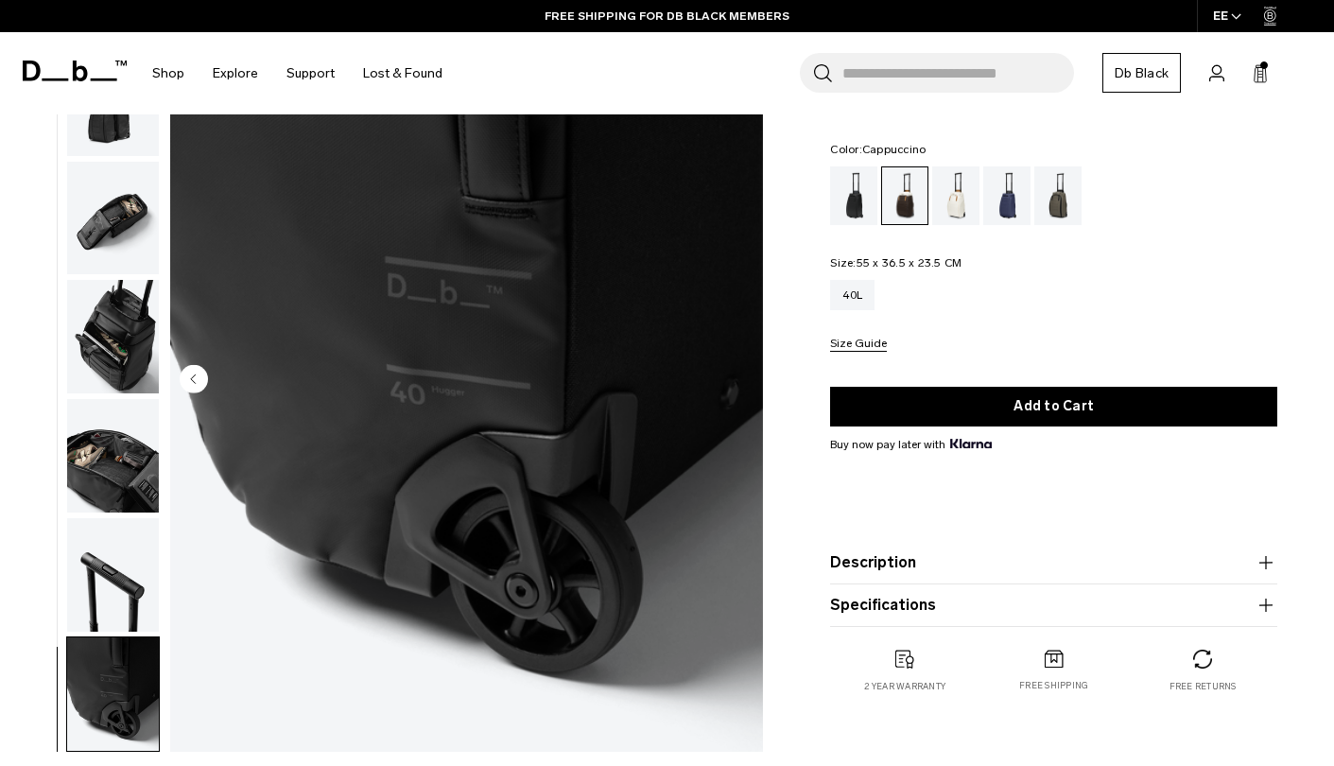
click at [740, 379] on img "11 / 11" at bounding box center [466, 380] width 593 height 741
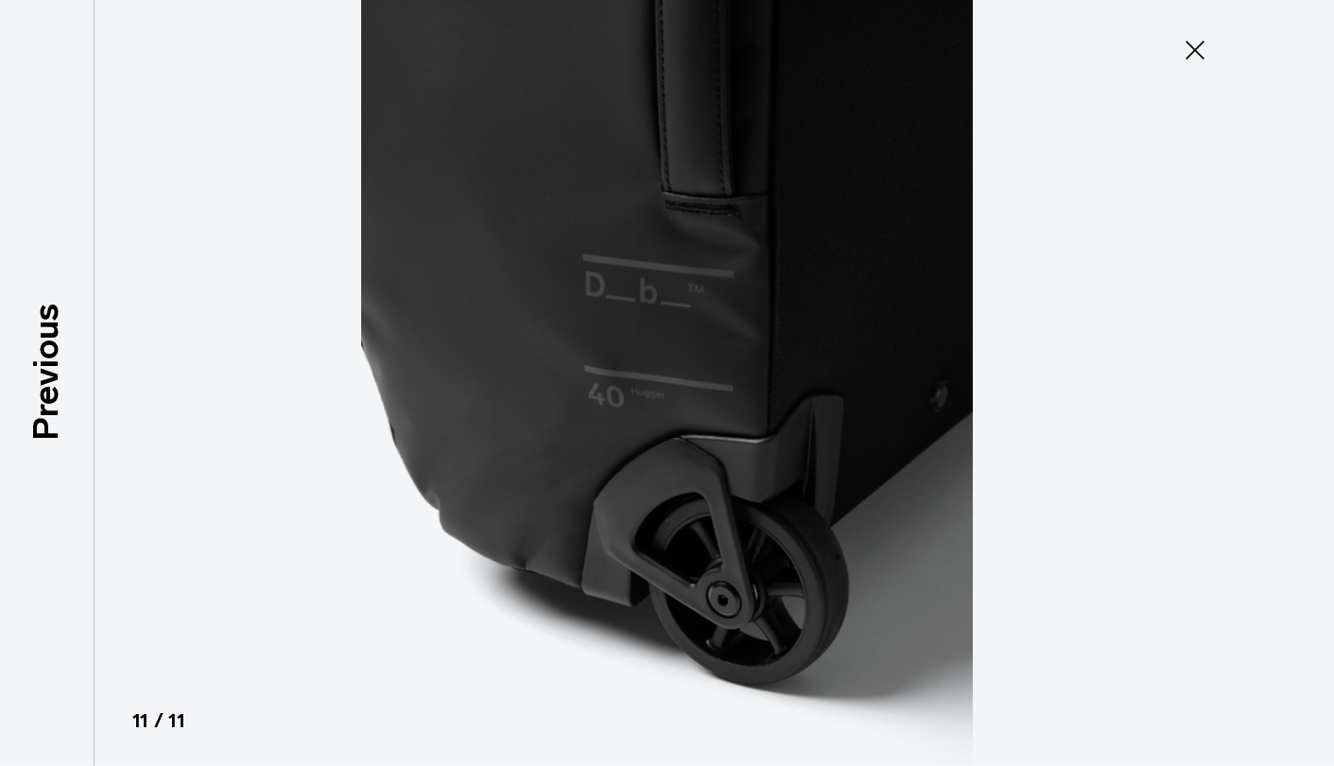
click at [1192, 51] on icon at bounding box center [1195, 50] width 30 height 30
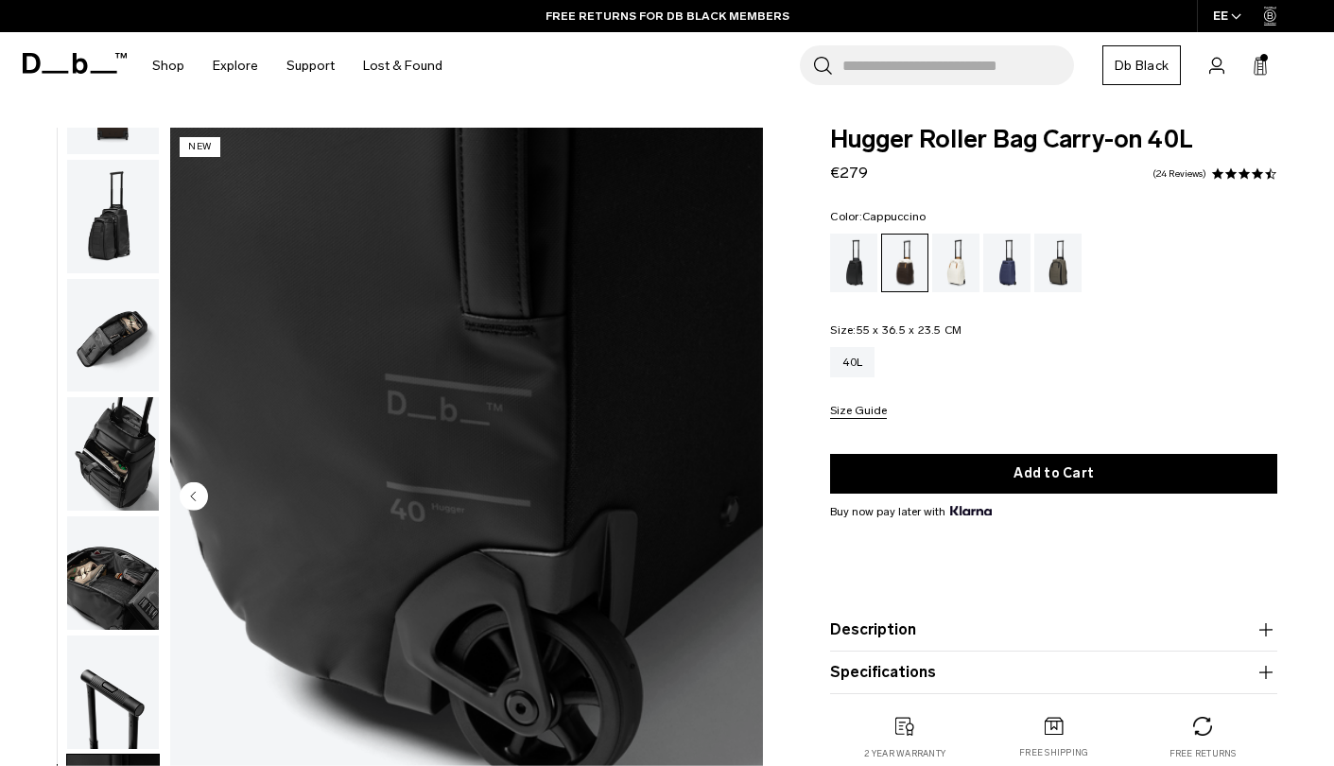
scroll to position [0, 0]
click at [189, 497] on circle "Previous slide" at bounding box center [194, 496] width 28 height 28
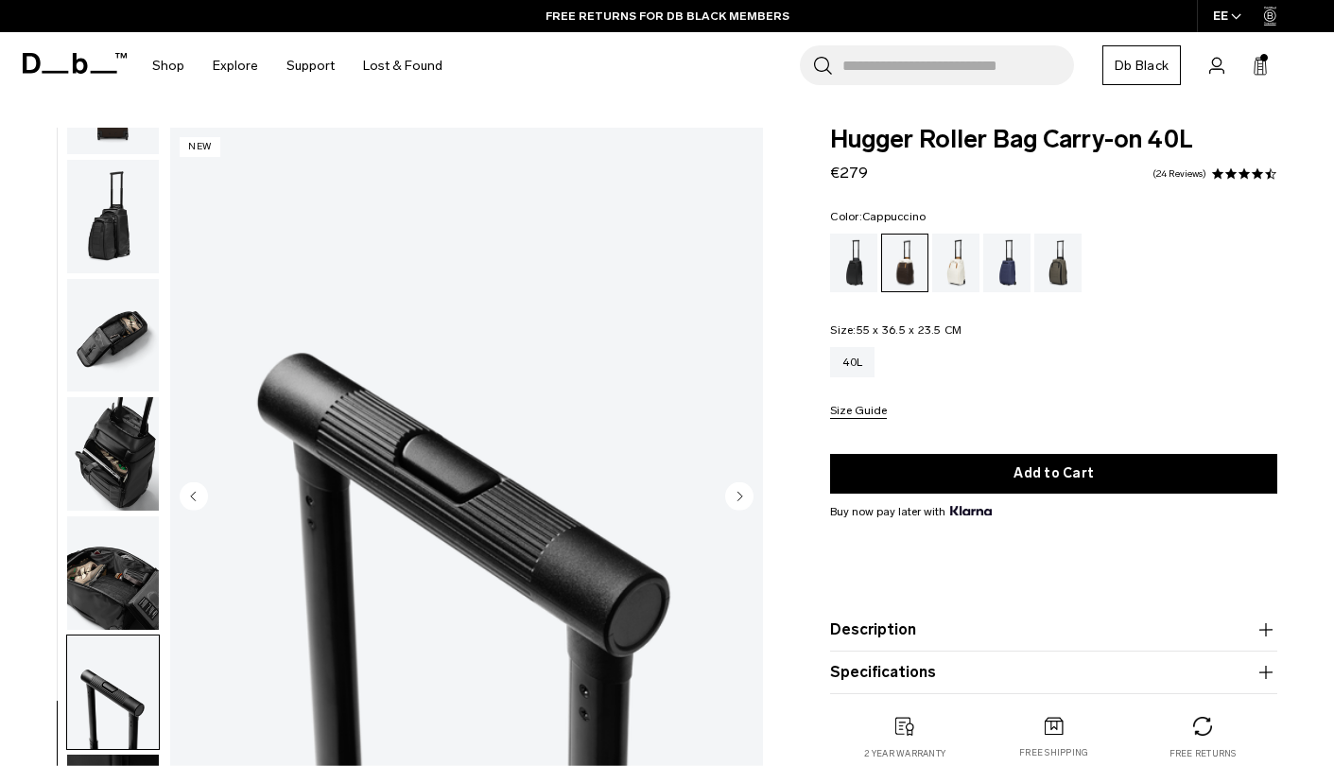
click at [189, 497] on circle "Previous slide" at bounding box center [194, 496] width 28 height 28
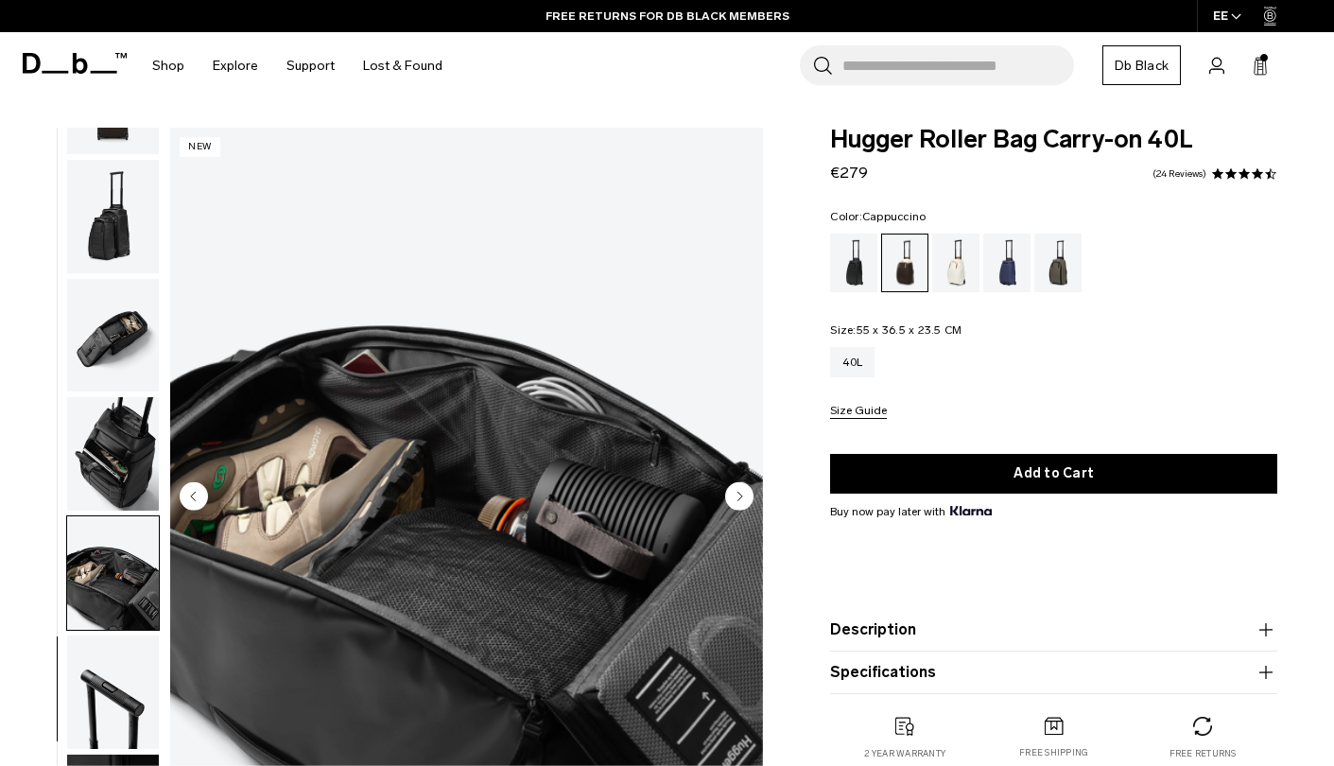
click at [190, 497] on circle "Previous slide" at bounding box center [194, 496] width 28 height 28
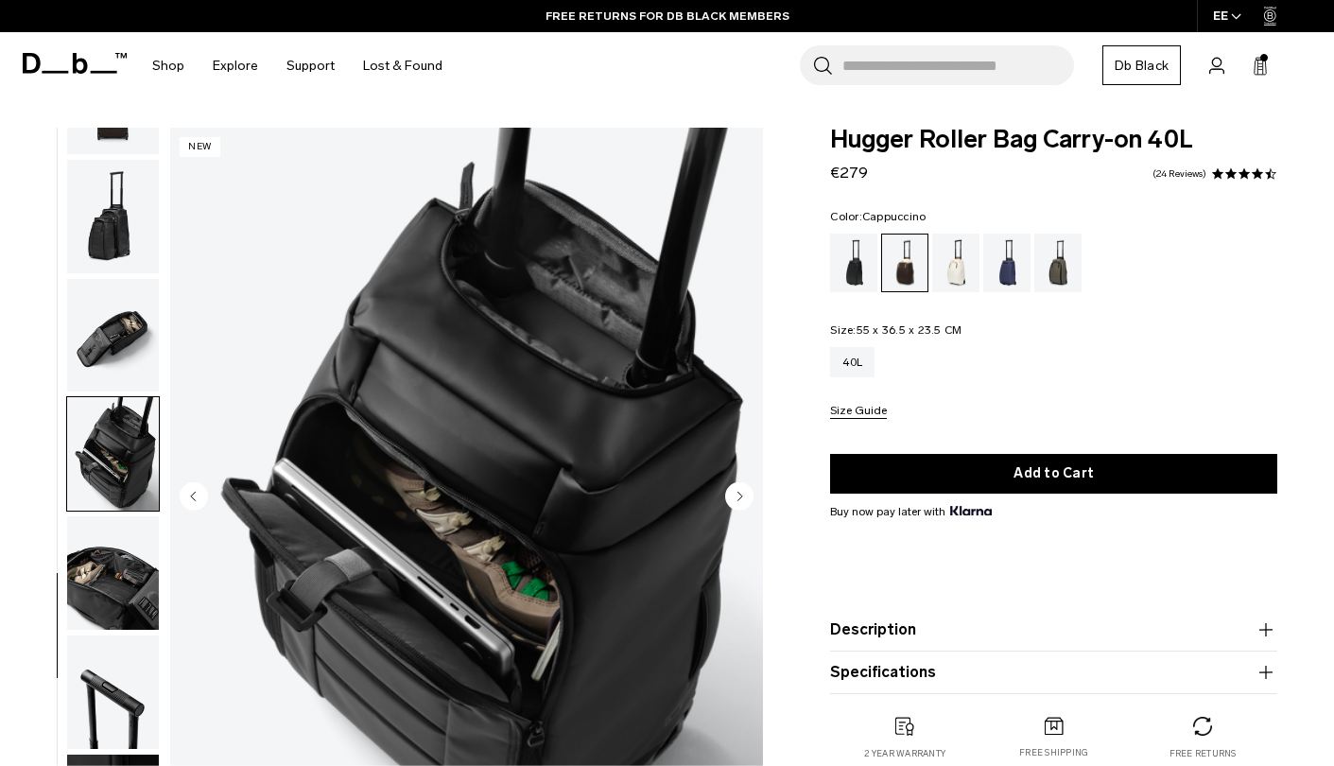
click at [190, 497] on circle "Previous slide" at bounding box center [194, 496] width 28 height 28
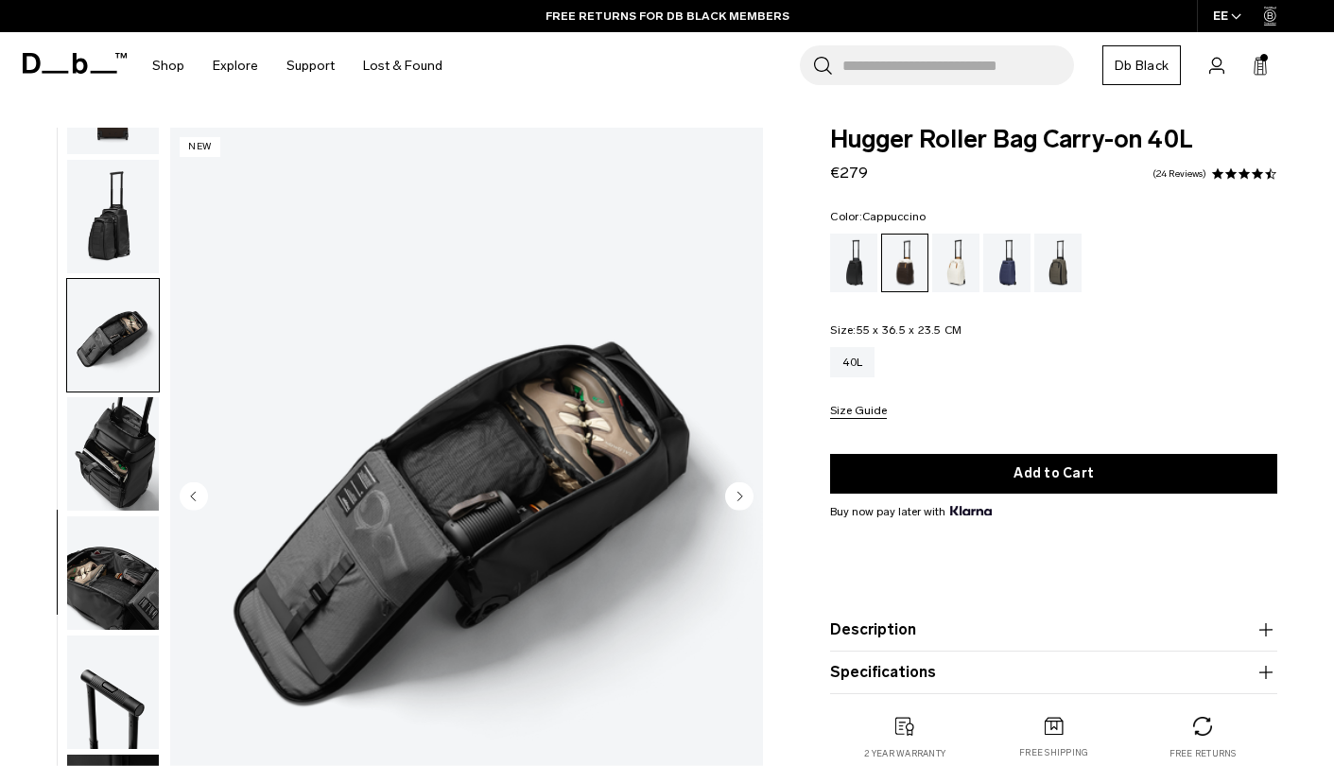
click at [190, 497] on circle "Previous slide" at bounding box center [194, 496] width 28 height 28
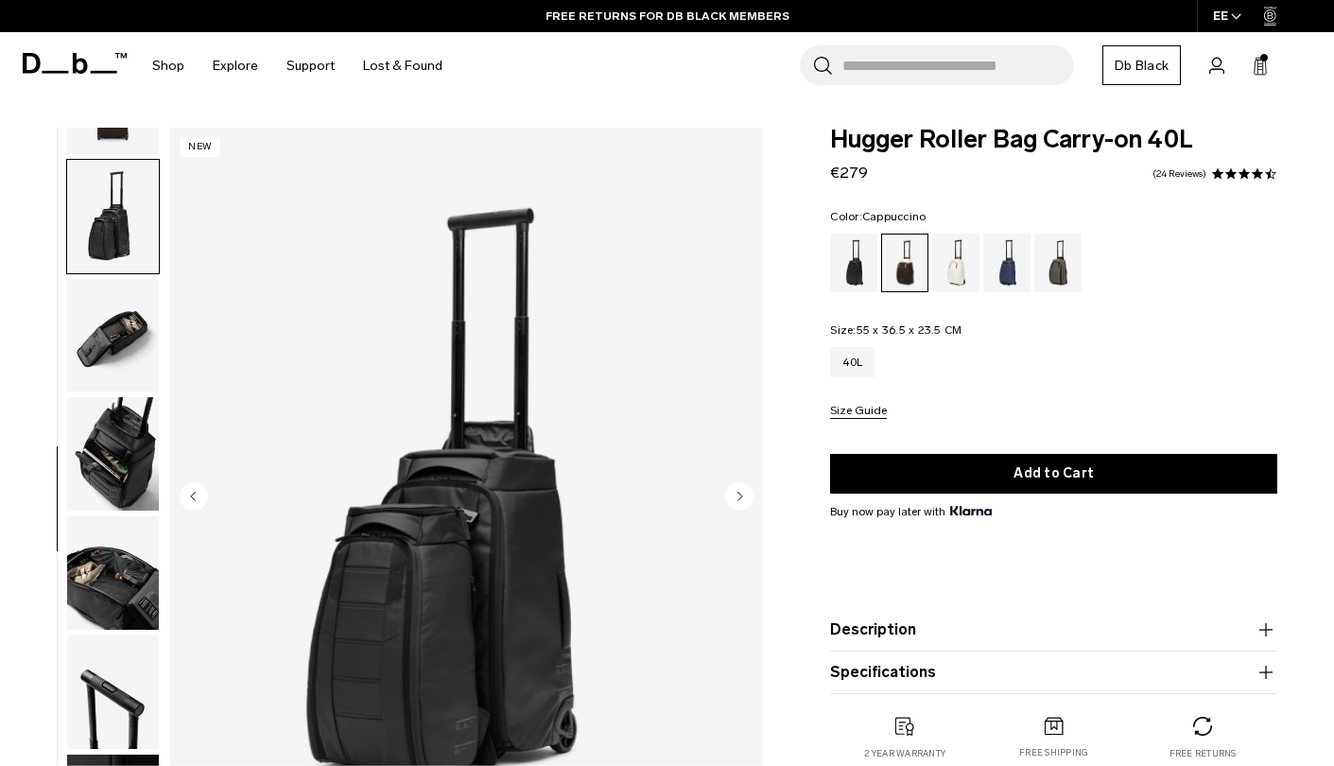
click at [190, 497] on circle "Previous slide" at bounding box center [194, 496] width 28 height 28
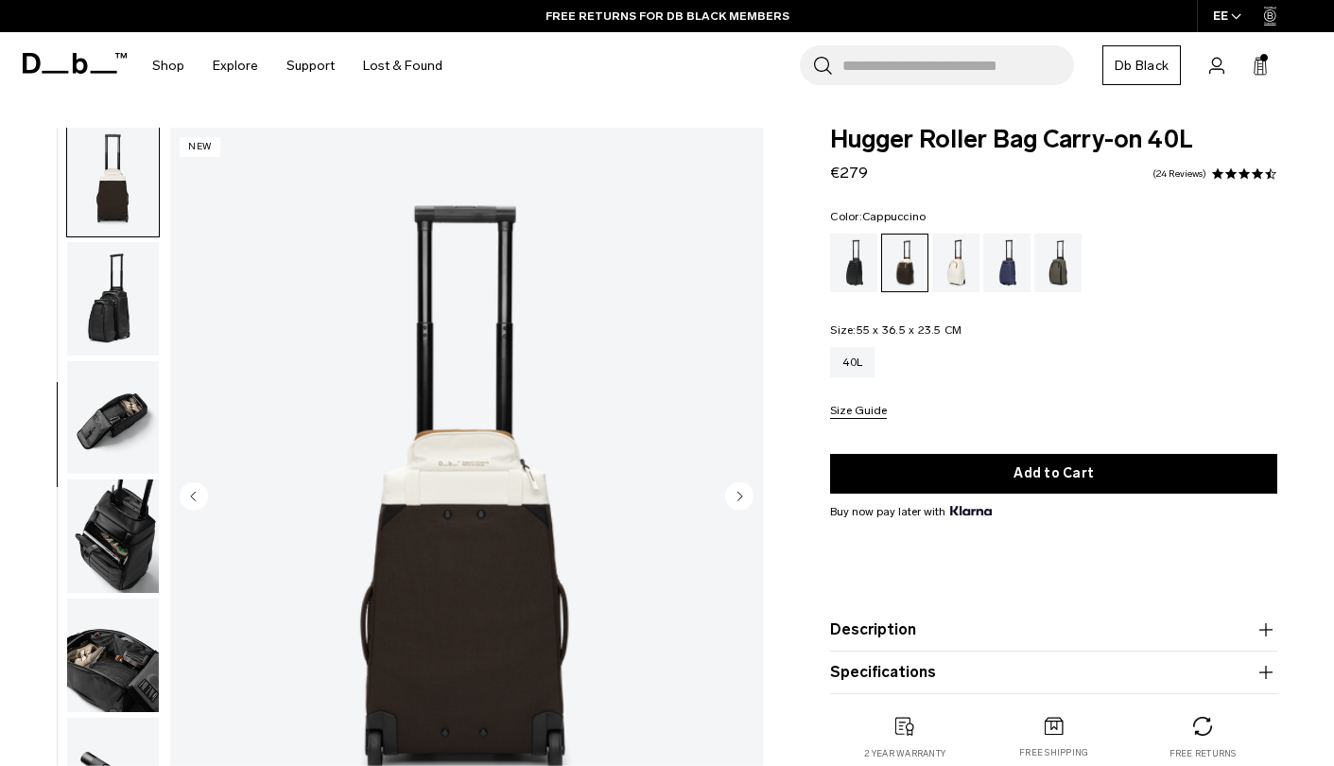
click at [190, 497] on circle "Previous slide" at bounding box center [194, 496] width 28 height 28
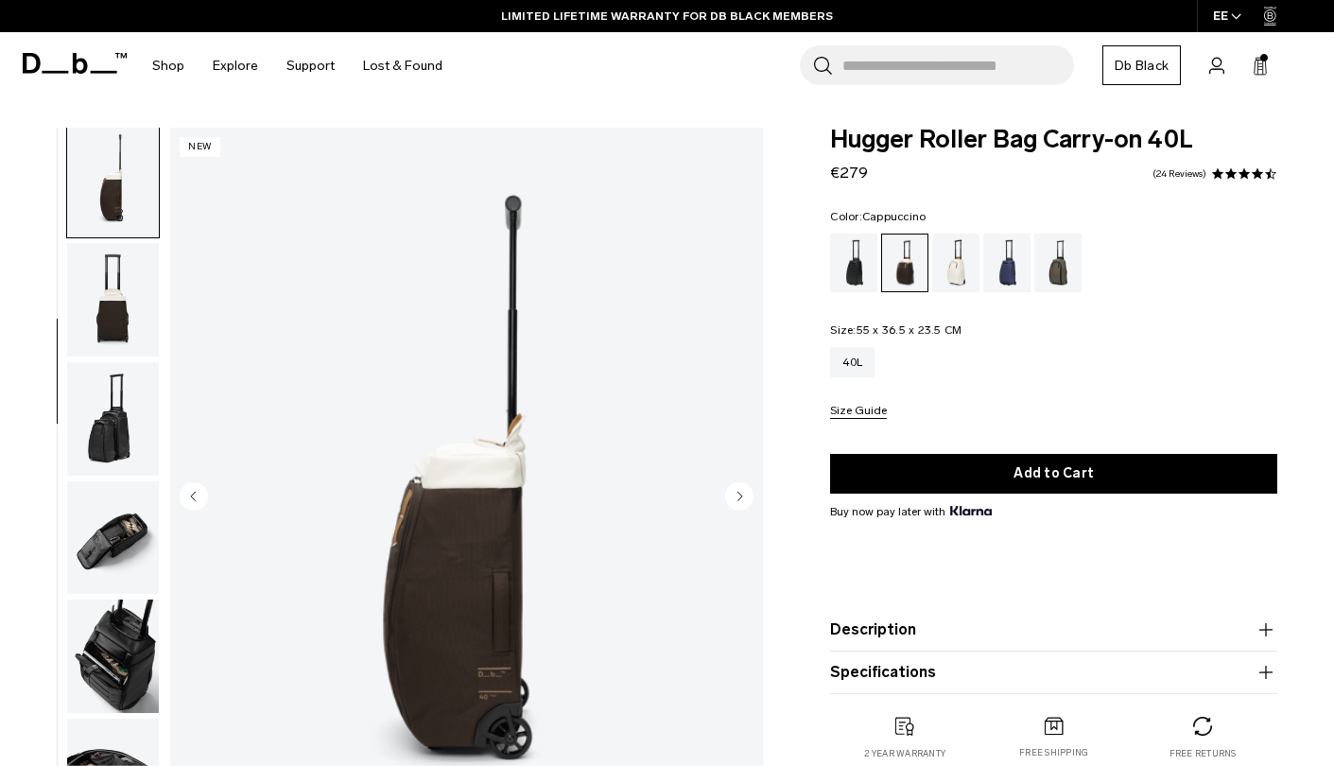
scroll to position [19, 0]
